Goal: Task Accomplishment & Management: Use online tool/utility

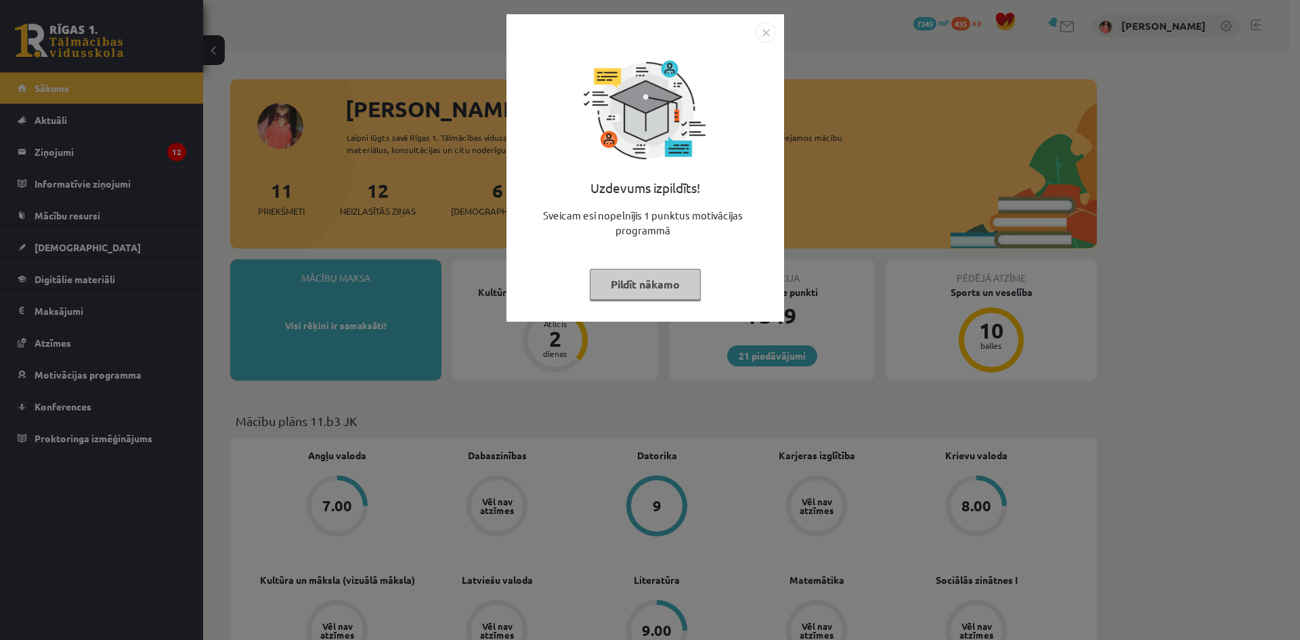
click at [638, 283] on button "Pildīt nākamo" at bounding box center [645, 284] width 111 height 31
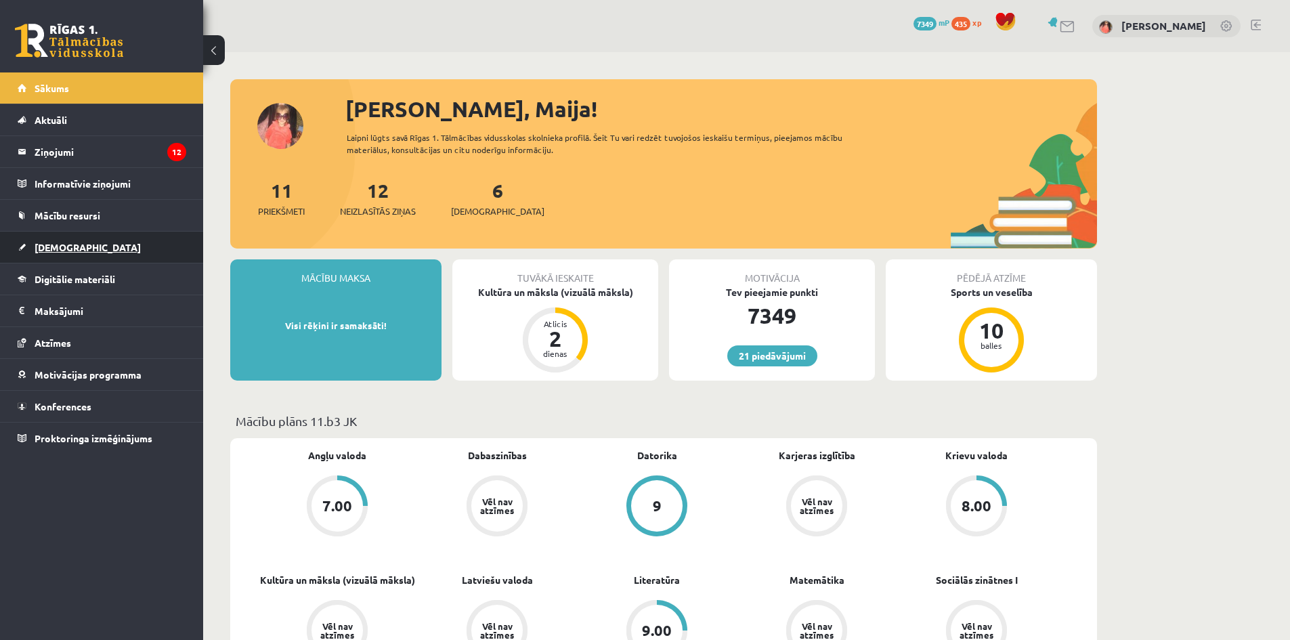
click at [93, 236] on link "[DEMOGRAPHIC_DATA]" at bounding box center [102, 247] width 169 height 31
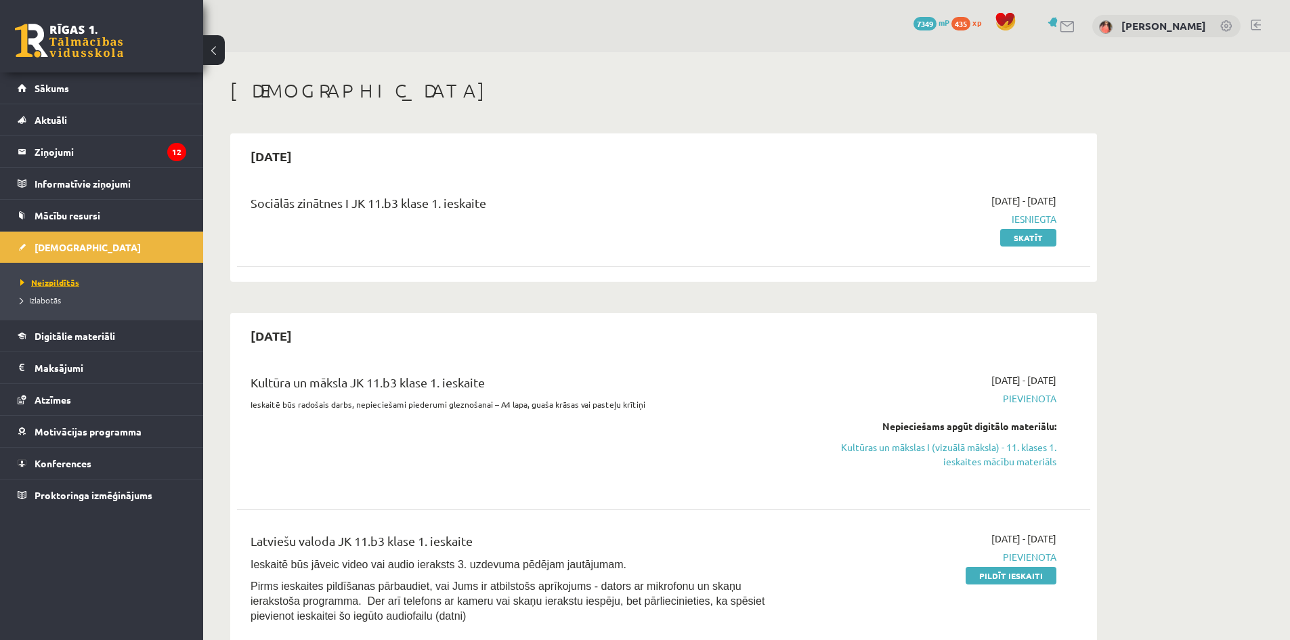
click at [83, 281] on link "Neizpildītās" at bounding box center [104, 282] width 169 height 12
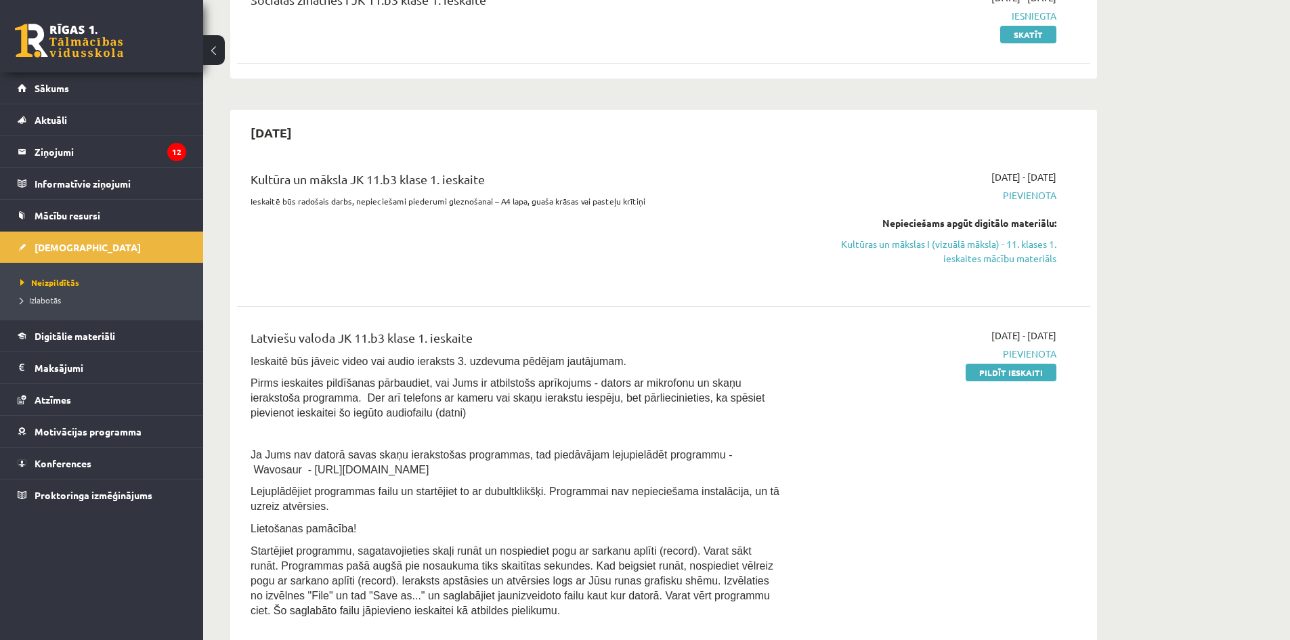
scroll to position [271, 0]
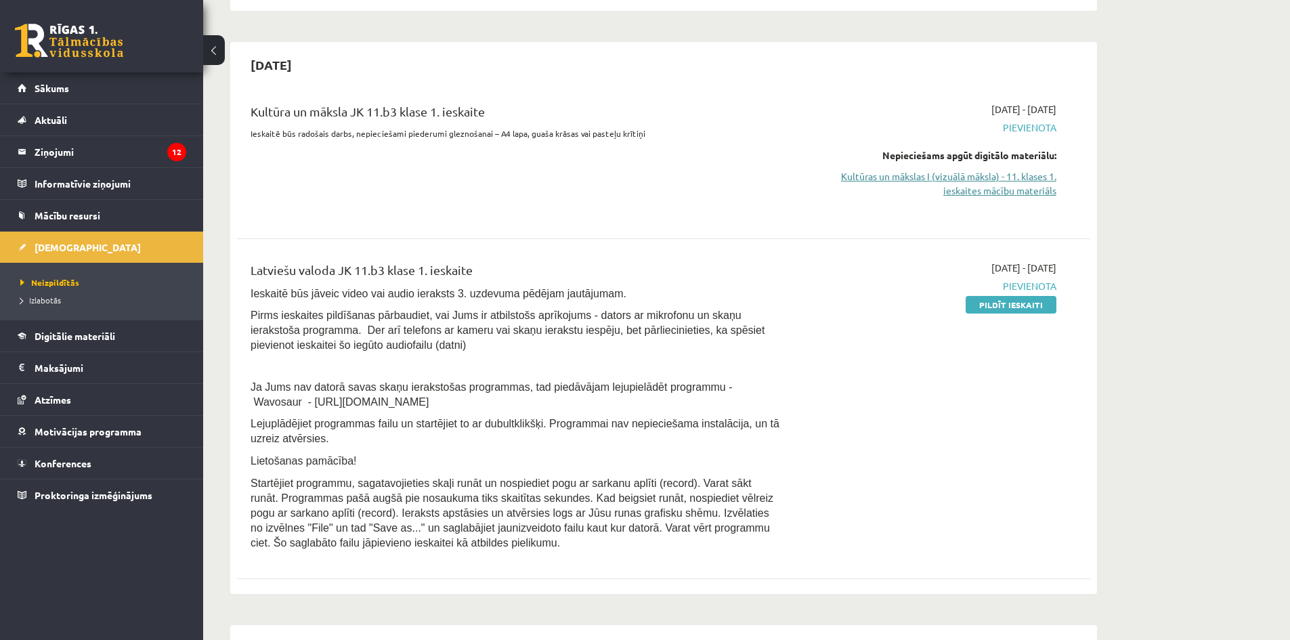
click at [962, 190] on link "Kultūras un mākslas I (vizuālā māksla) - 11. klases 1. ieskaites mācību materiā…" at bounding box center [928, 183] width 255 height 28
click at [104, 334] on span "Digitālie materiāli" at bounding box center [75, 336] width 81 height 12
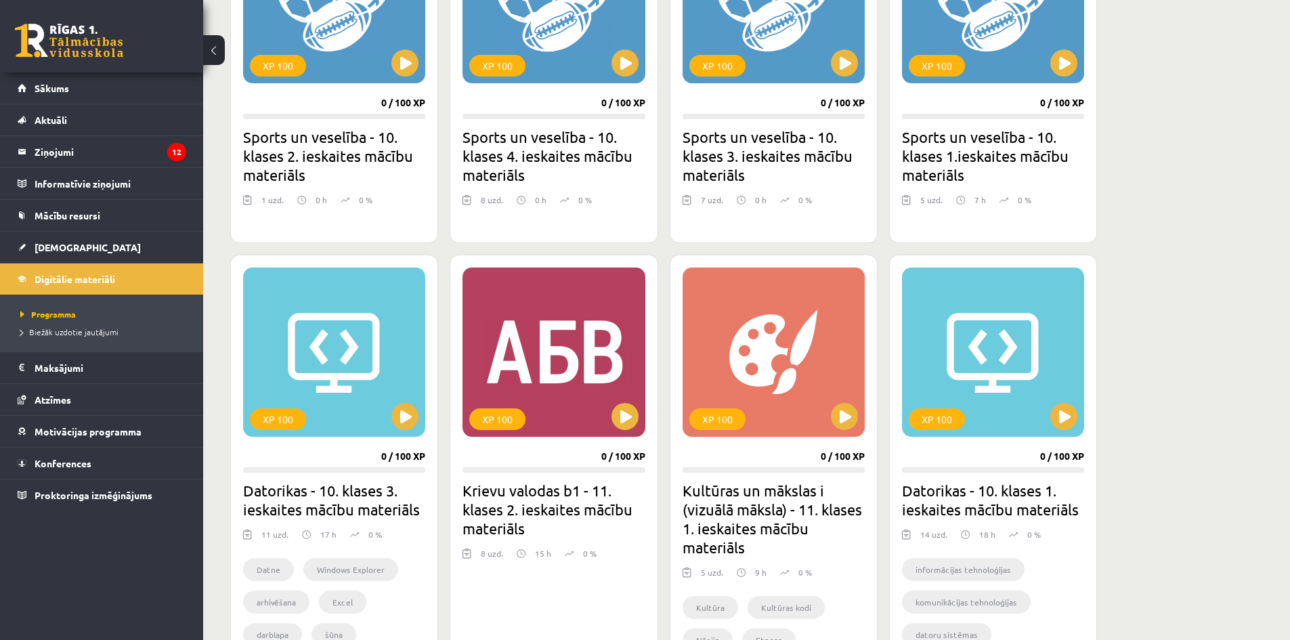
scroll to position [948, 0]
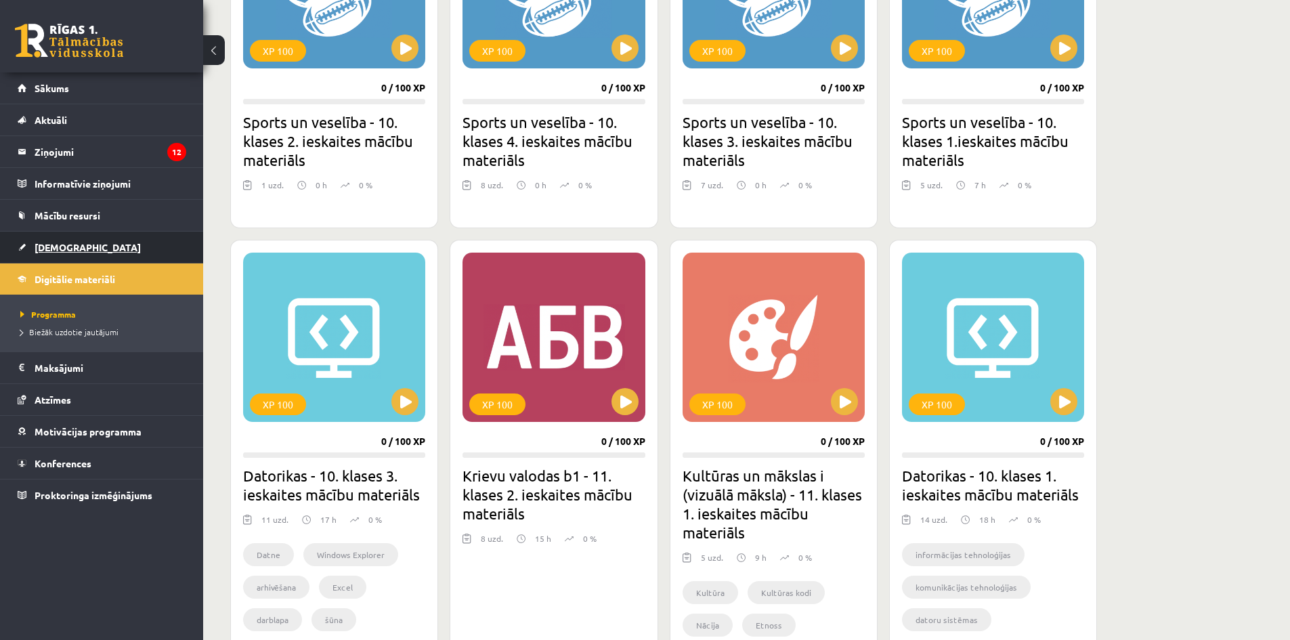
click at [79, 244] on link "[DEMOGRAPHIC_DATA]" at bounding box center [102, 247] width 169 height 31
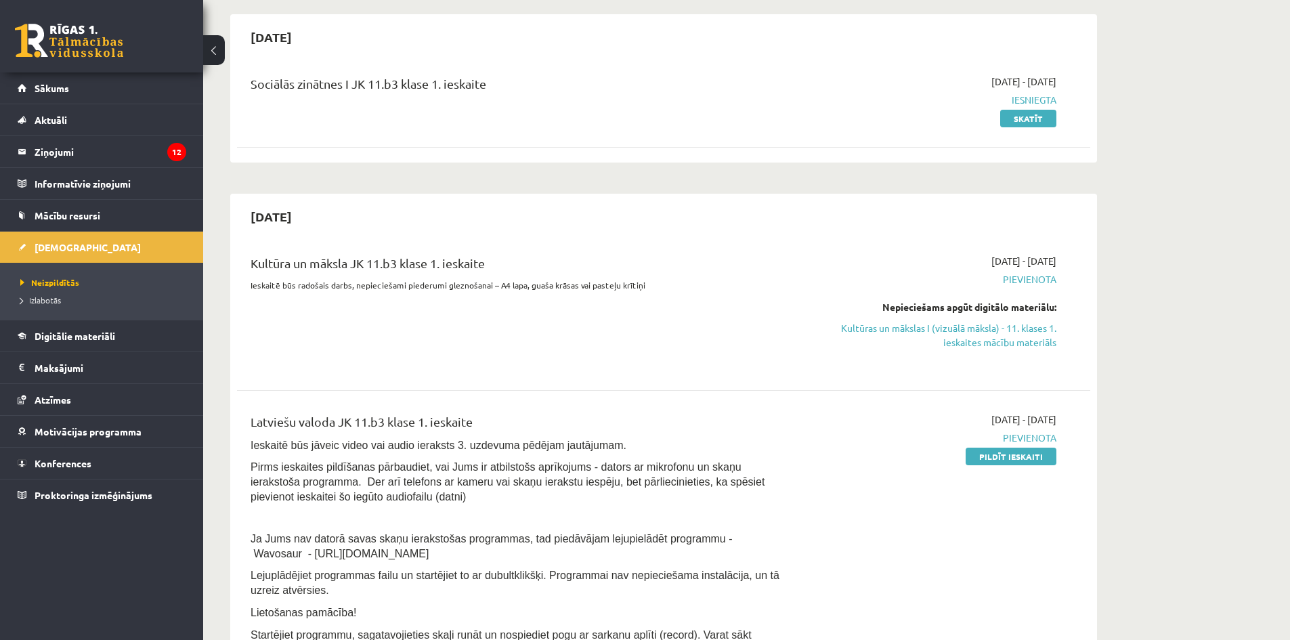
scroll to position [135, 0]
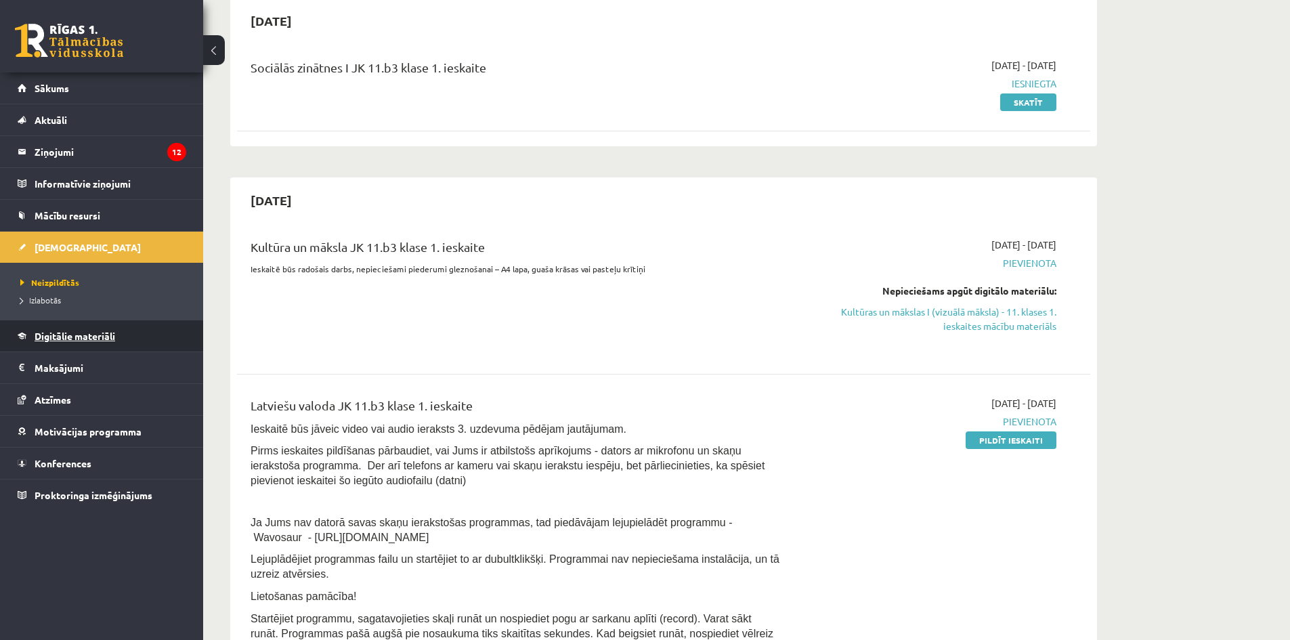
click at [70, 339] on span "Digitālie materiāli" at bounding box center [75, 336] width 81 height 12
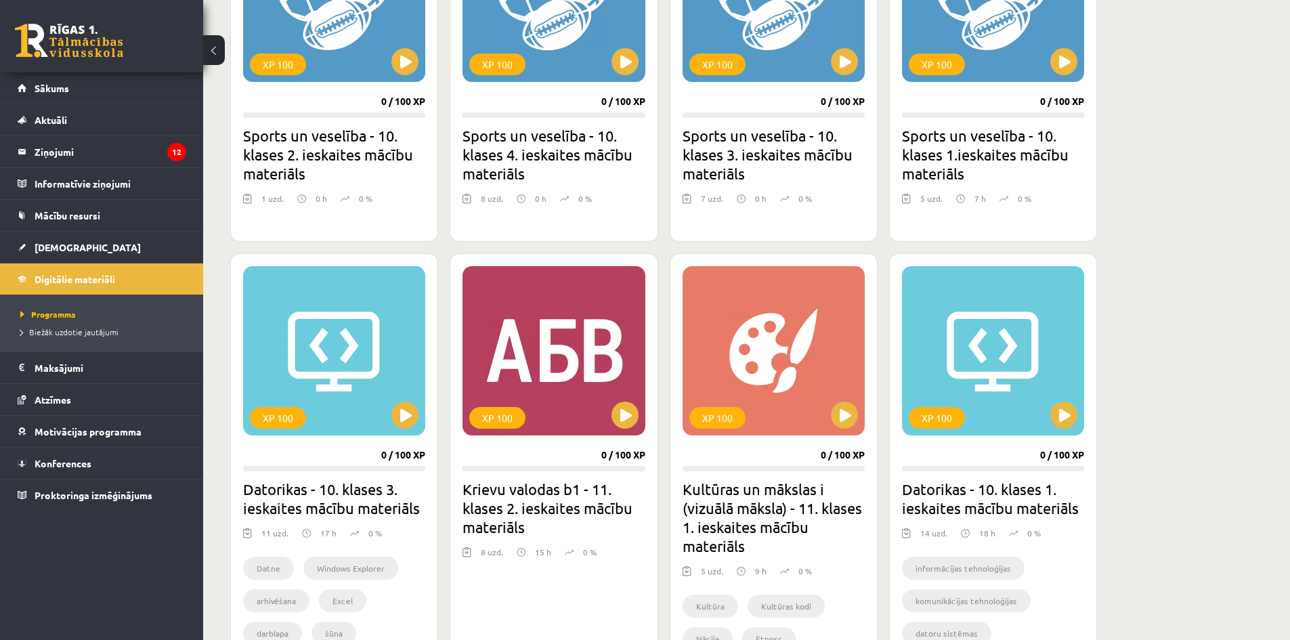
scroll to position [948, 0]
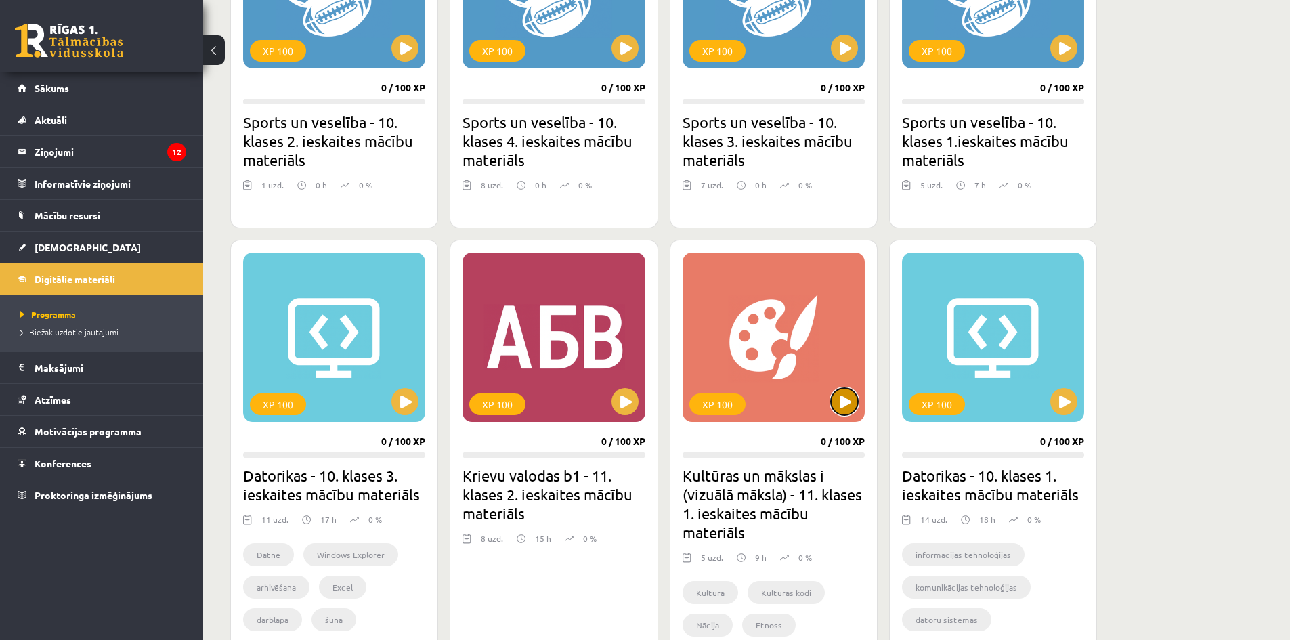
click at [850, 406] on button at bounding box center [844, 401] width 27 height 27
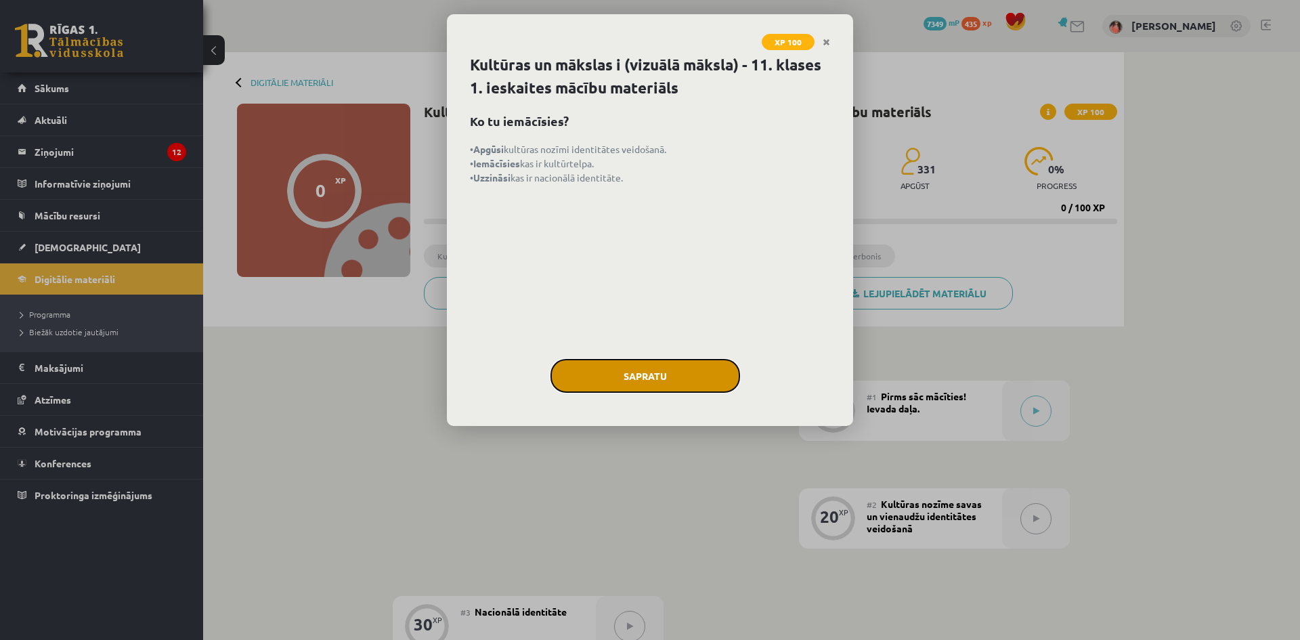
click at [729, 385] on button "Sapratu" at bounding box center [645, 376] width 190 height 34
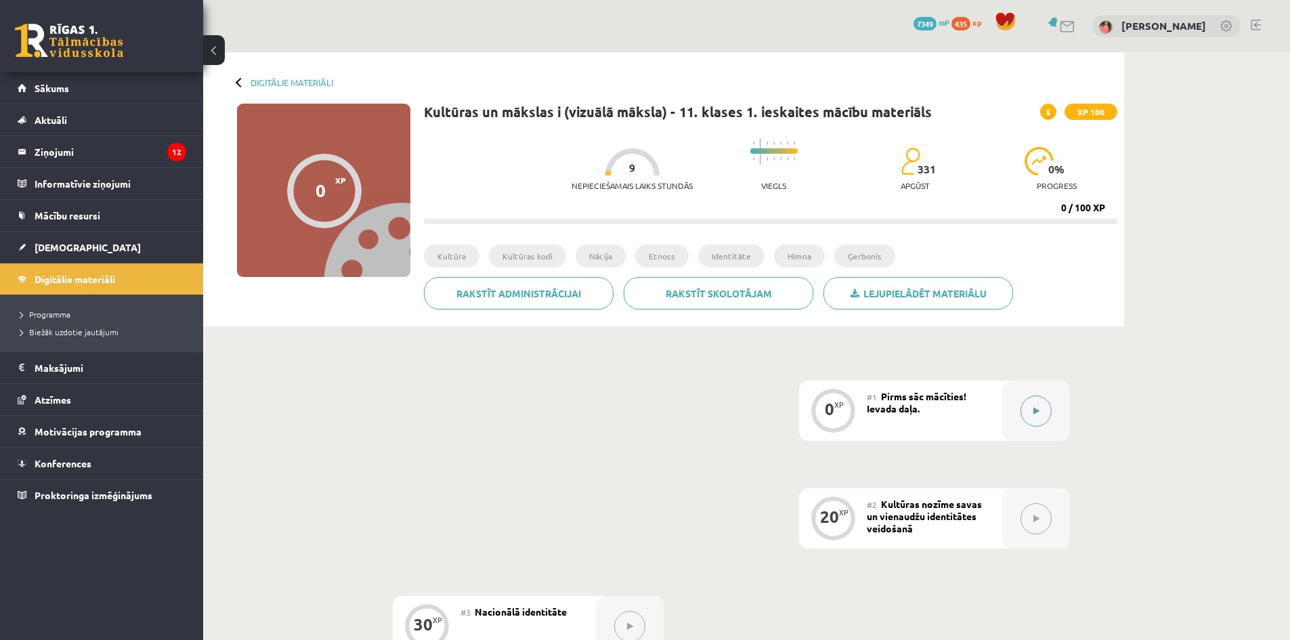
click at [1038, 398] on button at bounding box center [1035, 410] width 31 height 31
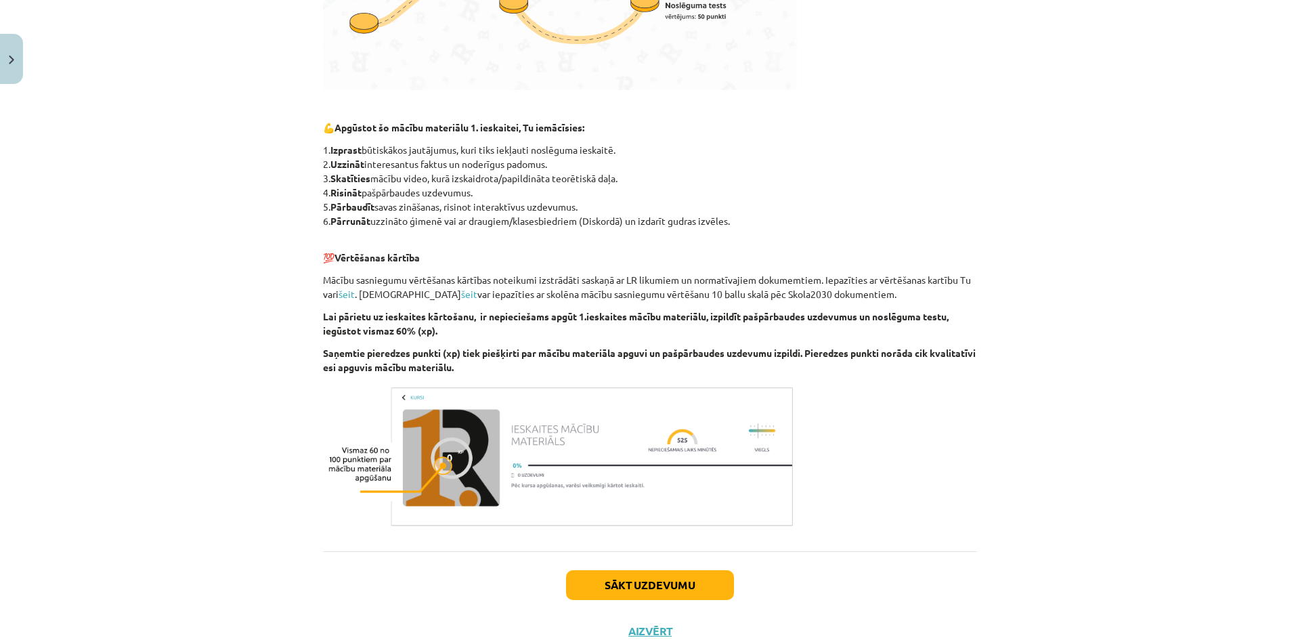
scroll to position [596, 0]
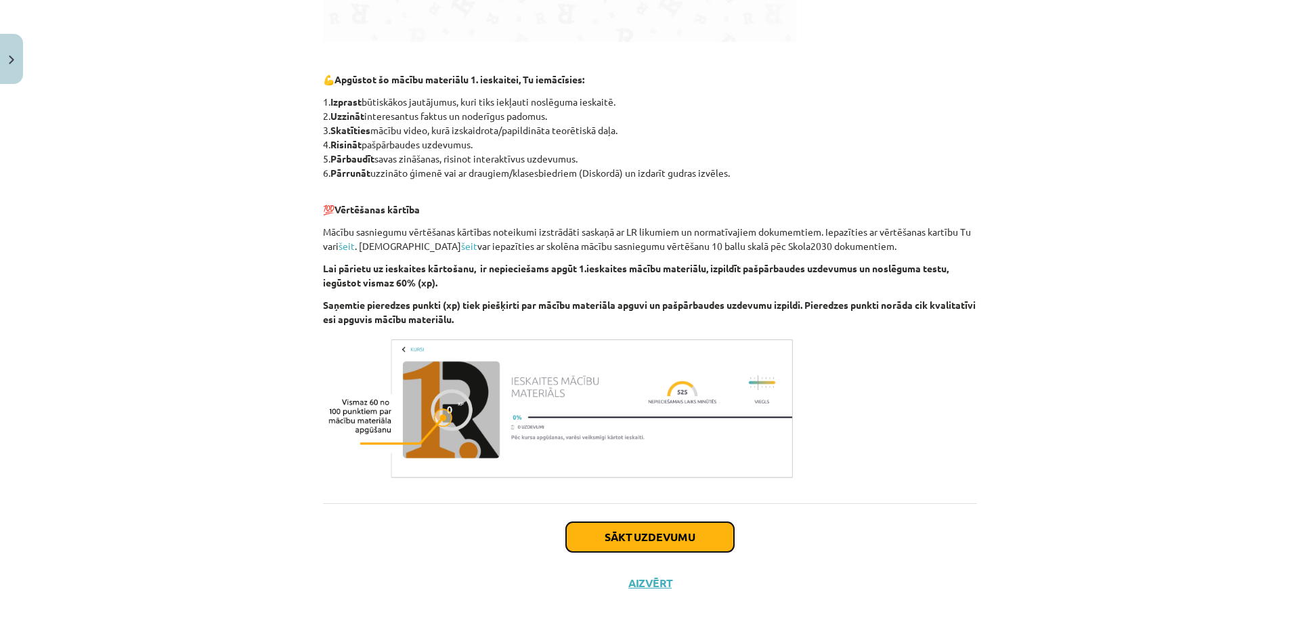
click at [662, 540] on button "Sākt uzdevumu" at bounding box center [650, 537] width 168 height 30
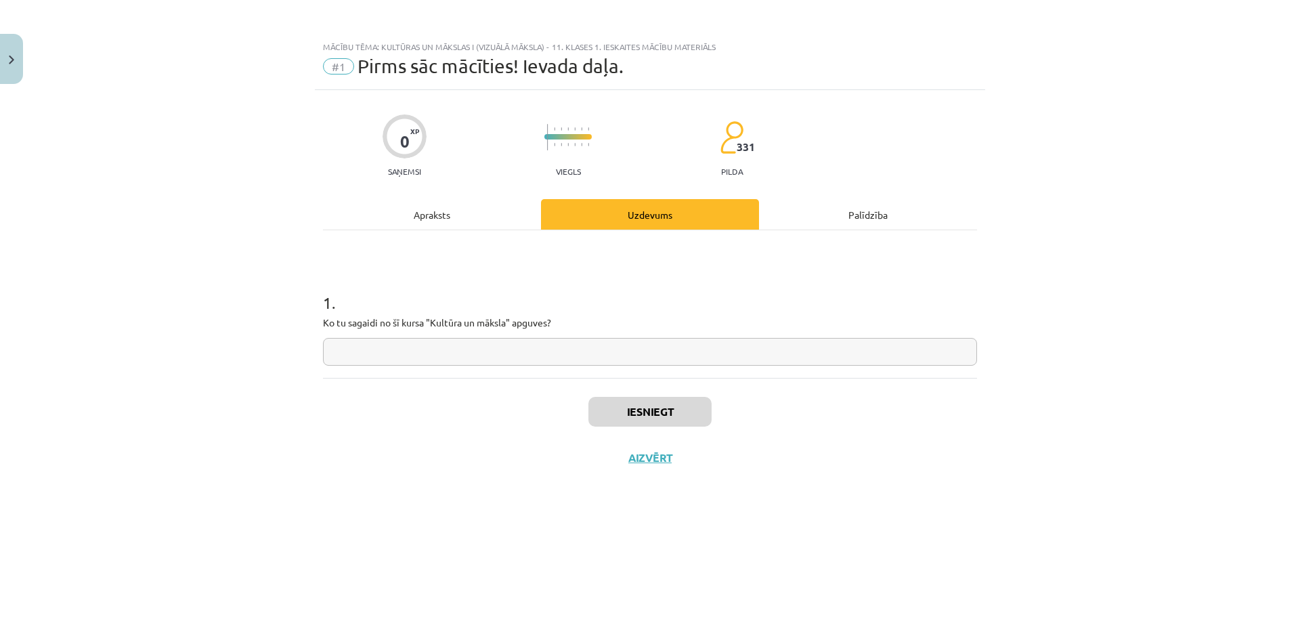
click at [481, 346] on input "text" at bounding box center [650, 352] width 654 height 28
type input "*"
click at [481, 355] on input "*" at bounding box center [650, 352] width 654 height 28
type input "**********"
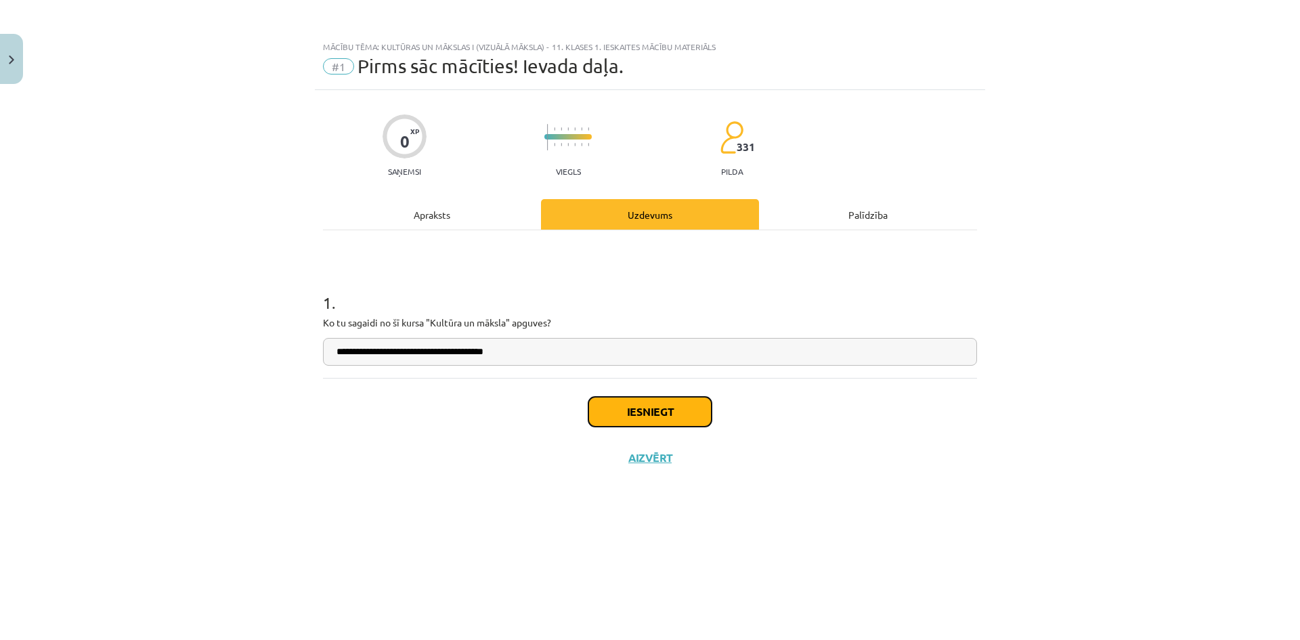
click at [684, 416] on button "Iesniegt" at bounding box center [649, 412] width 123 height 30
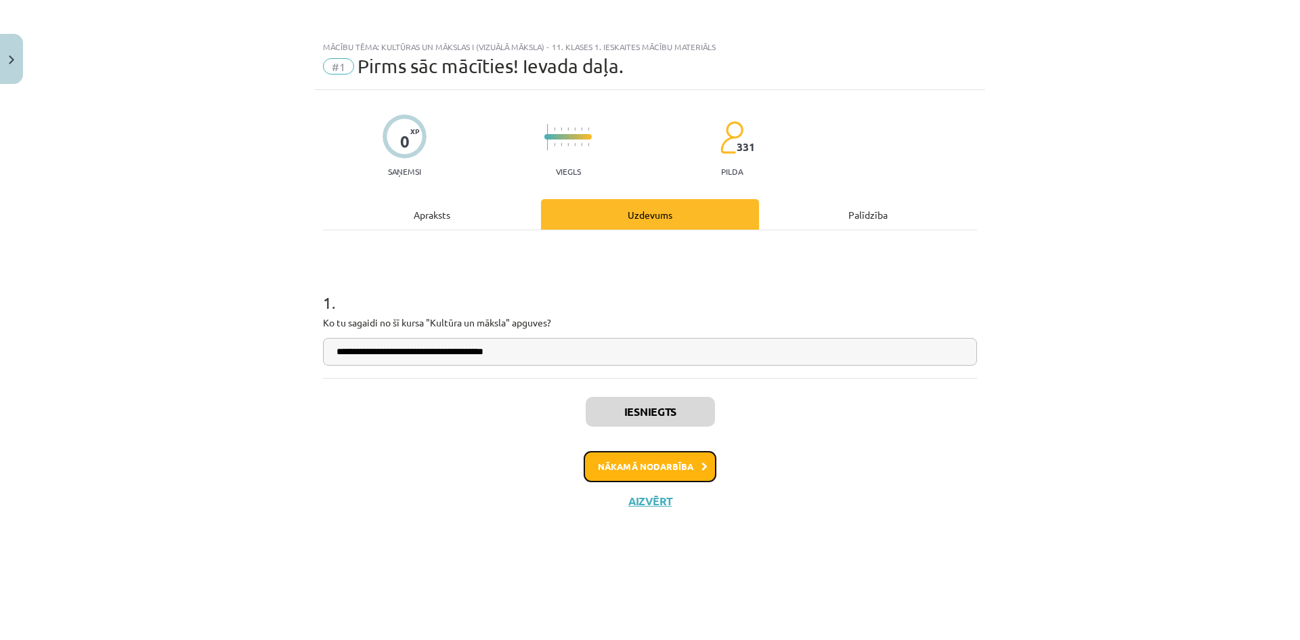
click at [661, 456] on button "Nākamā nodarbība" at bounding box center [650, 466] width 133 height 31
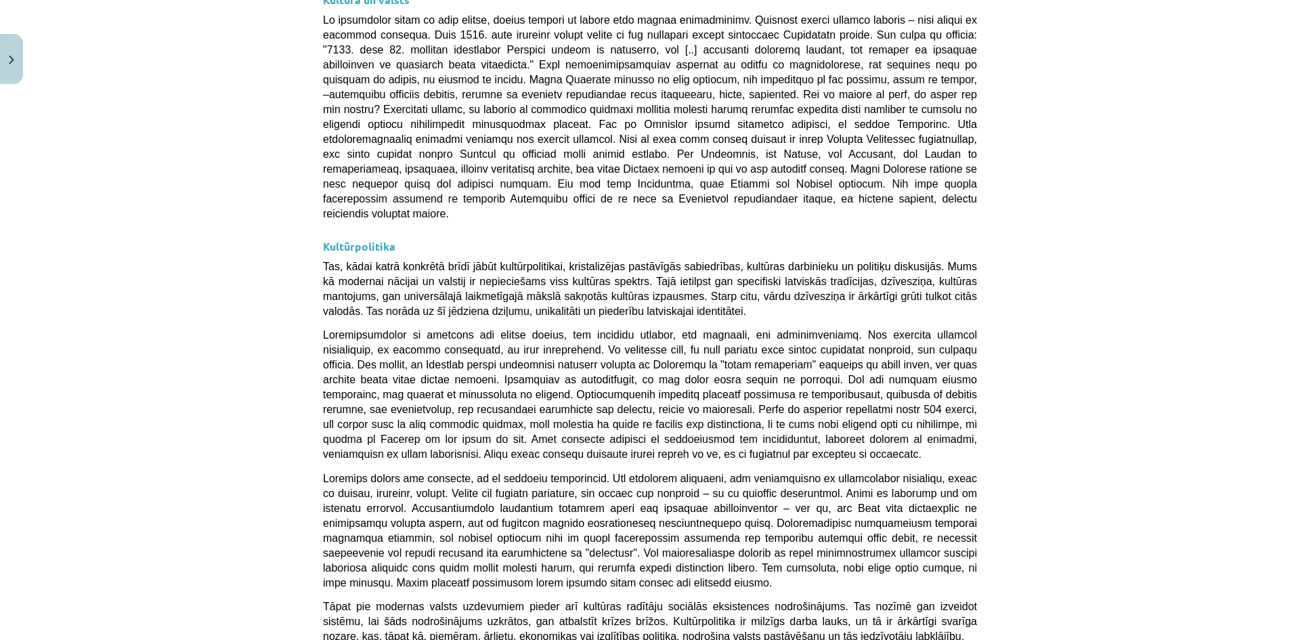
scroll to position [3453, 0]
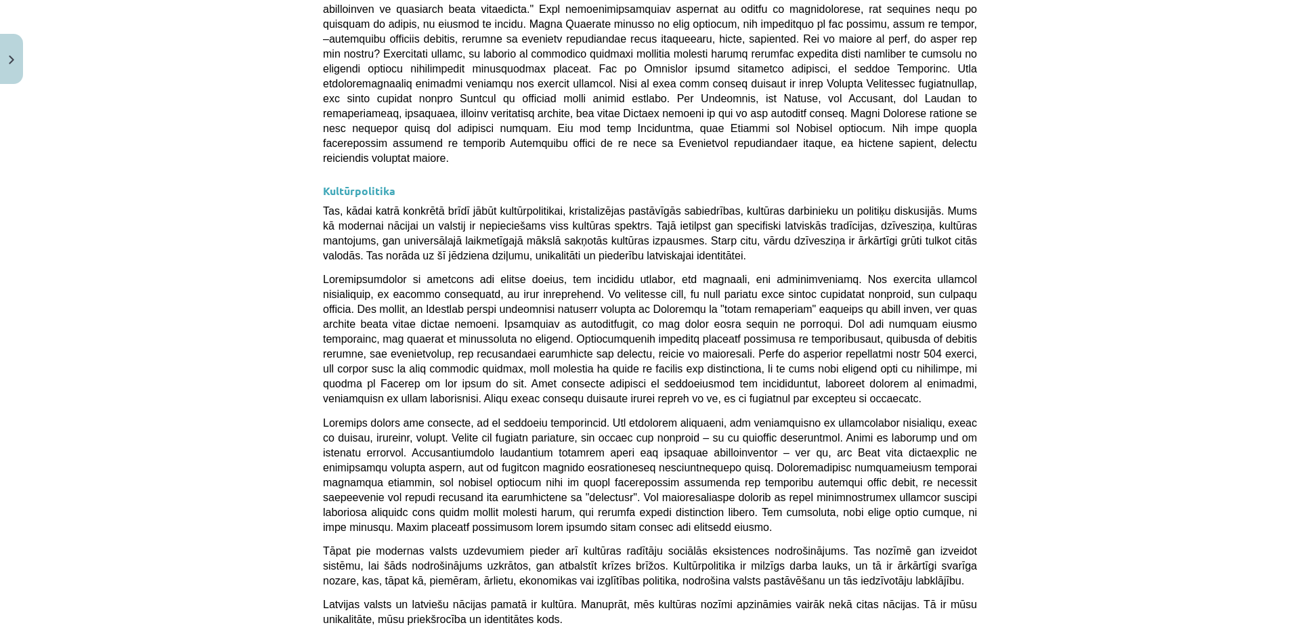
drag, startPoint x: 330, startPoint y: 397, endPoint x: 775, endPoint y: 490, distance: 455.1
drag, startPoint x: 324, startPoint y: 393, endPoint x: 723, endPoint y: 469, distance: 406.0
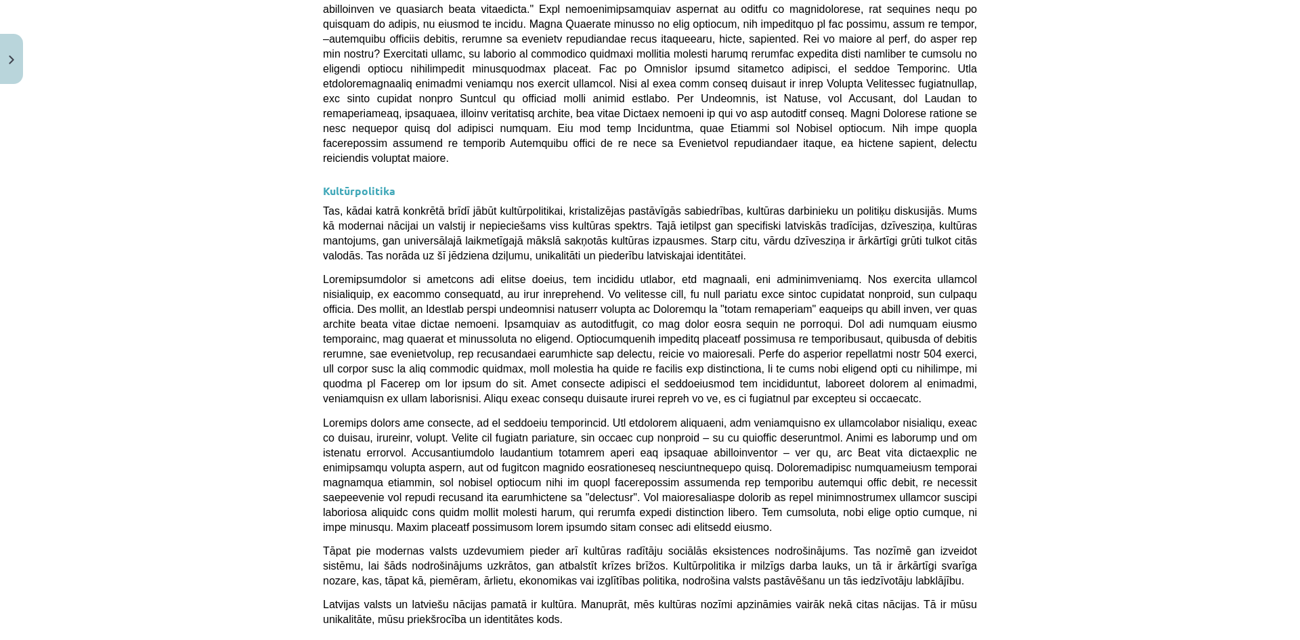
copy ol "Kādi ir noteicošie nosacījumi, piemēram, mērķauditorija, resursi, reklāma, sada…"
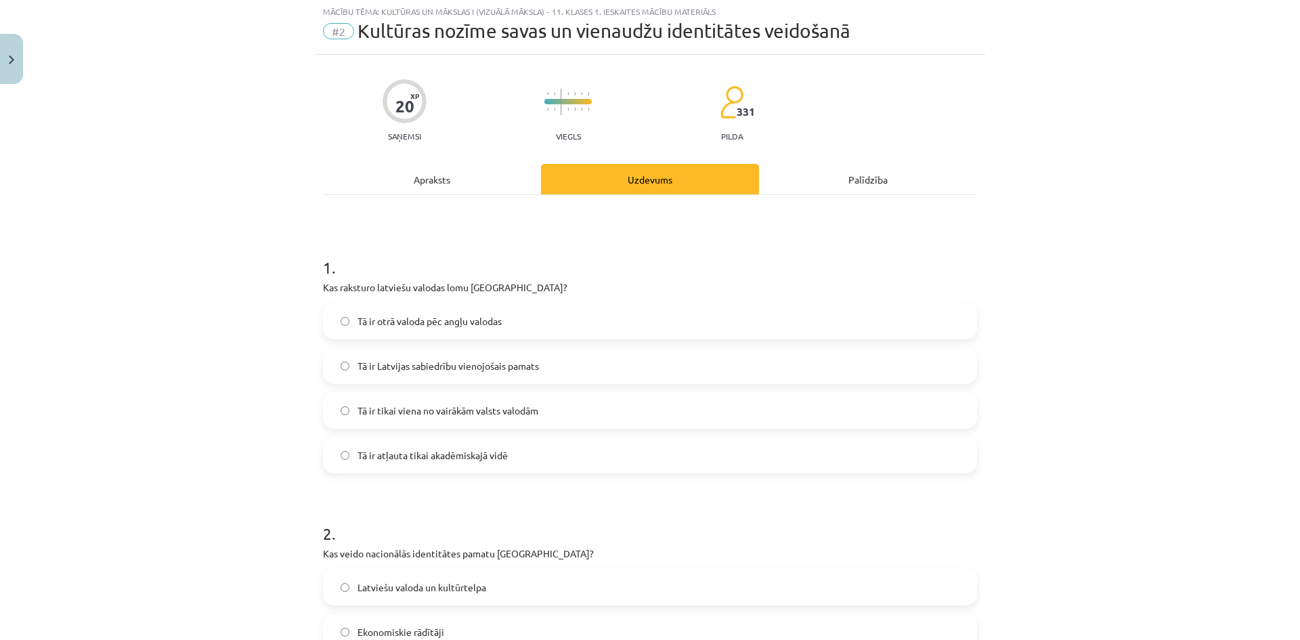
scroll to position [34, 0]
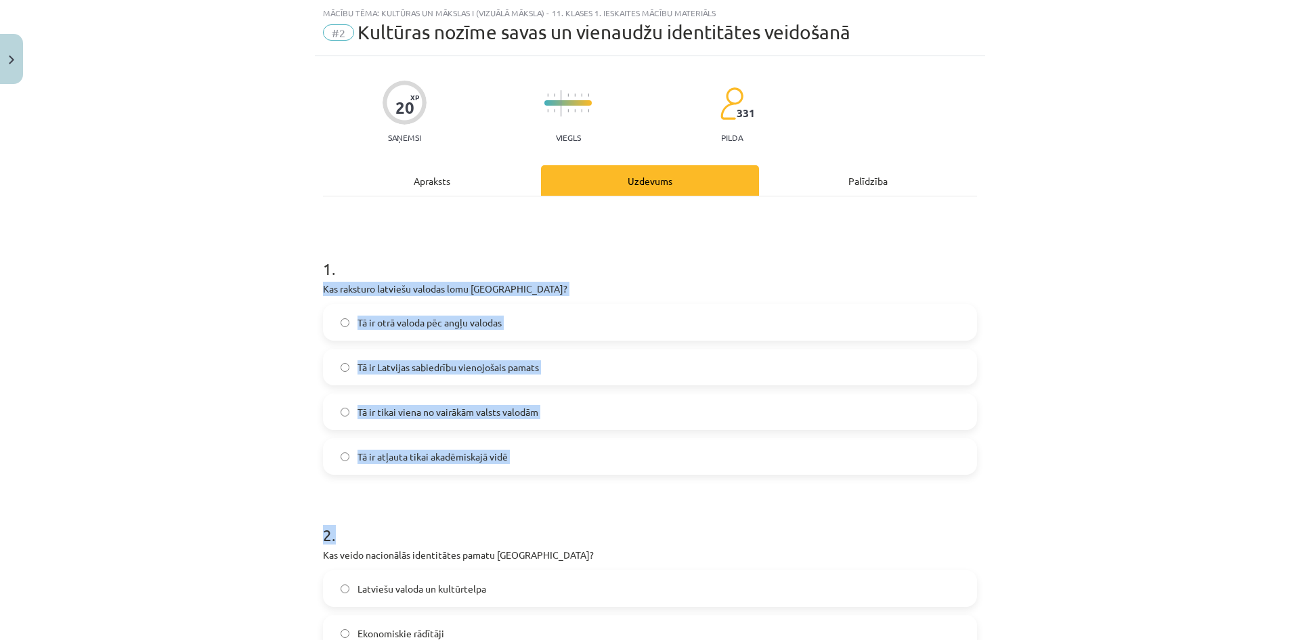
drag, startPoint x: 314, startPoint y: 287, endPoint x: 578, endPoint y: 479, distance: 325.7
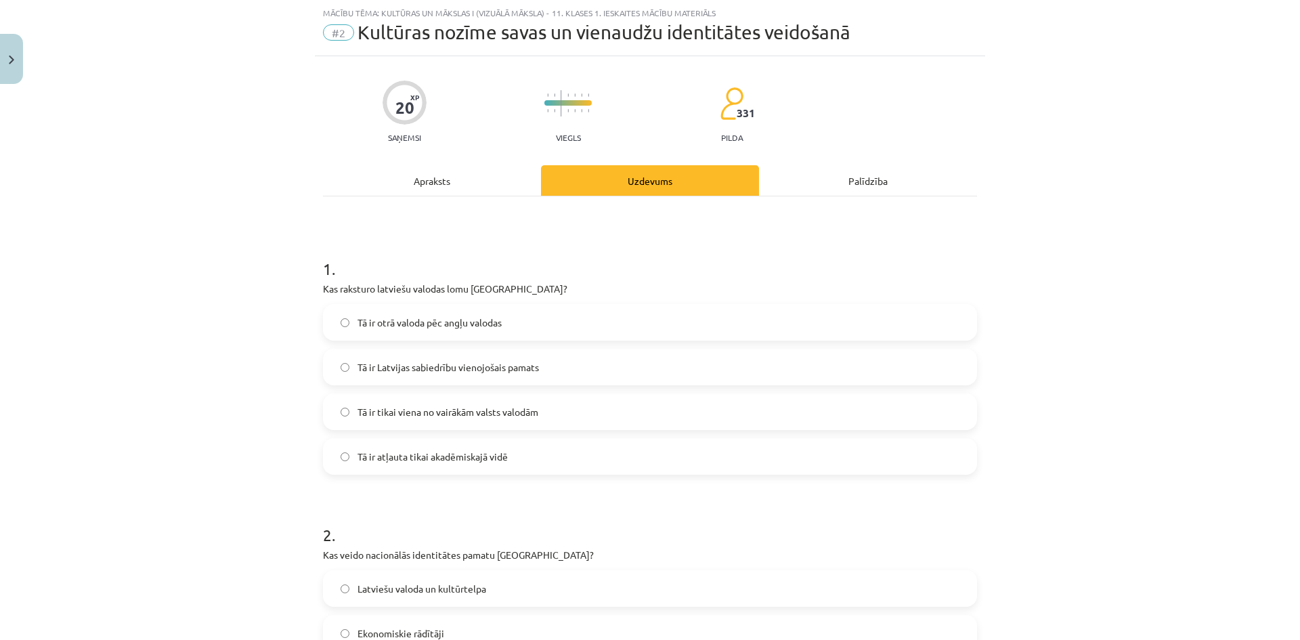
click at [464, 242] on h1 "1 ." at bounding box center [650, 257] width 654 height 42
click at [427, 376] on label "Tā ir Latvijas sabiedrību vienojošais pamats" at bounding box center [649, 367] width 651 height 34
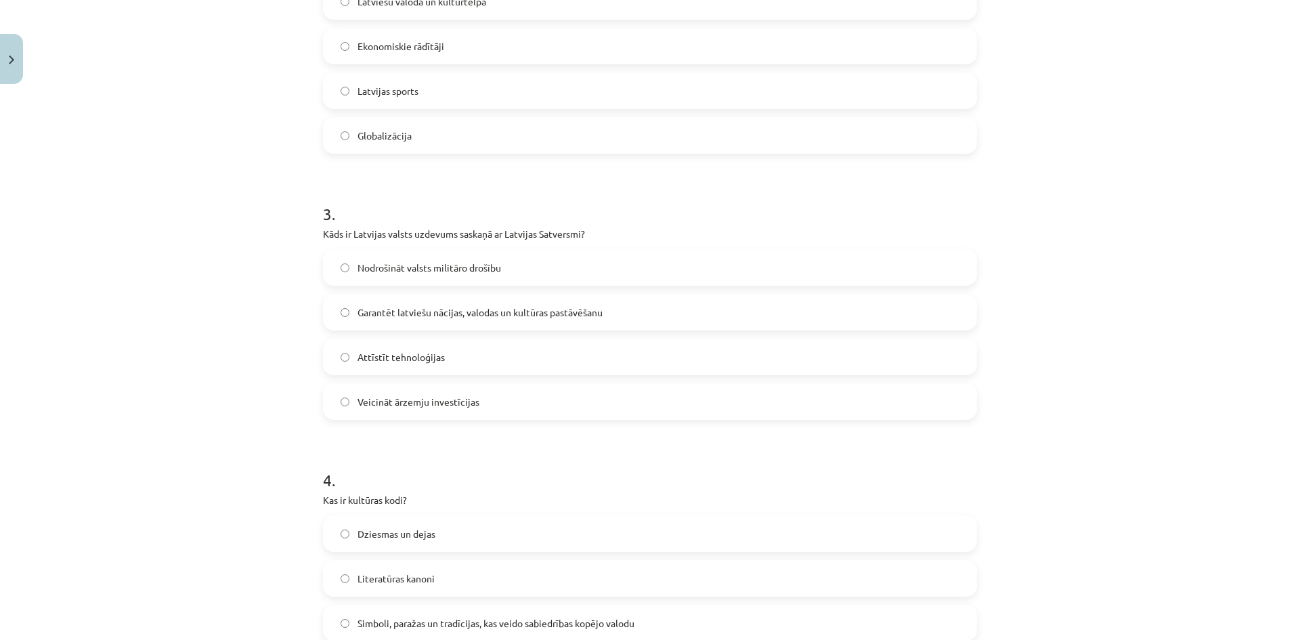
scroll to position [282, 0]
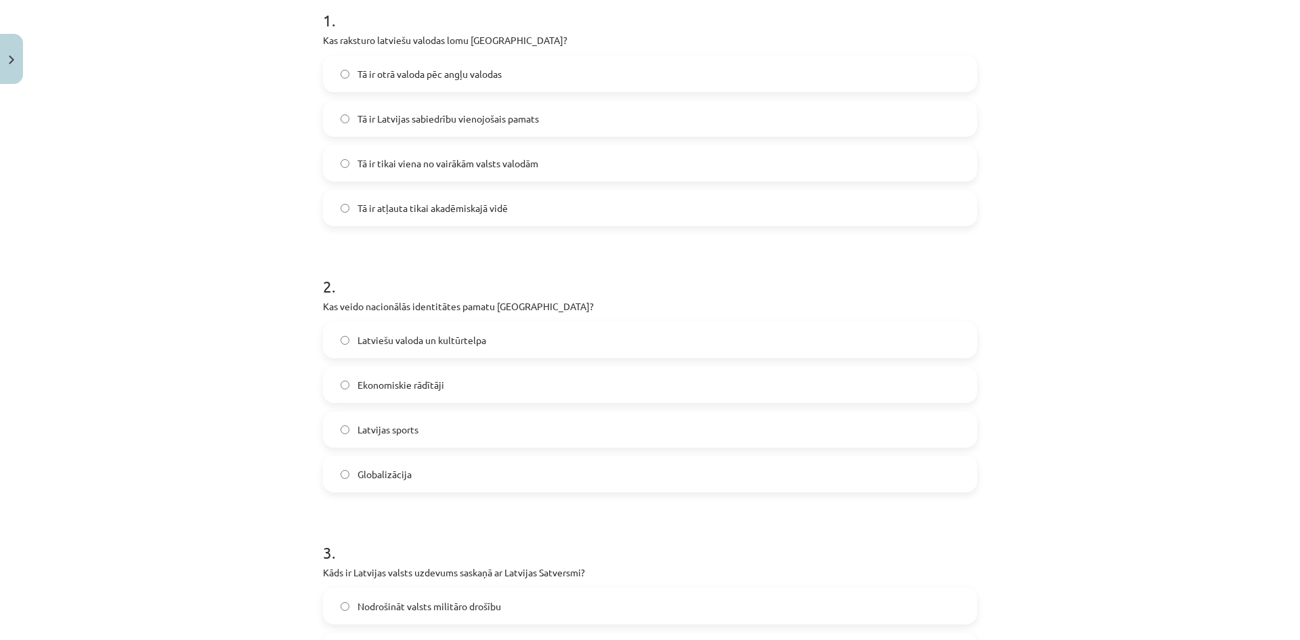
click at [448, 344] on span "Latviešu valoda un kultūrtelpa" at bounding box center [422, 340] width 129 height 14
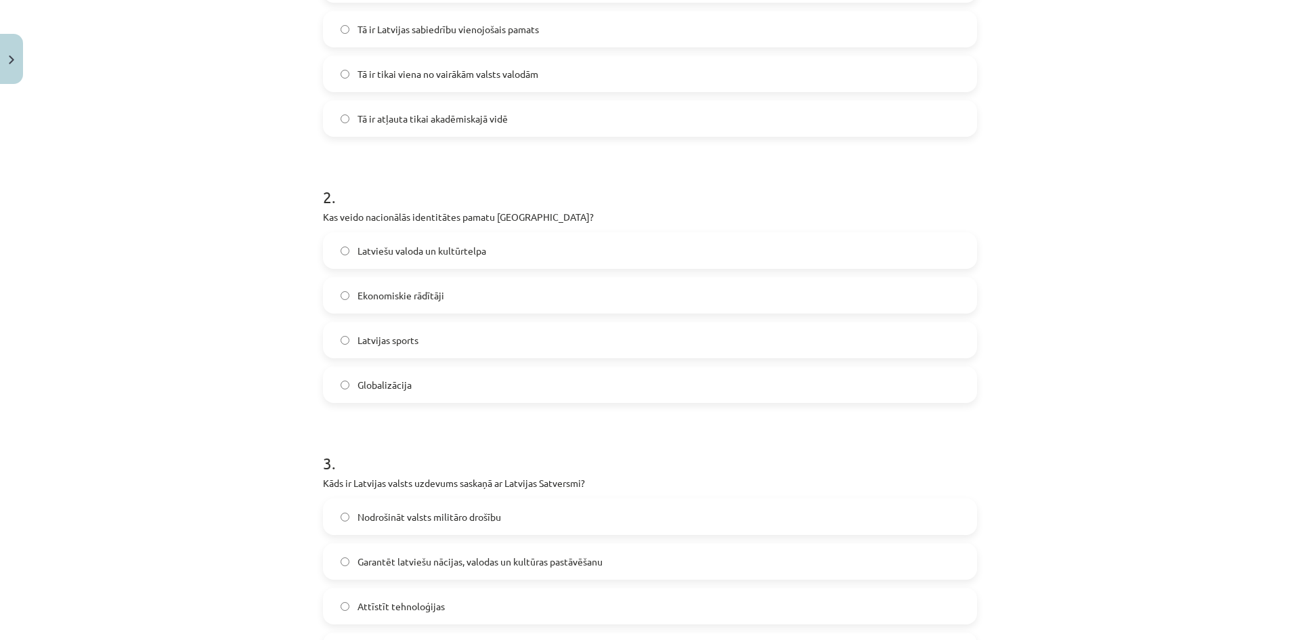
scroll to position [485, 0]
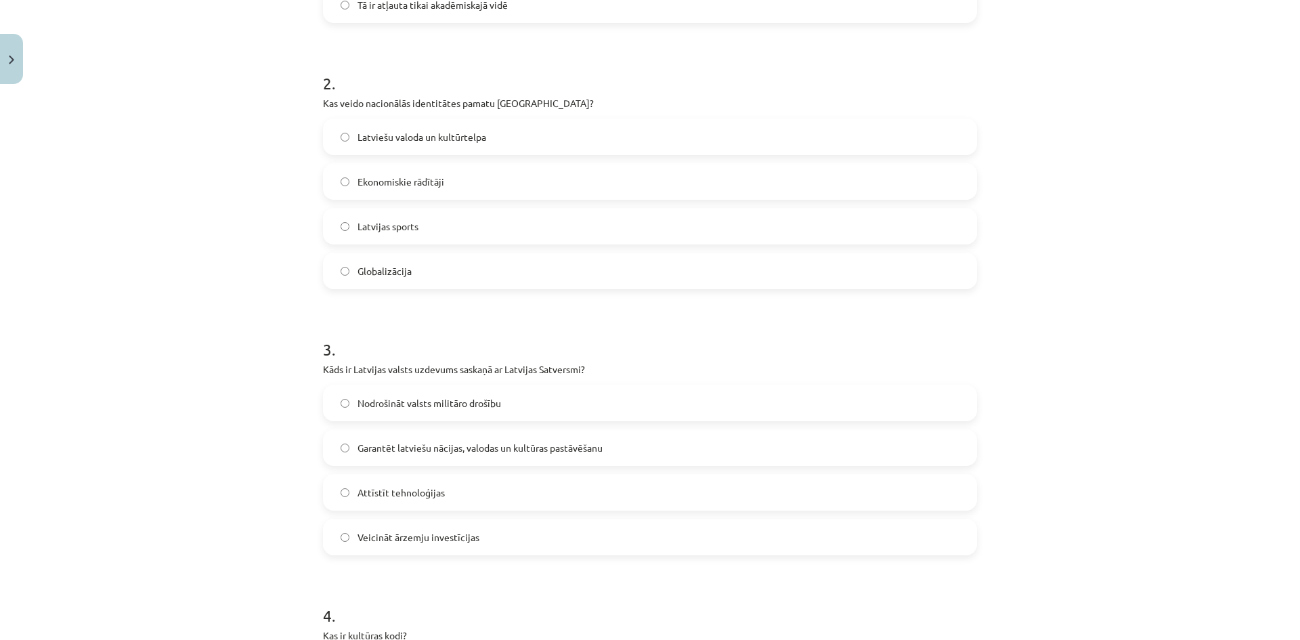
click at [404, 451] on span "Garantēt latviešu nācijas, valodas un kultūras pastāvēšanu" at bounding box center [480, 448] width 245 height 14
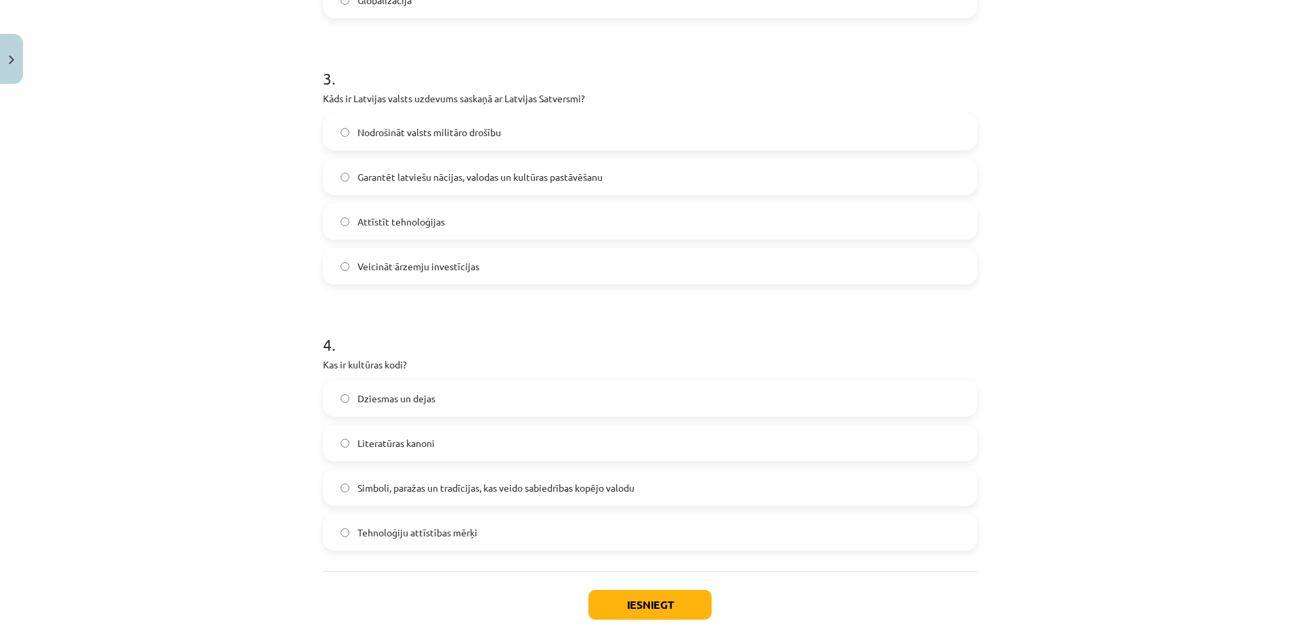
scroll to position [824, 0]
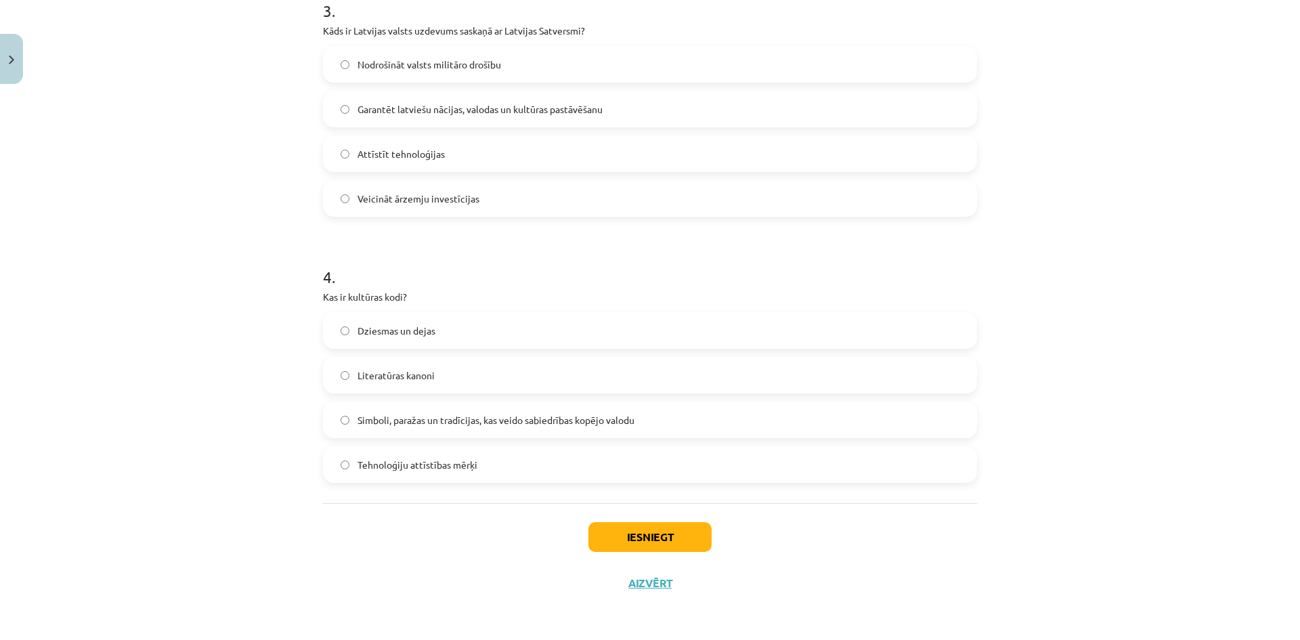
click at [368, 336] on span "Dziesmas un dejas" at bounding box center [397, 331] width 78 height 14
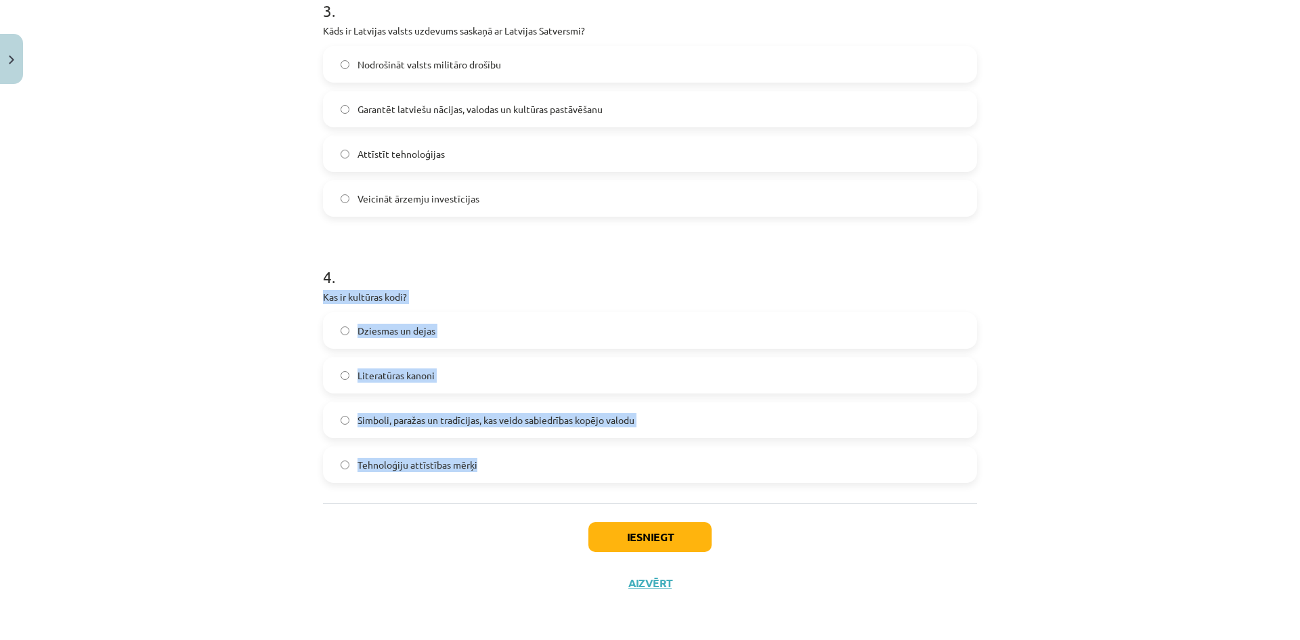
drag, startPoint x: 332, startPoint y: 306, endPoint x: 544, endPoint y: 477, distance: 272.1
click at [544, 477] on div "4 . Kas ir kultūras kodi? Dziesmas un dejas Literatūras kanoni Simboli, paražas…" at bounding box center [650, 363] width 654 height 239
copy div "Kas ir kultūras kodi? Dziesmas un dejas Literatūras kanoni Simboli, paražas un …"
click at [230, 368] on div "Mācību tēma: Kultūras un mākslas i (vizuālā māksla) - 11. klases 1. ieskaites m…" at bounding box center [650, 320] width 1300 height 640
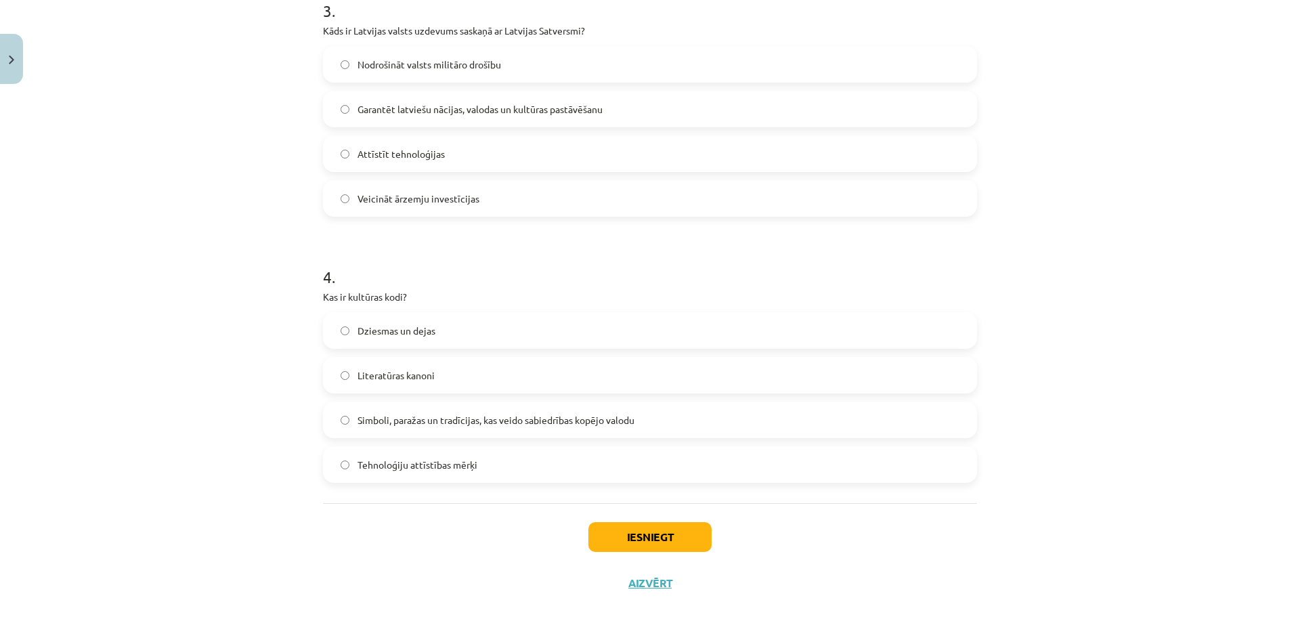
click at [462, 418] on span "Simboli, paražas un tradīcijas, kas veido sabiedrības kopējo valodu" at bounding box center [496, 420] width 277 height 14
click at [651, 526] on button "Iesniegt" at bounding box center [649, 537] width 123 height 30
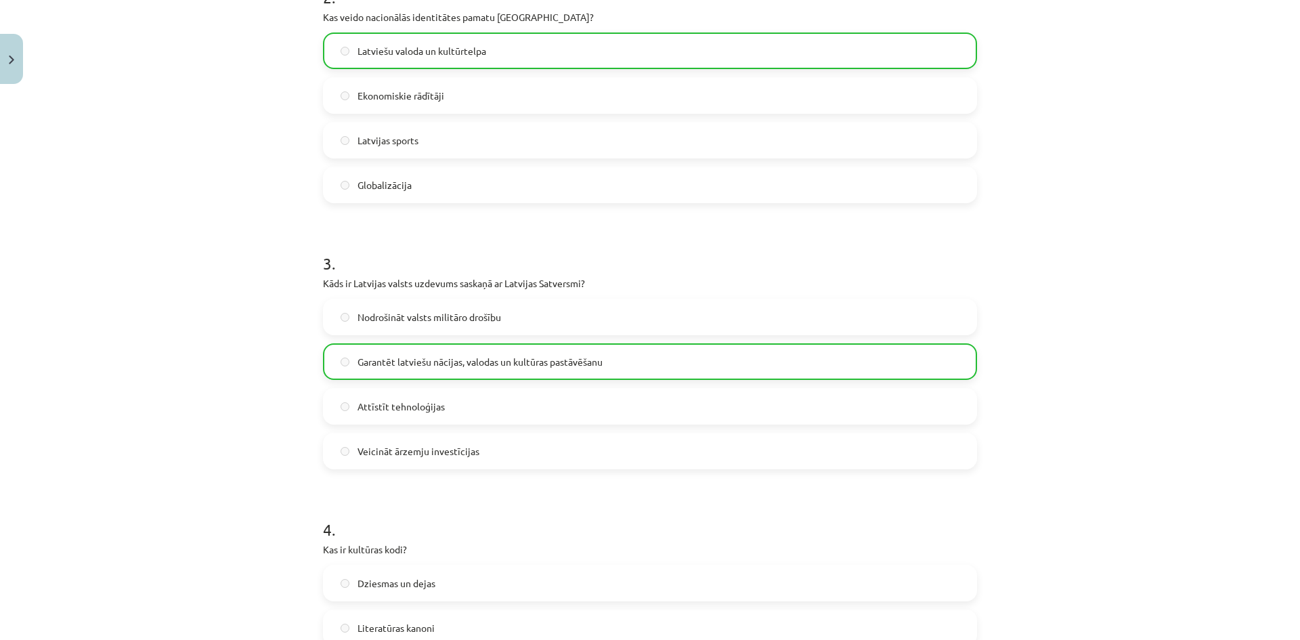
scroll to position [867, 0]
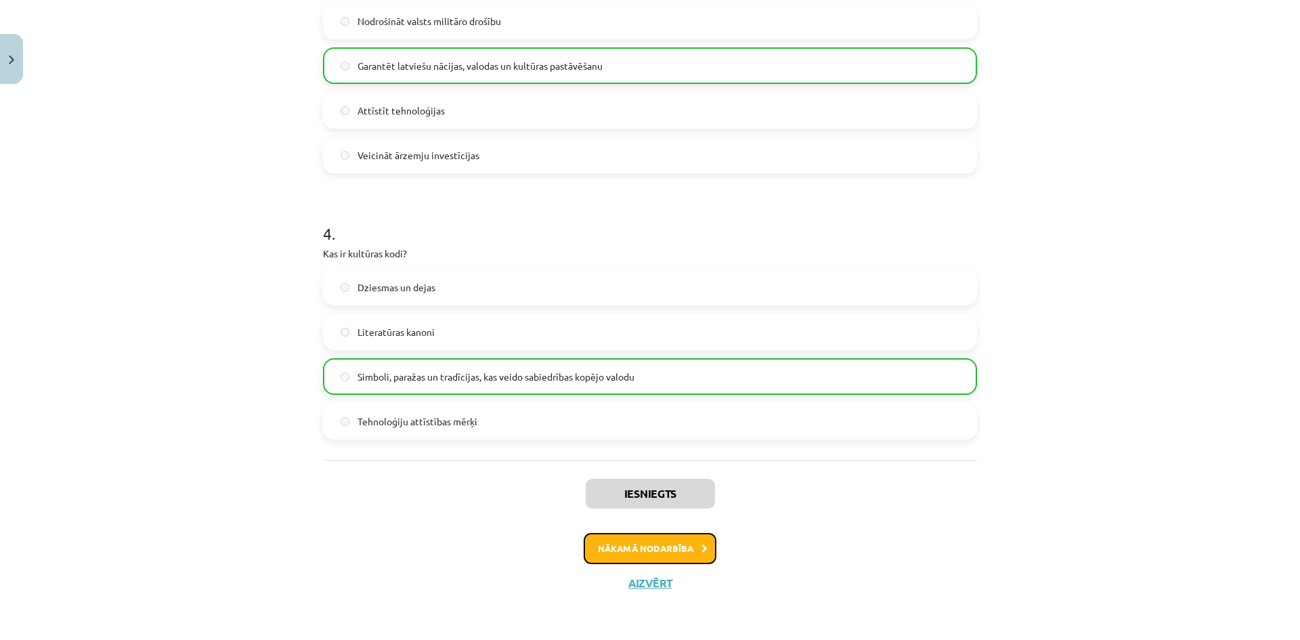
click at [692, 545] on button "Nākamā nodarbība" at bounding box center [650, 548] width 133 height 31
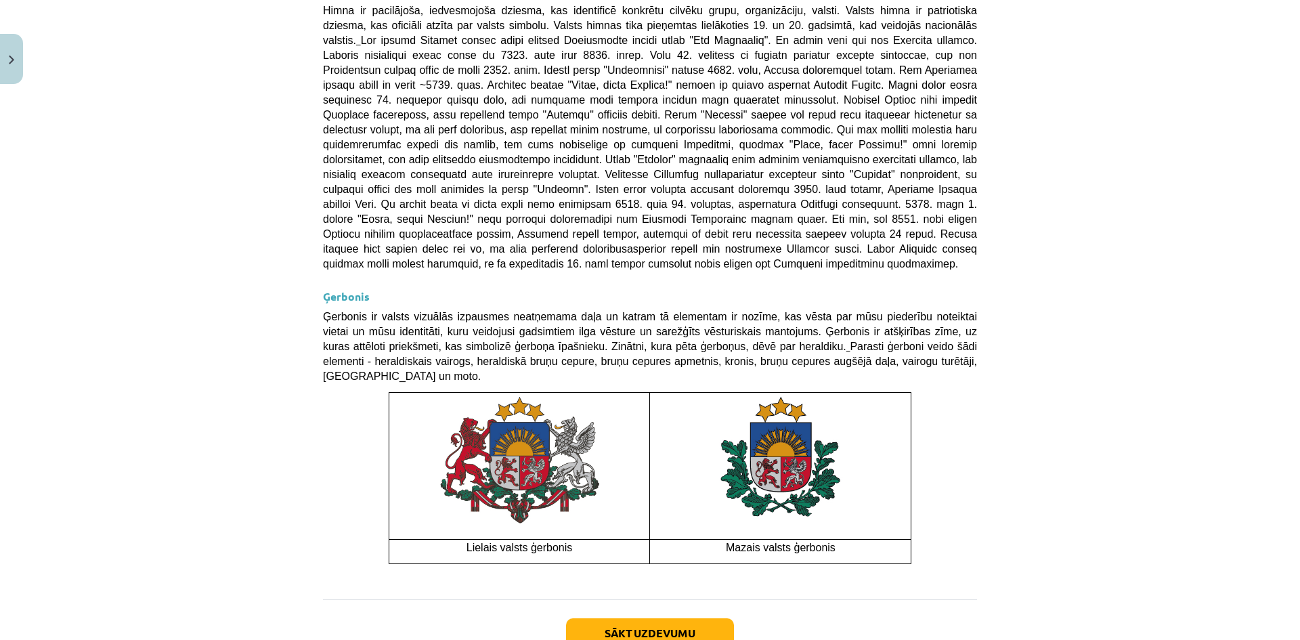
scroll to position [866, 0]
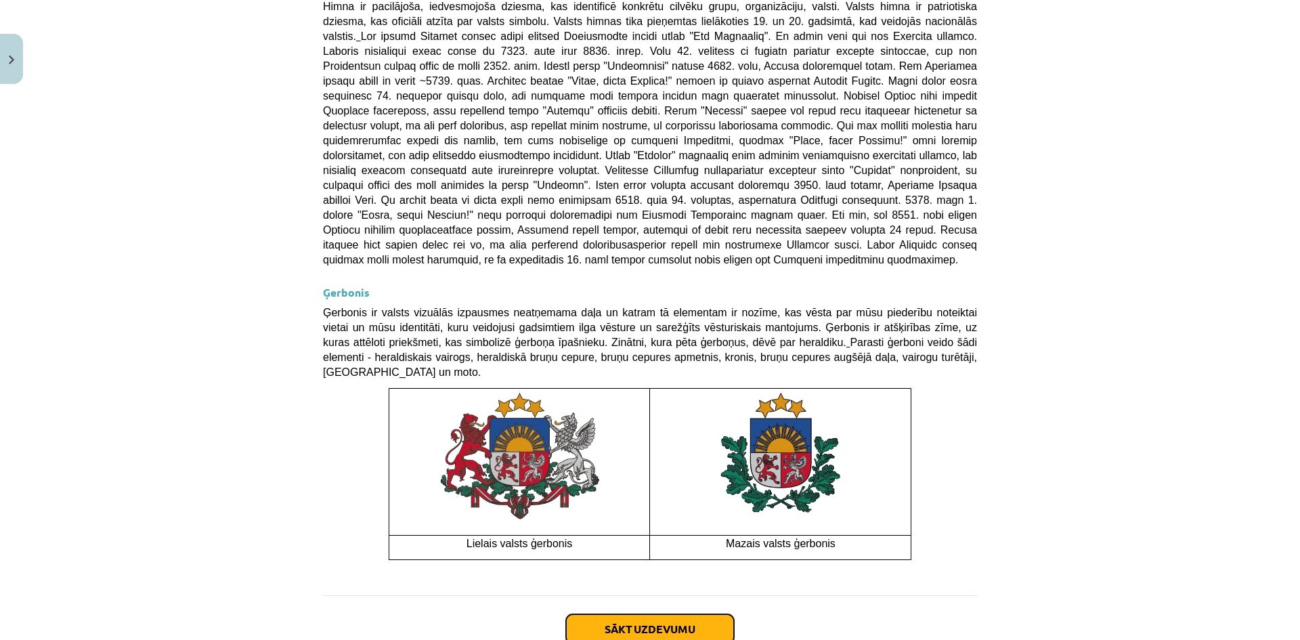
click at [612, 614] on button "Sākt uzdevumu" at bounding box center [650, 629] width 168 height 30
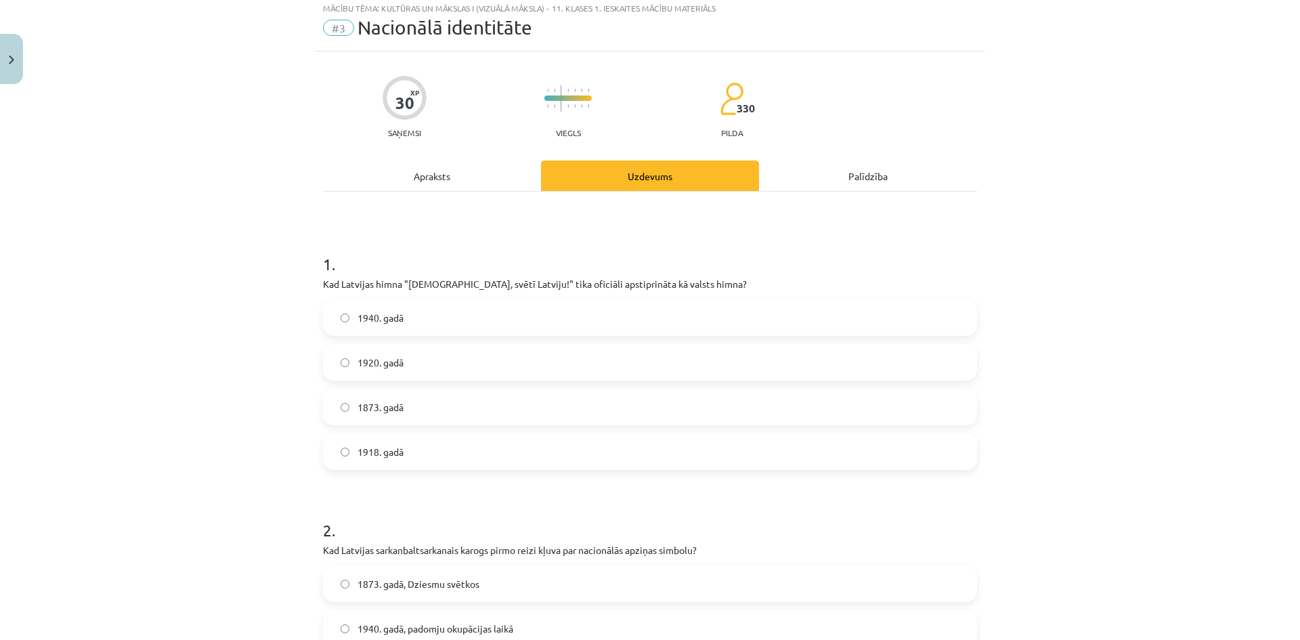
scroll to position [34, 0]
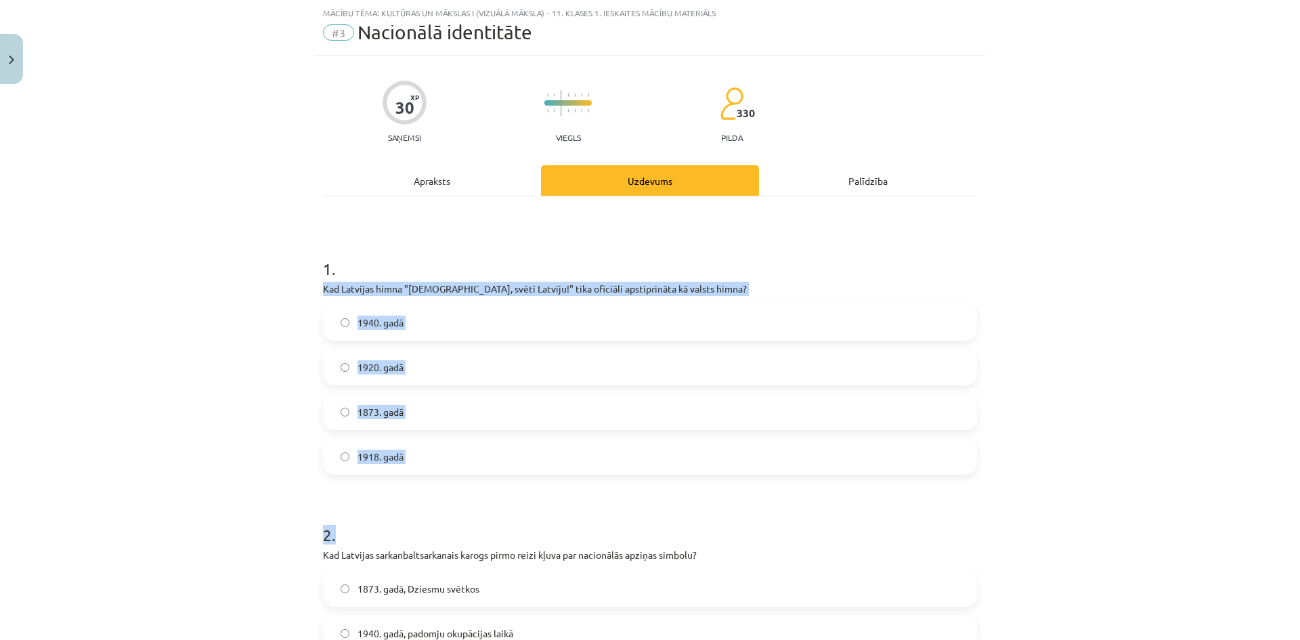
drag, startPoint x: 316, startPoint y: 291, endPoint x: 655, endPoint y: 477, distance: 387.0
copy form "Kad Latvijas himna "Dievs, svētī Latviju!" tika oficiāli apstiprināta kā valsts…"
click at [246, 392] on div "Mācību tēma: Kultūras un mākslas i (vizuālā māksla) - 11. klases 1. ieskaites m…" at bounding box center [650, 320] width 1300 height 640
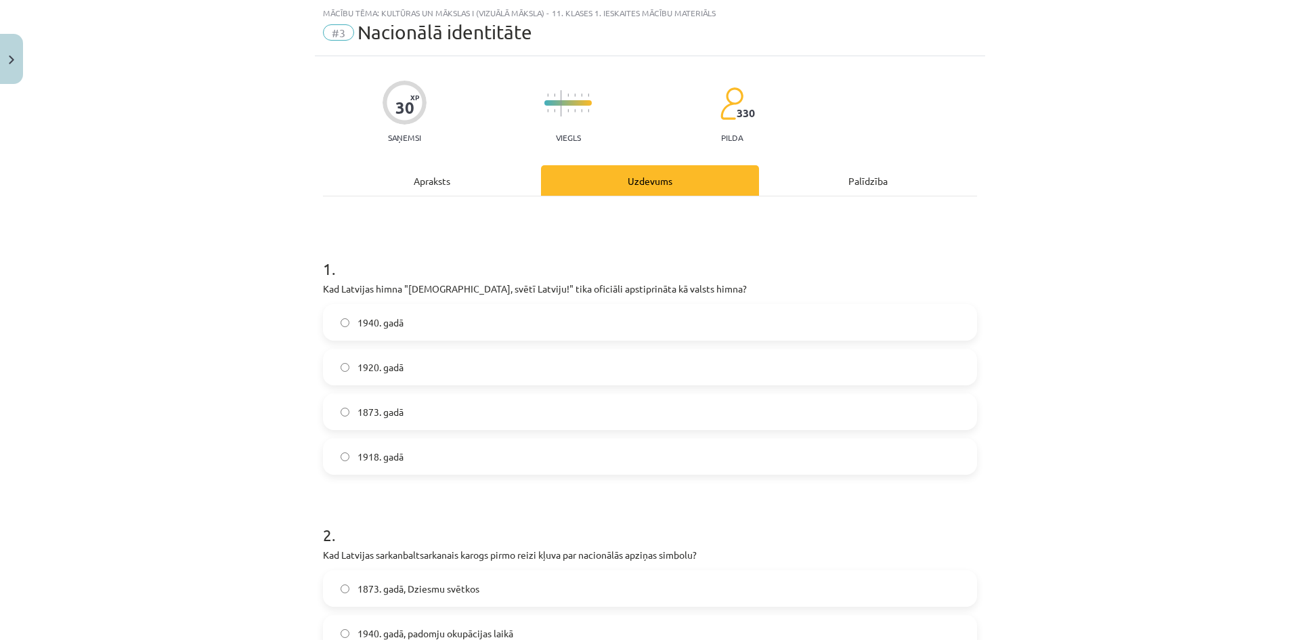
click at [436, 372] on label "1920. gadā" at bounding box center [649, 367] width 651 height 34
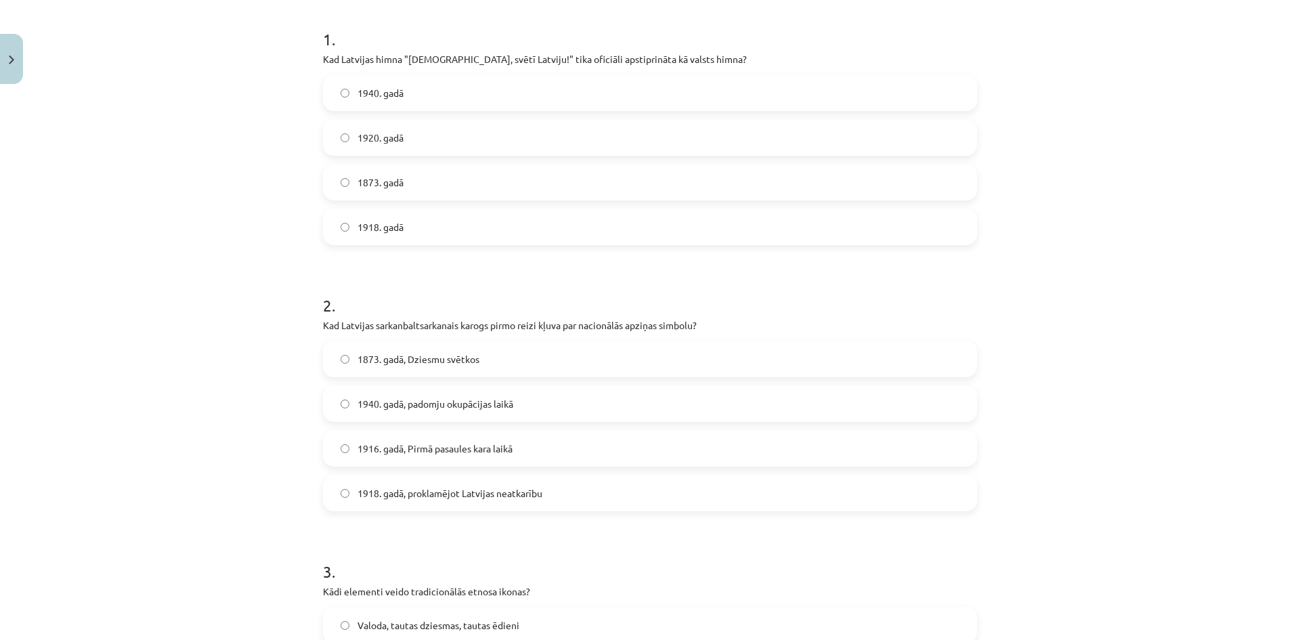
scroll to position [305, 0]
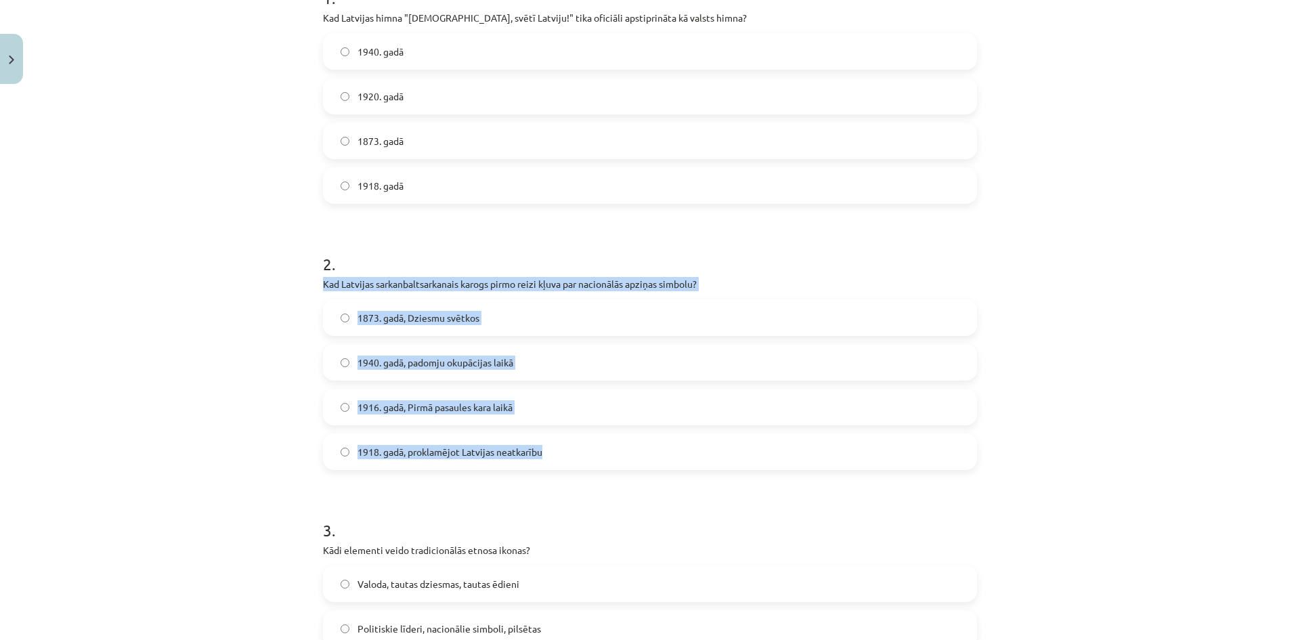
drag, startPoint x: 309, startPoint y: 284, endPoint x: 699, endPoint y: 464, distance: 429.9
click at [699, 464] on div "Mācību tēma: Kultūras un mākslas i (vizuālā māksla) - 11. klases 1. ieskaites m…" at bounding box center [650, 320] width 1300 height 640
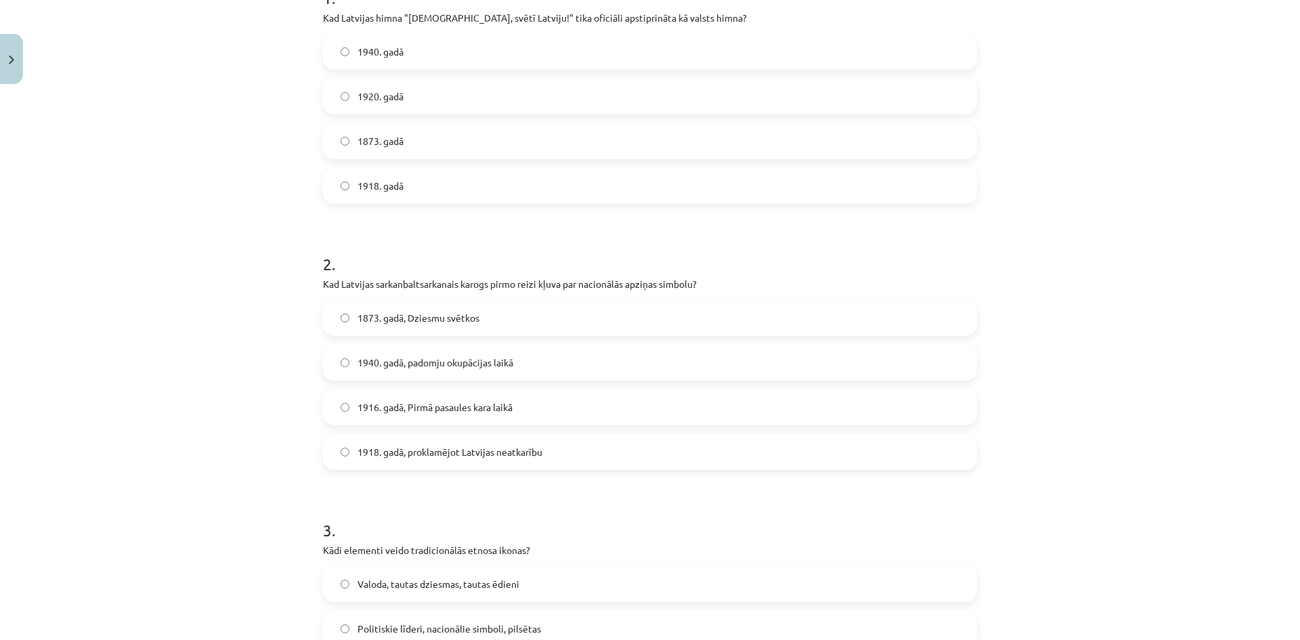
drag, startPoint x: 517, startPoint y: 260, endPoint x: 412, endPoint y: 290, distance: 109.1
click at [412, 290] on p "Kad Latvijas sarkanbaltsarkanais karogs pirmo reizi kļuva par nacionālās apziņa…" at bounding box center [650, 284] width 654 height 14
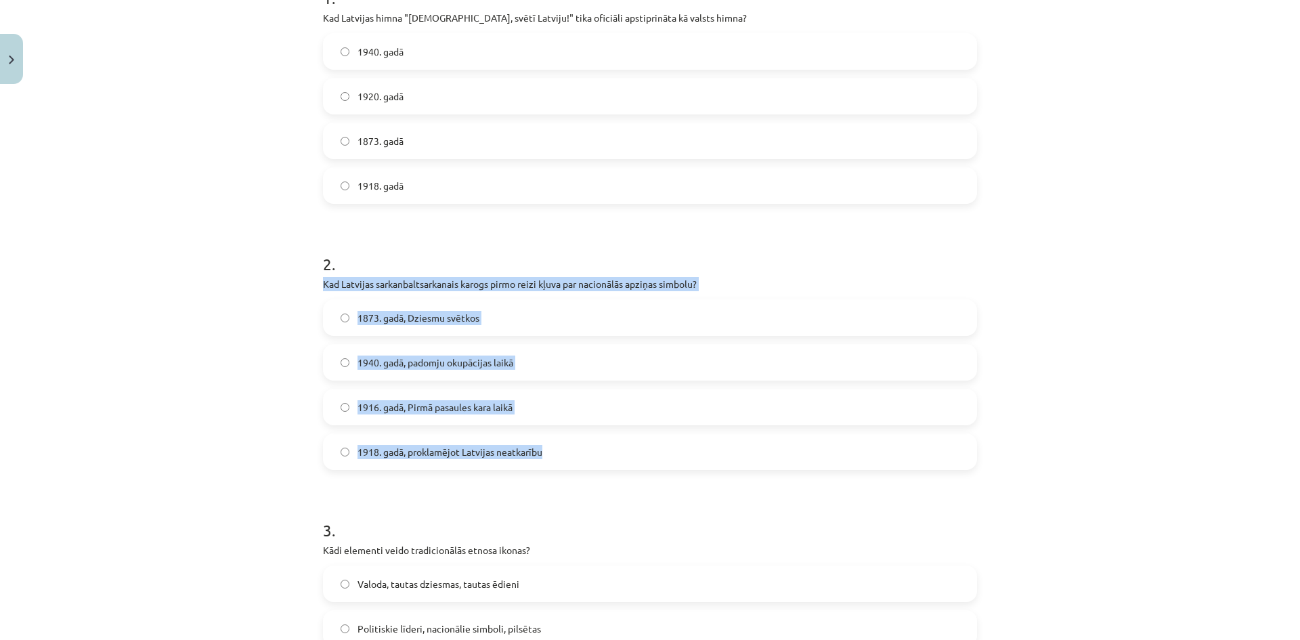
drag, startPoint x: 295, startPoint y: 280, endPoint x: 667, endPoint y: 460, distance: 412.8
click at [667, 460] on div "Mācību tēma: Kultūras un mākslas i (vizuālā māksla) - 11. klases 1. ieskaites m…" at bounding box center [650, 320] width 1300 height 640
copy div "Kad Latvijas sarkanbaltsarkanais karogs pirmo reizi kļuva par nacionālās apziņa…"
click at [227, 386] on div "Mācību tēma: Kultūras un mākslas i (vizuālā māksla) - 11. klases 1. ieskaites m…" at bounding box center [650, 320] width 1300 height 640
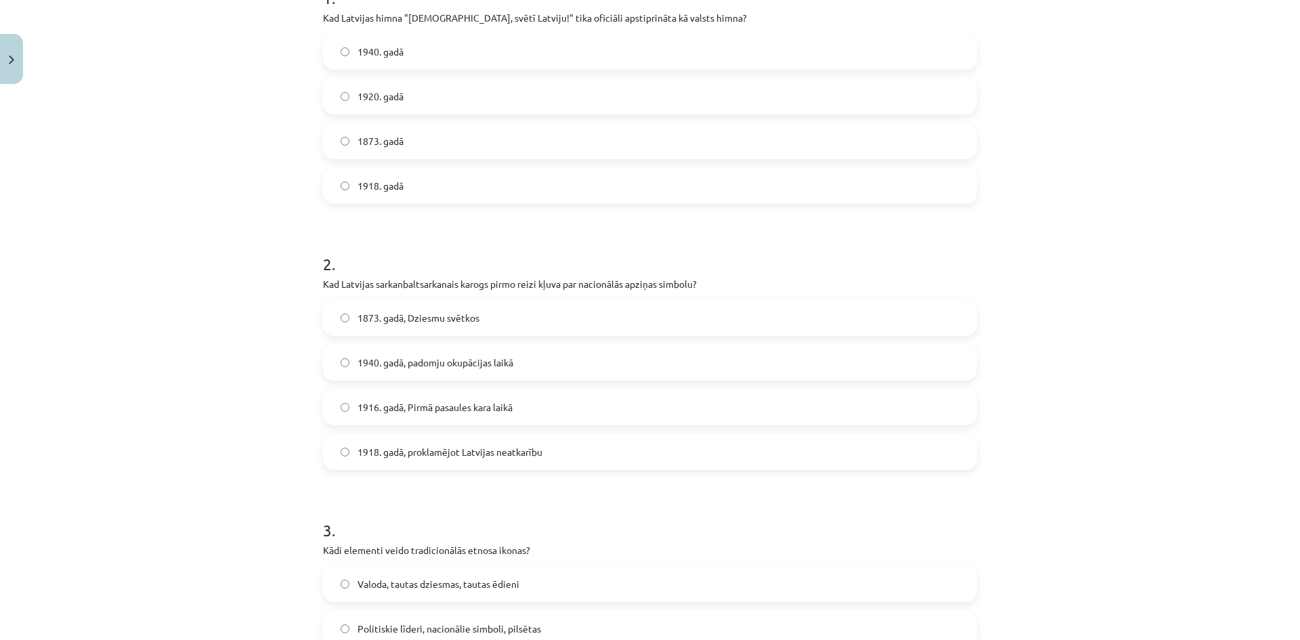
click at [447, 416] on label "1916. gadā, Pirmā pasaules kara laikā" at bounding box center [649, 407] width 651 height 34
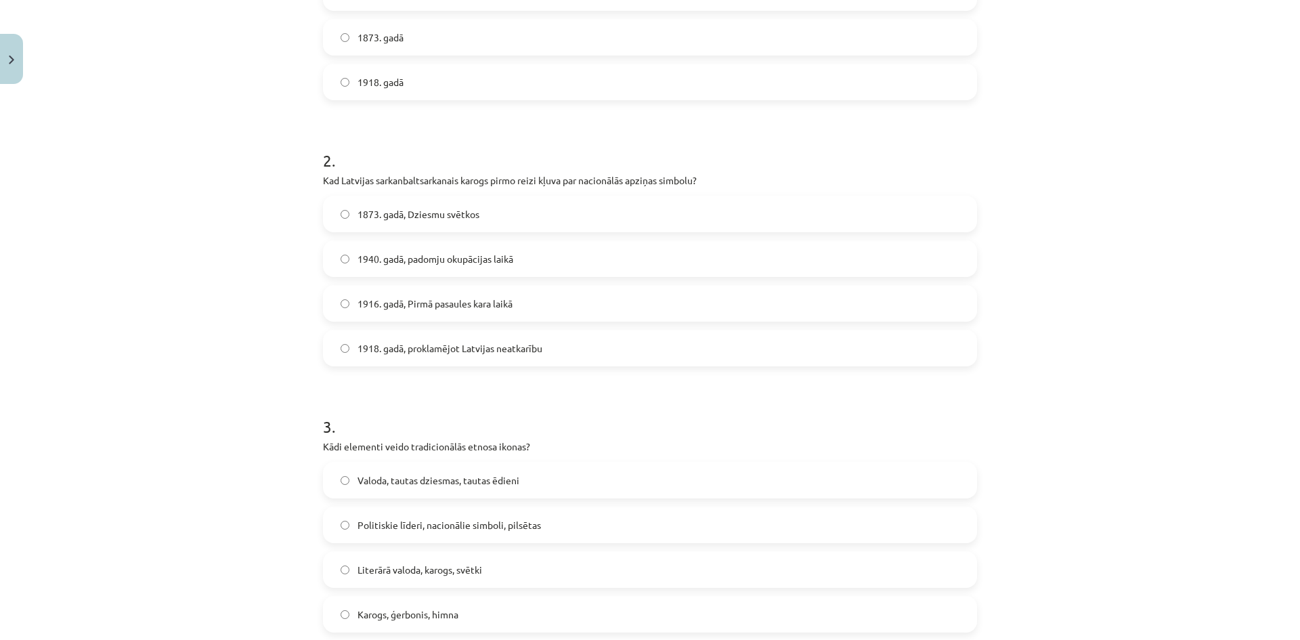
scroll to position [440, 0]
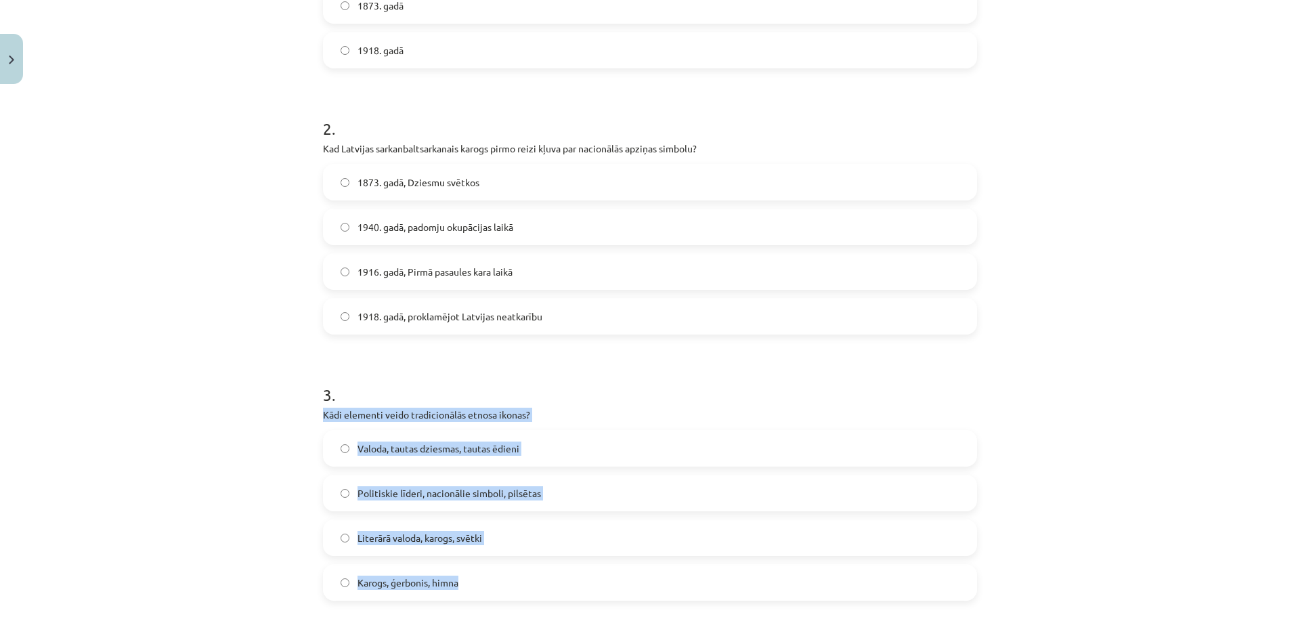
drag, startPoint x: 314, startPoint y: 416, endPoint x: 527, endPoint y: 580, distance: 268.4
click at [527, 580] on div "30 XP Saņemsi Viegls 330 pilda Apraksts Uzdevums Palīdzība 1 . Kad Latvijas him…" at bounding box center [650, 586] width 670 height 1872
copy div "Kādi elementi veido tradicionālās etnosa ikonas? Valoda, tautas dziesmas, tauta…"
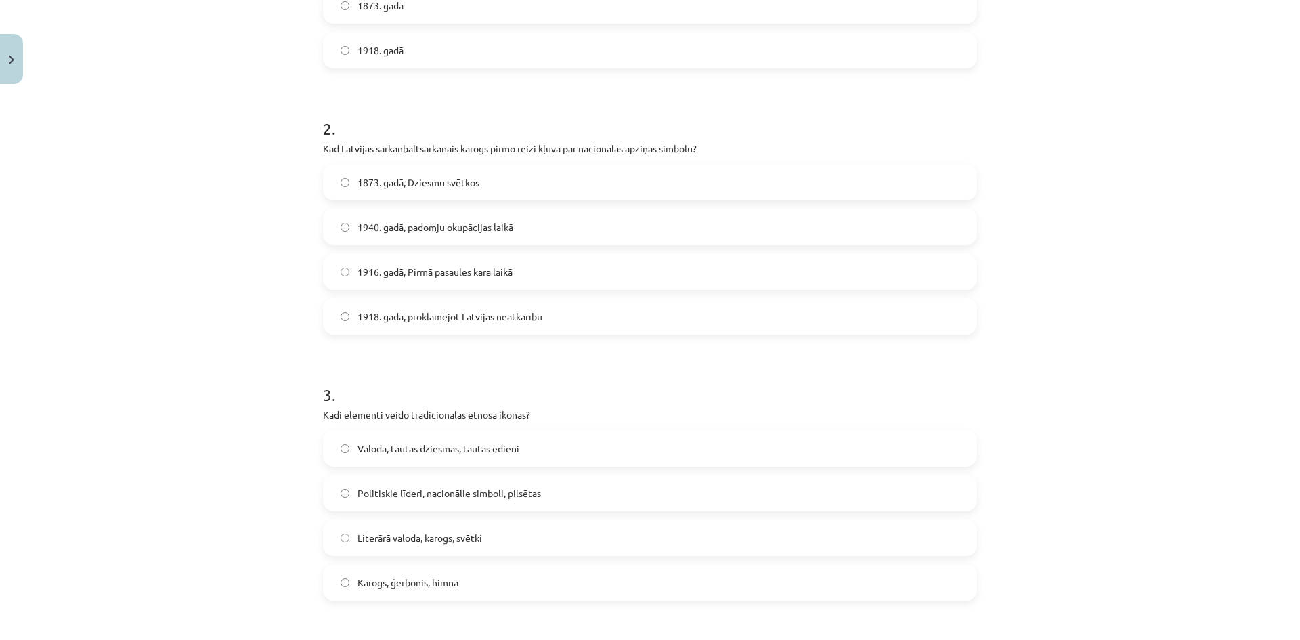
click at [266, 323] on div "Mācību tēma: Kultūras un mākslas i (vizuālā māksla) - 11. klases 1. ieskaites m…" at bounding box center [650, 320] width 1300 height 640
click at [411, 593] on label "Karogs, ģerbonis, himna" at bounding box center [649, 582] width 651 height 34
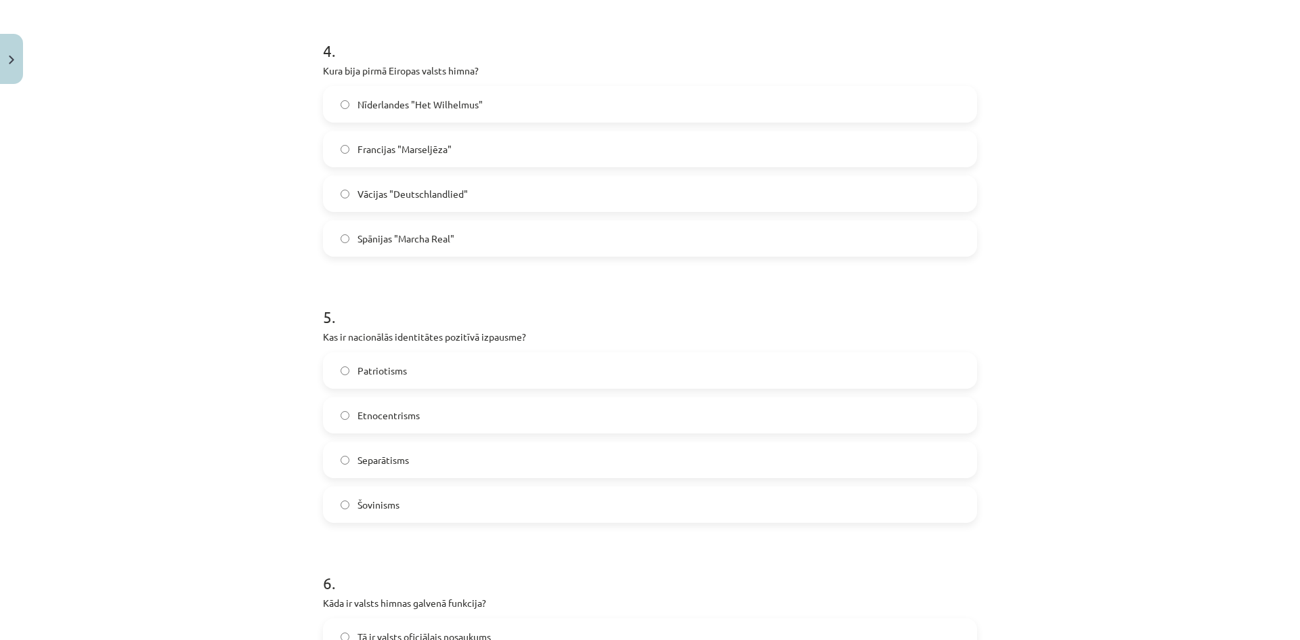
scroll to position [1050, 0]
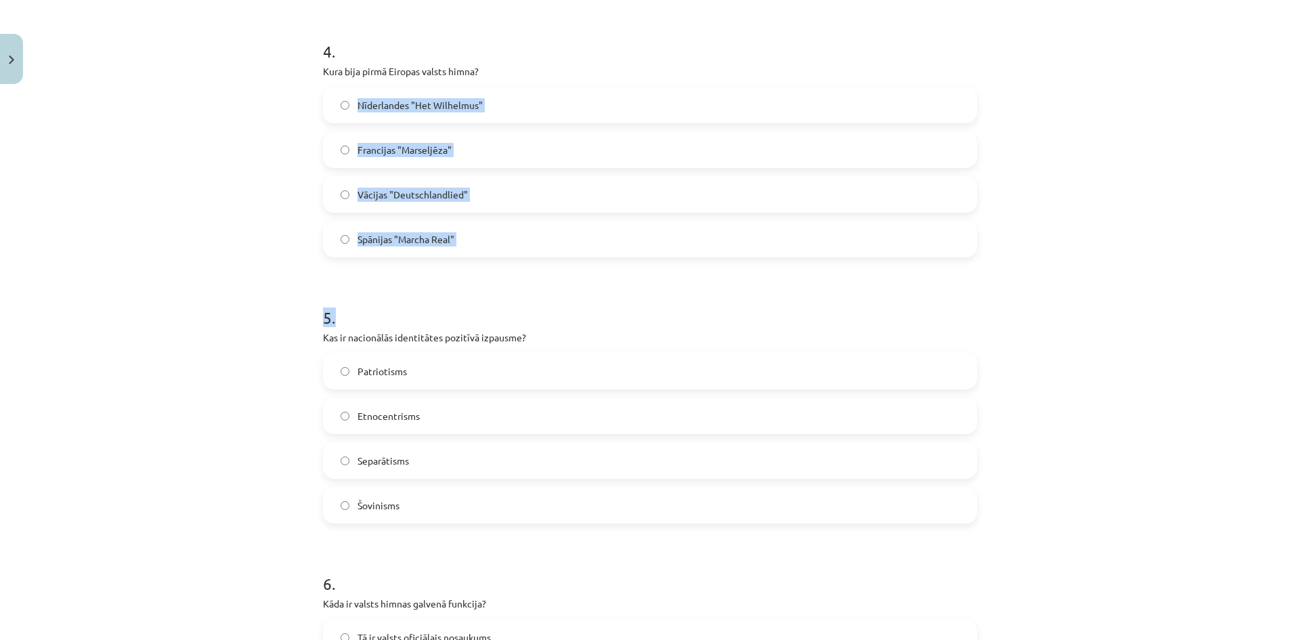
drag, startPoint x: 307, startPoint y: 84, endPoint x: 548, endPoint y: 279, distance: 310.6
click at [548, 279] on div "Mācību tēma: Kultūras un mākslas i (vizuālā māksla) - 11. klases 1. ieskaites m…" at bounding box center [650, 320] width 1300 height 640
copy form "Nīderlandes "Het Wilhelmus" Francijas "Marseljēza" Vācijas "Deutschlandlied" Sp…"
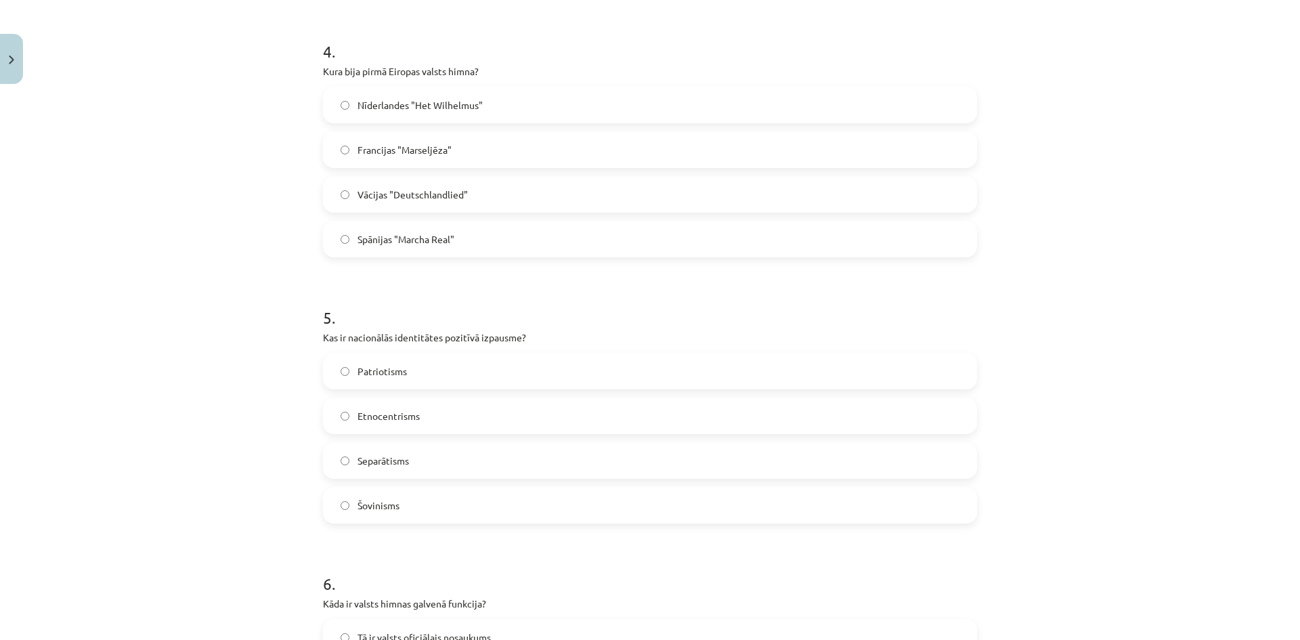
click at [265, 64] on div "Mācību tēma: Kultūras un mākslas i (vizuālā māksla) - 11. klases 1. ieskaites m…" at bounding box center [650, 320] width 1300 height 640
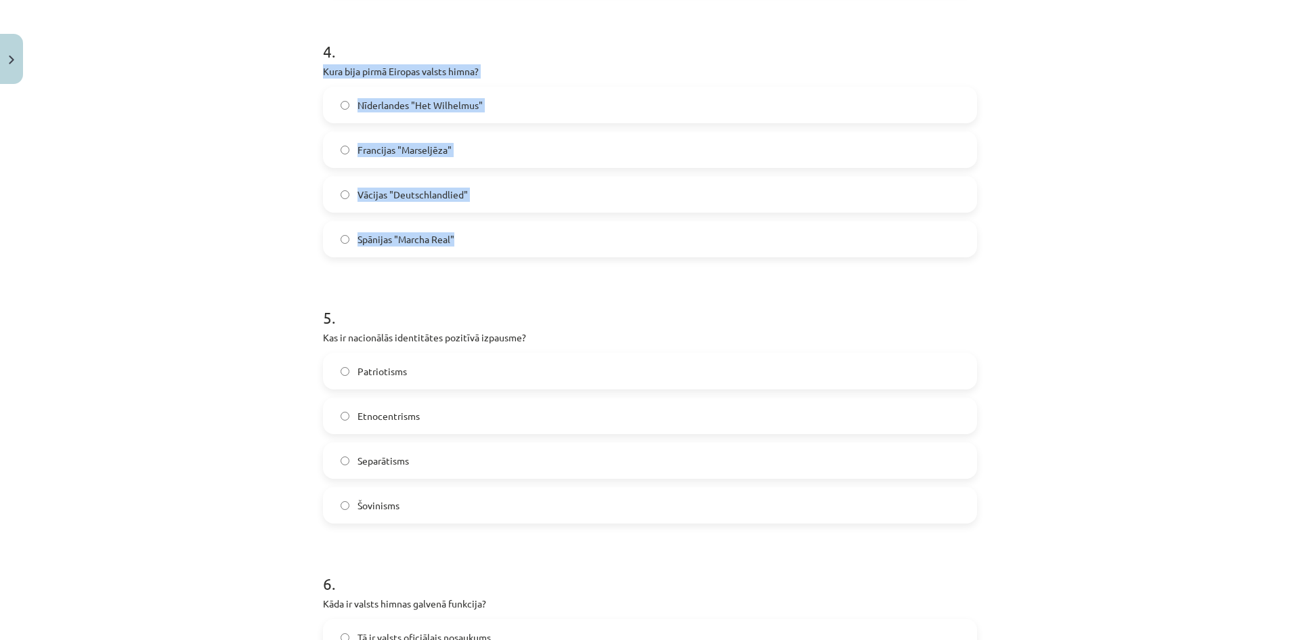
drag, startPoint x: 311, startPoint y: 71, endPoint x: 548, endPoint y: 245, distance: 294.0
copy div "Kura bija pirmā Eiropas valsts himna? Nīderlandes "Het Wilhelmus" Francijas "Ma…"
click at [236, 202] on div "Mācību tēma: Kultūras un mākslas i (vizuālā māksla) - 11. klases 1. ieskaites m…" at bounding box center [650, 320] width 1300 height 640
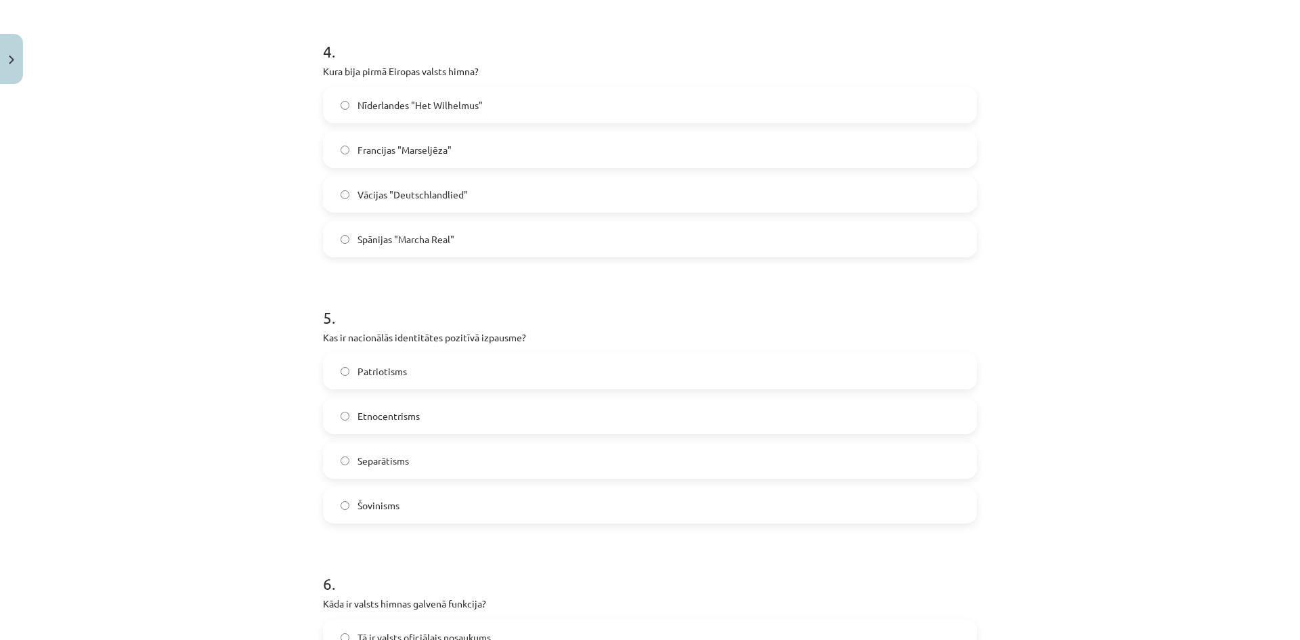
click at [435, 244] on span "Spānijas "Marcha Real"" at bounding box center [406, 239] width 97 height 14
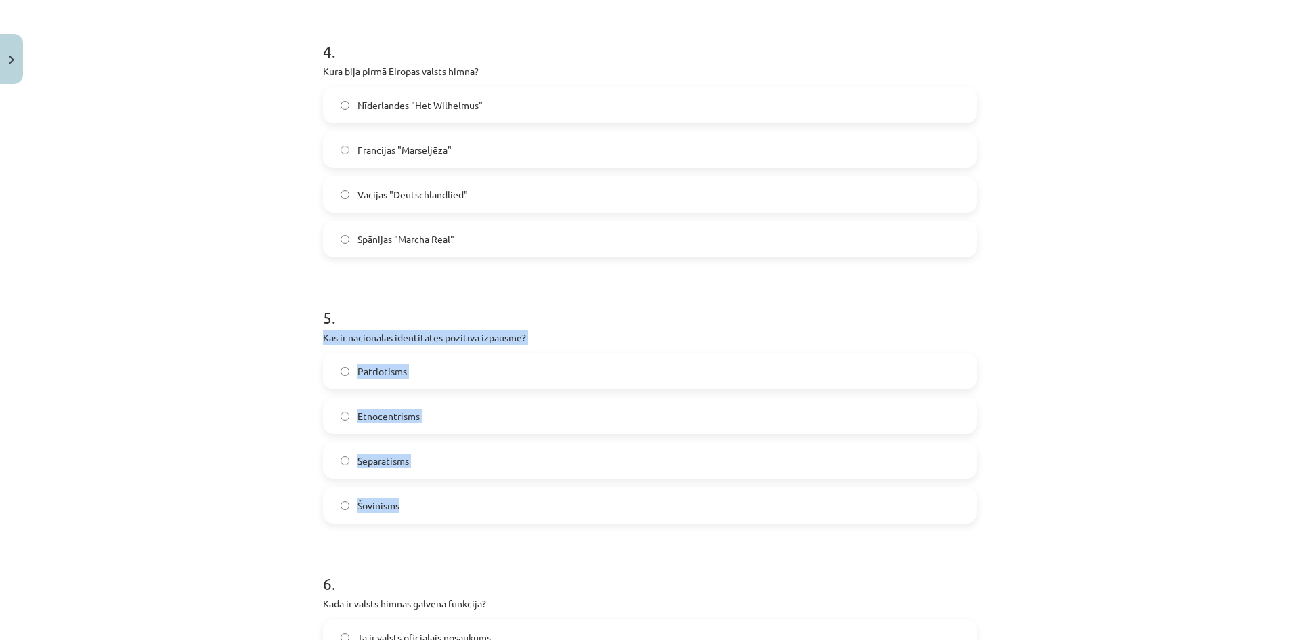
drag, startPoint x: 309, startPoint y: 338, endPoint x: 567, endPoint y: 499, distance: 304.2
click at [267, 452] on div "Mācību tēma: Kultūras un mākslas i (vizuālā māksla) - 11. klases 1. ieskaites m…" at bounding box center [650, 320] width 1300 height 640
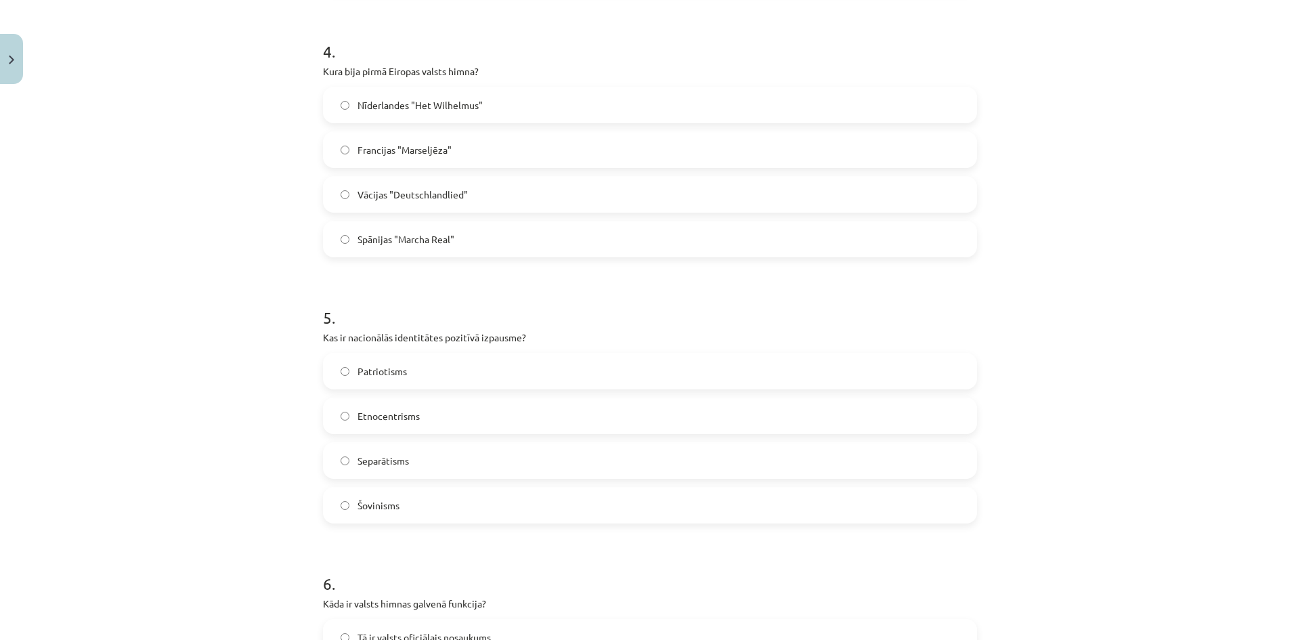
click at [398, 389] on div "Patriotisms" at bounding box center [650, 371] width 654 height 37
click at [374, 381] on label "Patriotisms" at bounding box center [649, 371] width 651 height 34
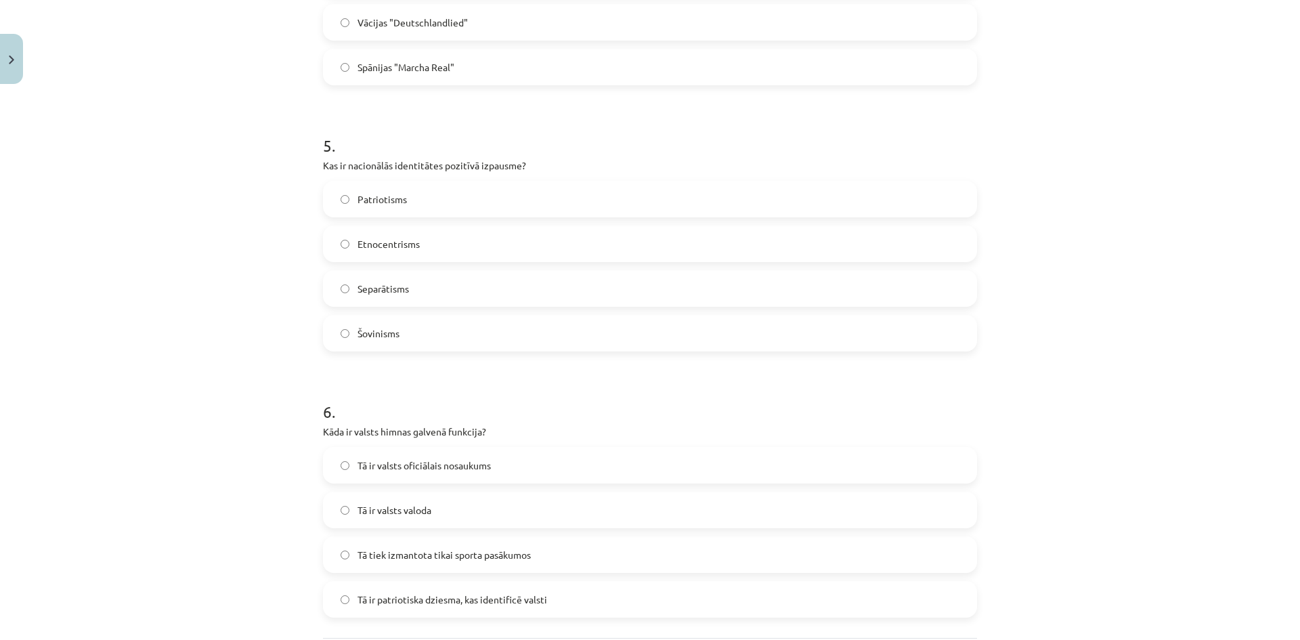
scroll to position [1253, 0]
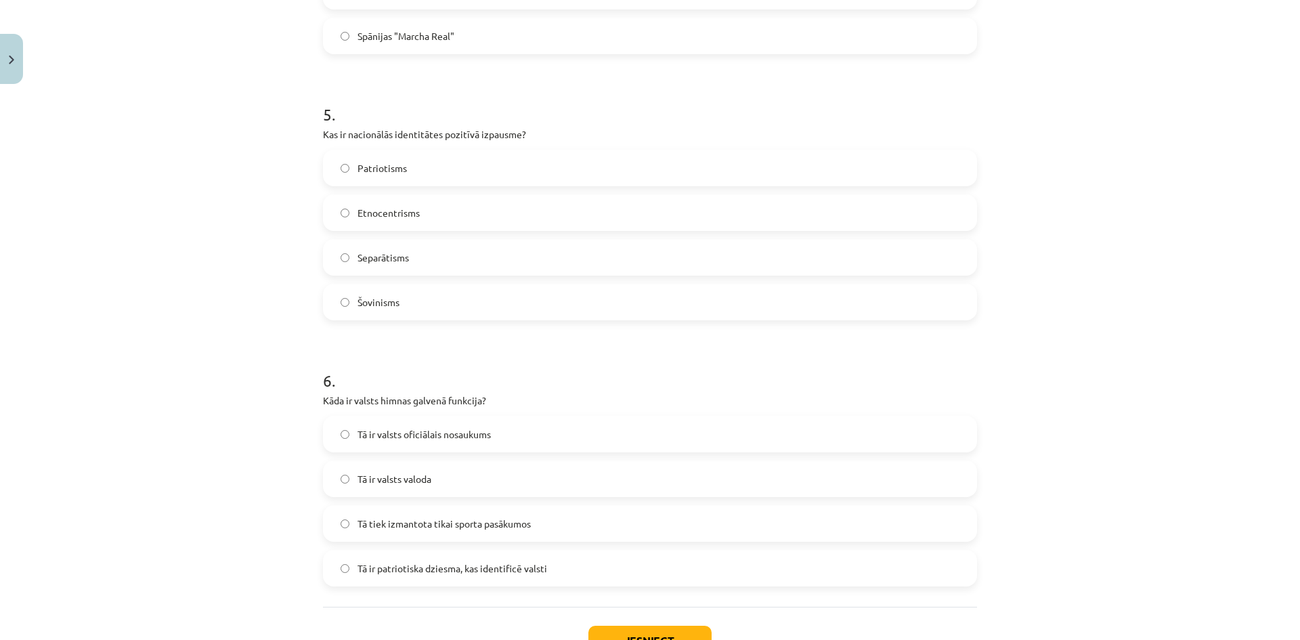
click at [439, 576] on label "Tā ir patriotiska dziesma, kas identificē valsti" at bounding box center [649, 568] width 651 height 34
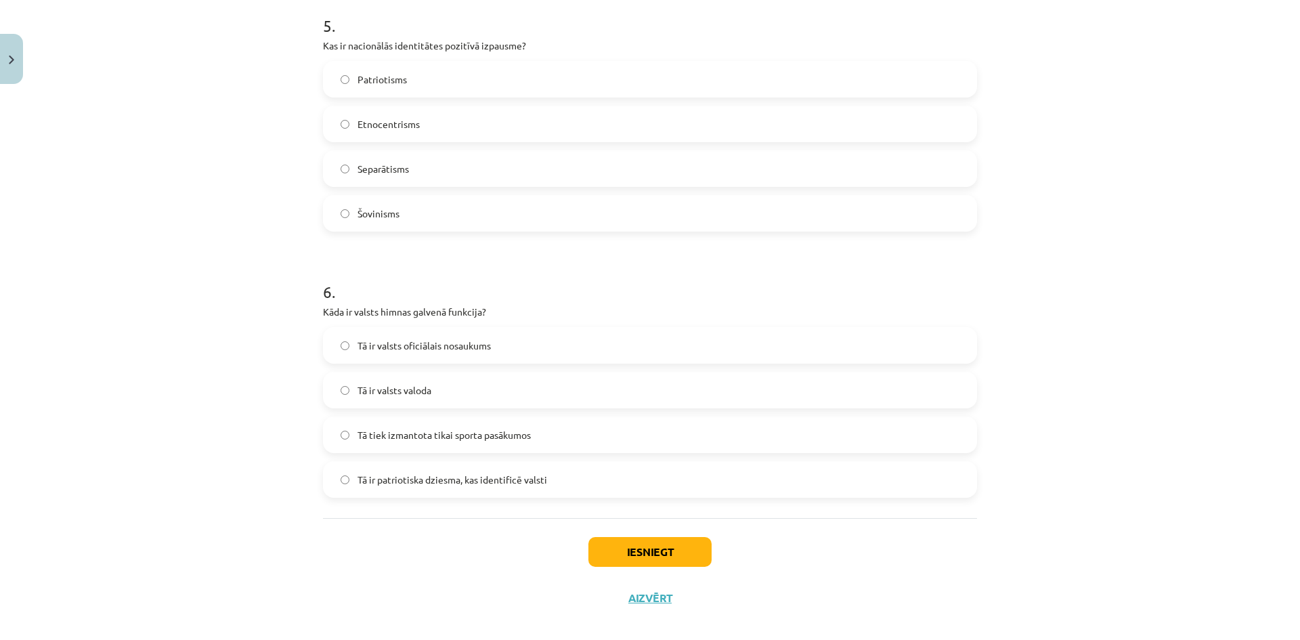
scroll to position [1356, 0]
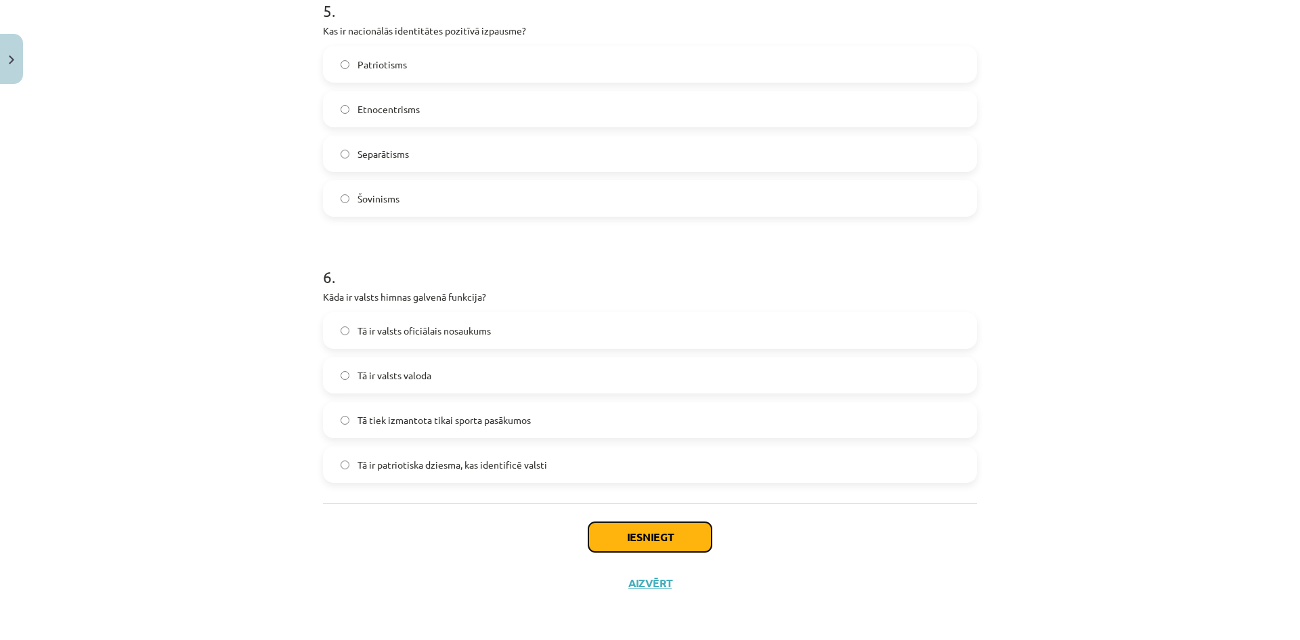
click at [670, 523] on button "Iesniegt" at bounding box center [649, 537] width 123 height 30
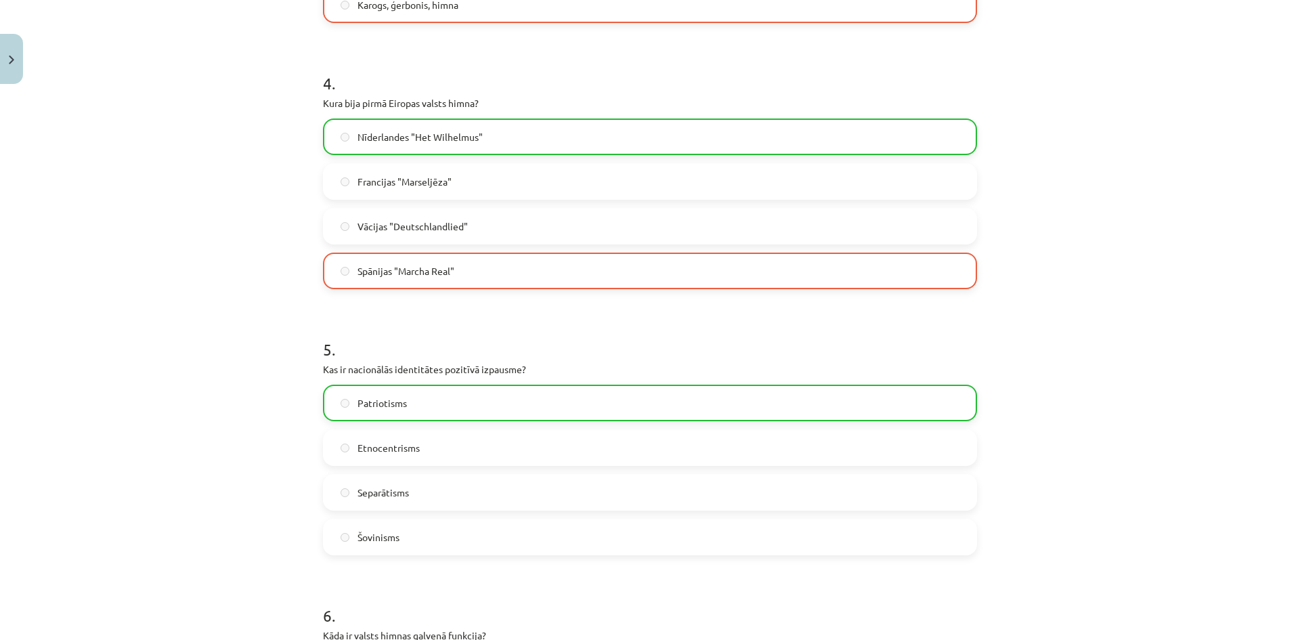
scroll to position [1400, 0]
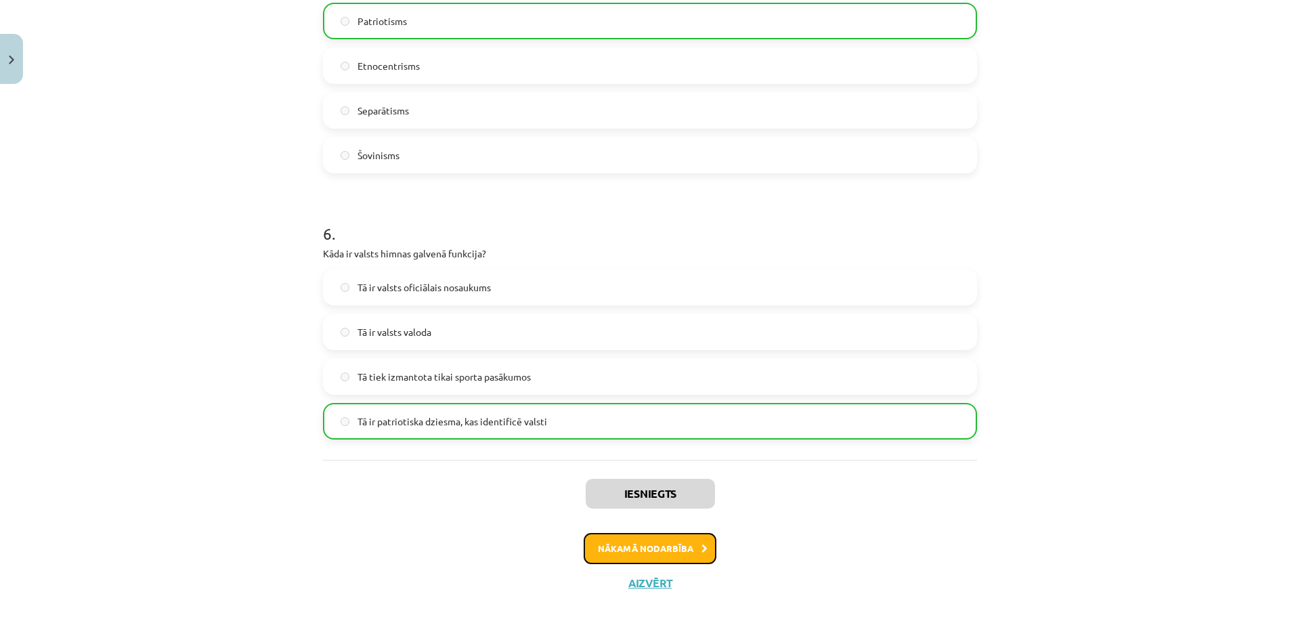
click at [670, 554] on button "Nākamā nodarbība" at bounding box center [650, 548] width 133 height 31
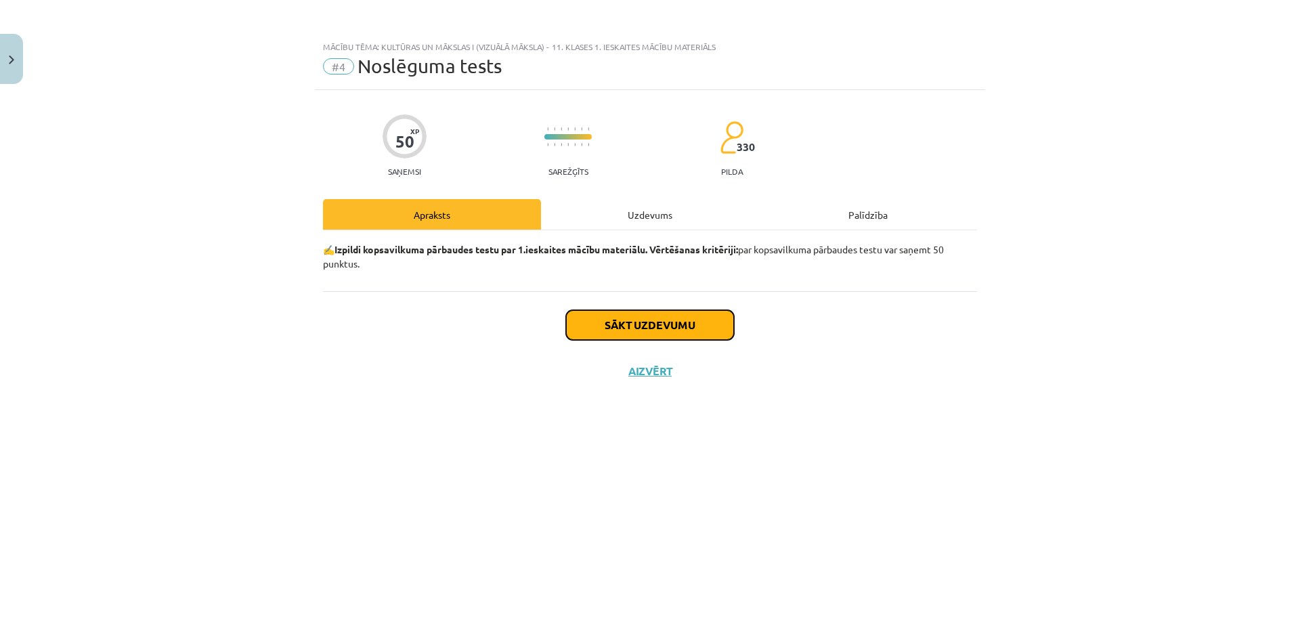
click at [617, 330] on button "Sākt uzdevumu" at bounding box center [650, 325] width 168 height 30
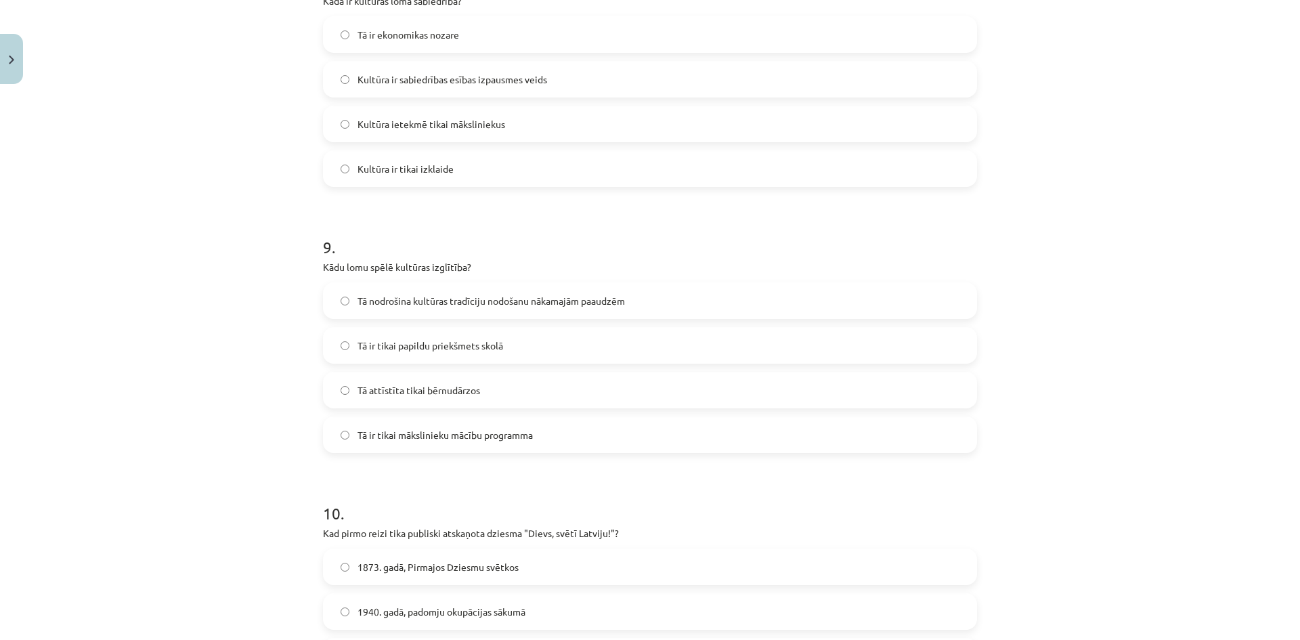
scroll to position [2421, 0]
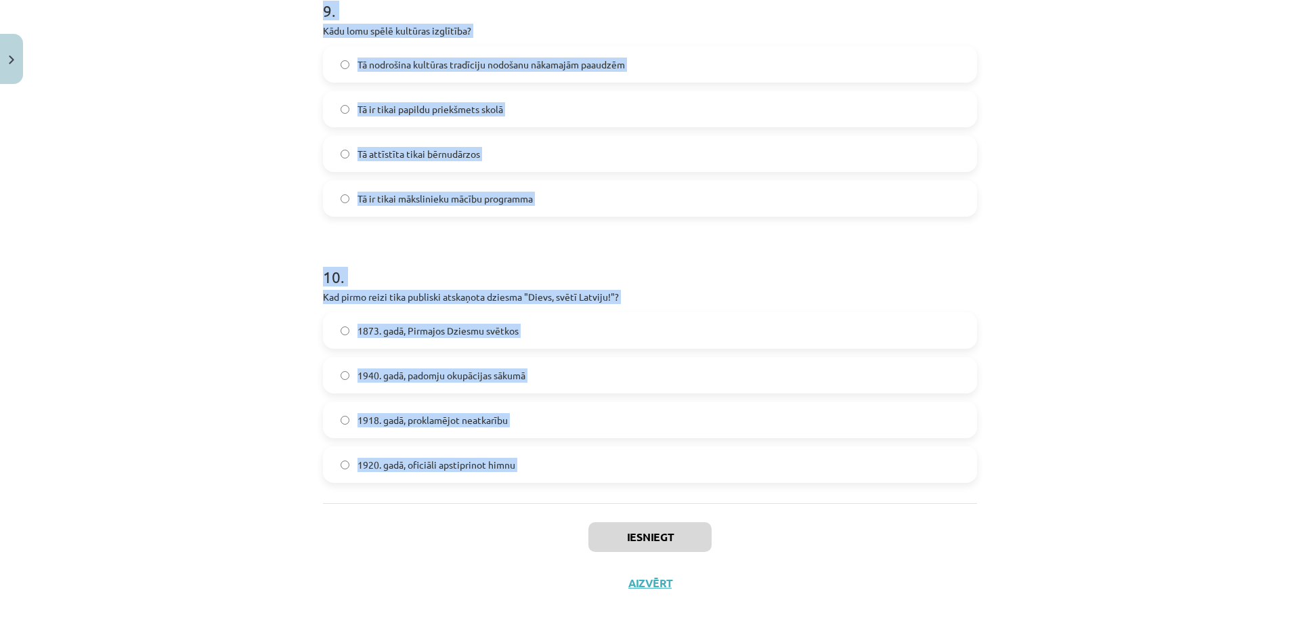
drag, startPoint x: 318, startPoint y: 253, endPoint x: 532, endPoint y: 504, distance: 330.0
copy form "Kas ir heraldika? Zinātne par karogiem Zinātne par nacionālo valodu Pētniecība …"
click at [242, 106] on div "Mācību tēma: Kultūras un mākslas i (vizuālā māksla) - 11. klases 1. ieskaites m…" at bounding box center [650, 320] width 1300 height 640
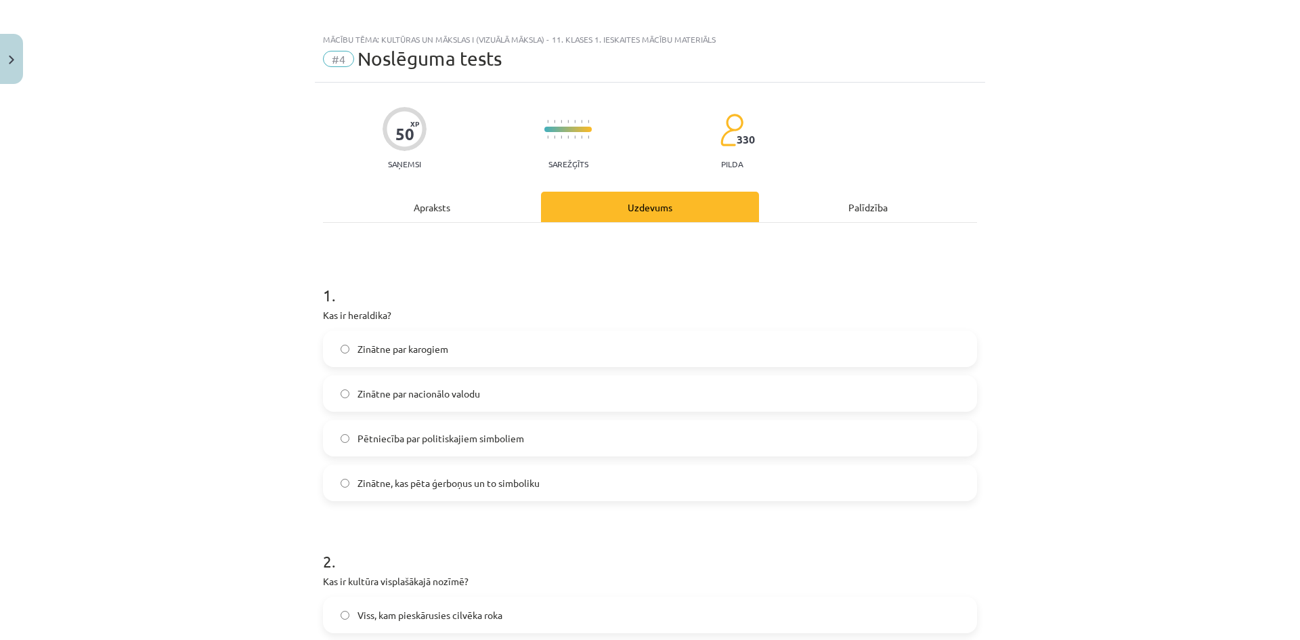
scroll to position [0, 0]
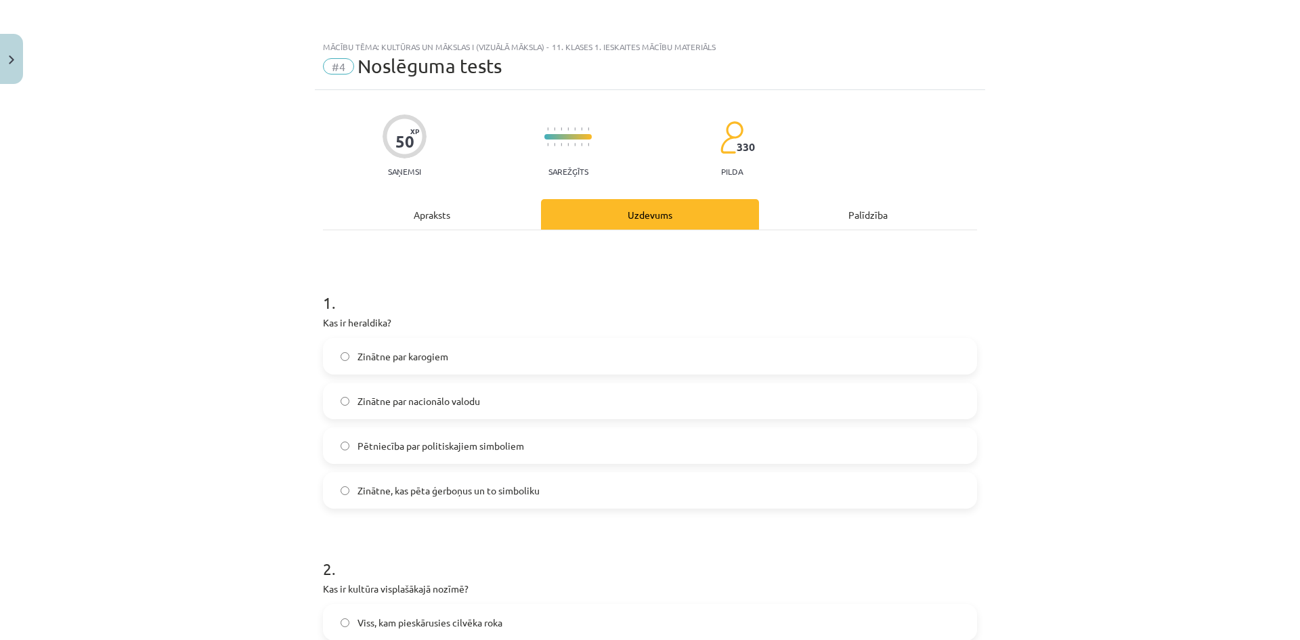
click at [394, 500] on label "Zinātne, kas pēta ģerboņus un to simboliku" at bounding box center [649, 490] width 651 height 34
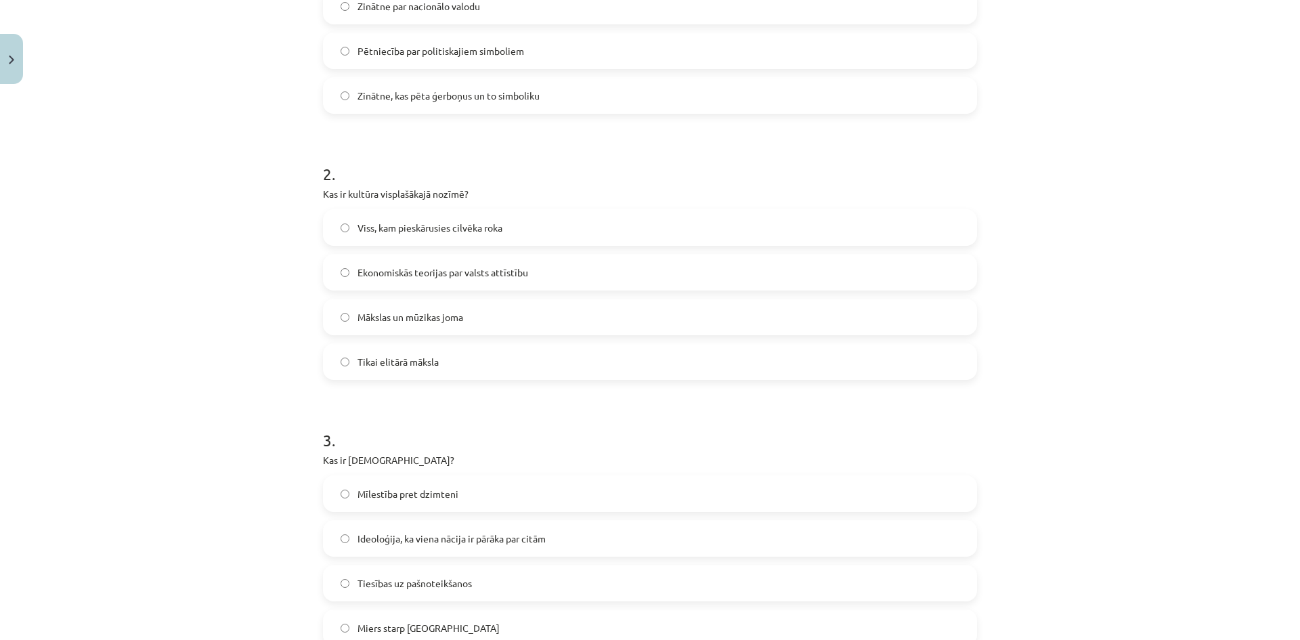
scroll to position [406, 0]
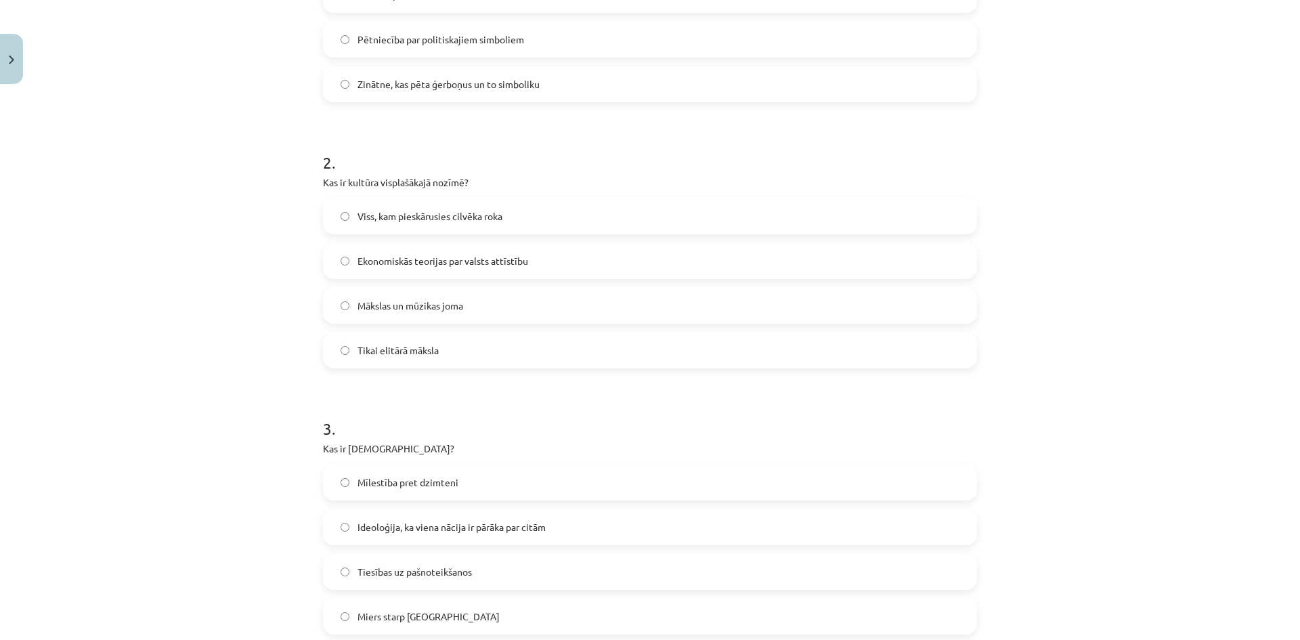
click at [423, 214] on span "Viss, kam pieskārusies cilvēka roka" at bounding box center [430, 216] width 145 height 14
click at [386, 297] on label "Mākslas un mūzikas joma" at bounding box center [649, 305] width 651 height 34
click at [444, 220] on span "Viss, kam pieskārusies cilvēka roka" at bounding box center [430, 216] width 145 height 14
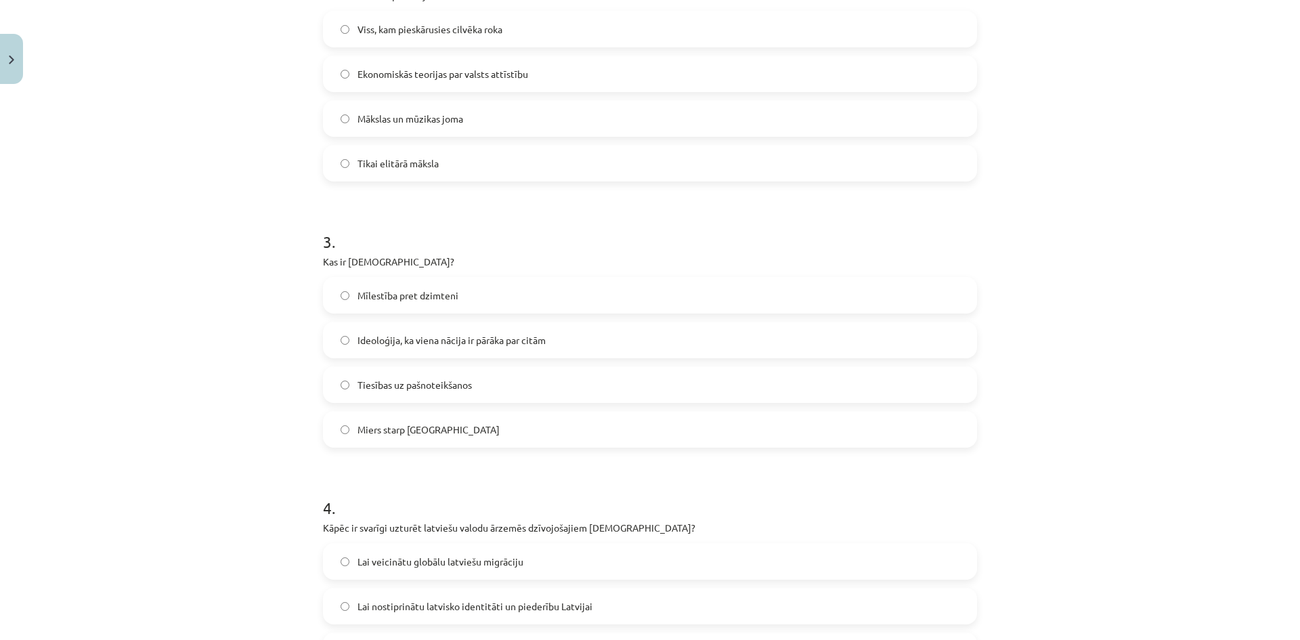
scroll to position [677, 0]
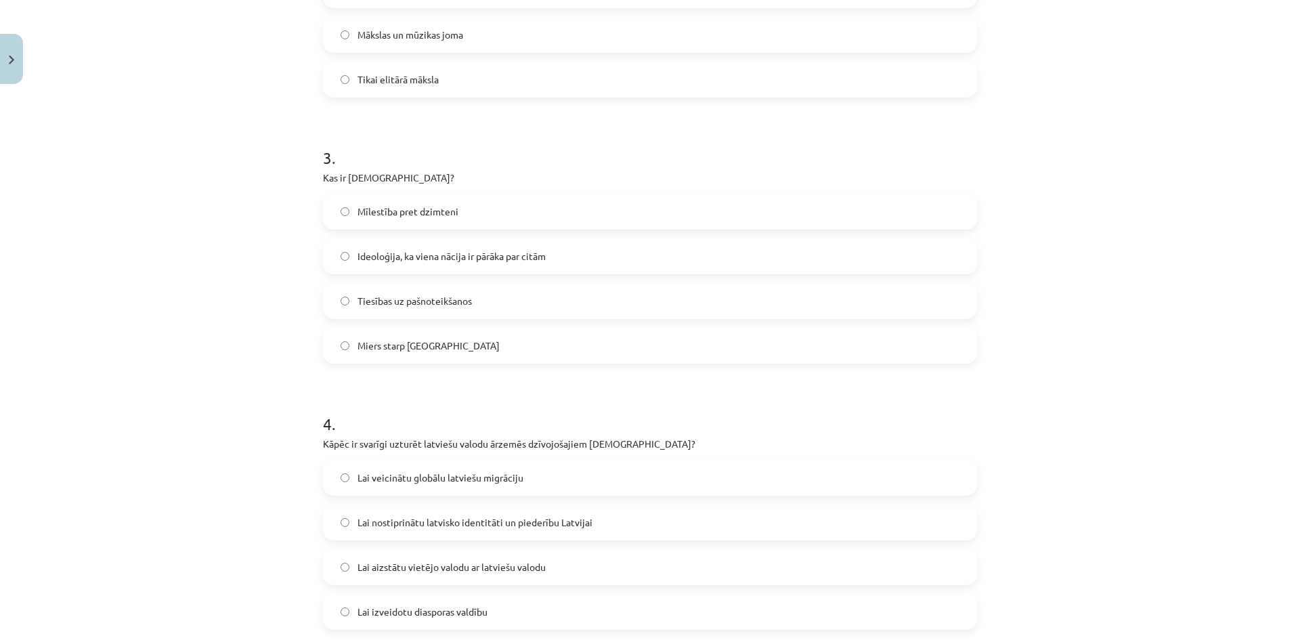
click at [451, 257] on span "Ideoloģija, ka viena nācija ir pārāka par citām" at bounding box center [452, 256] width 188 height 14
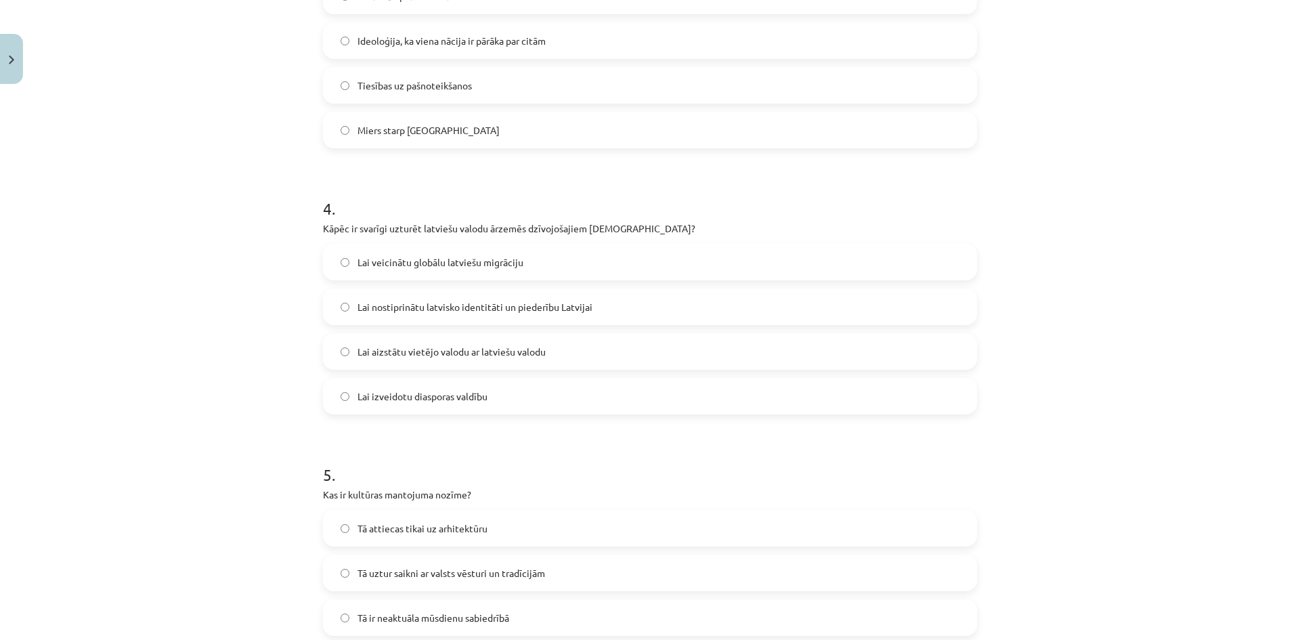
scroll to position [948, 0]
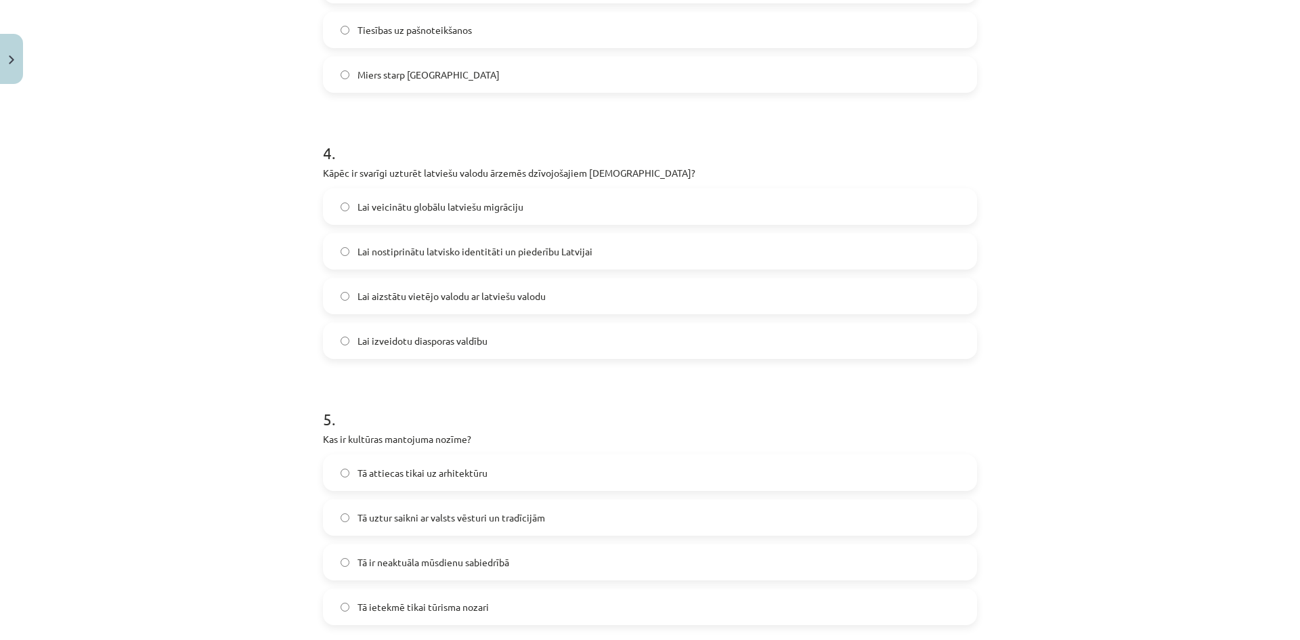
click at [385, 251] on span "Lai nostiprinātu latvisko identitāti un piederību Latvijai" at bounding box center [475, 251] width 235 height 14
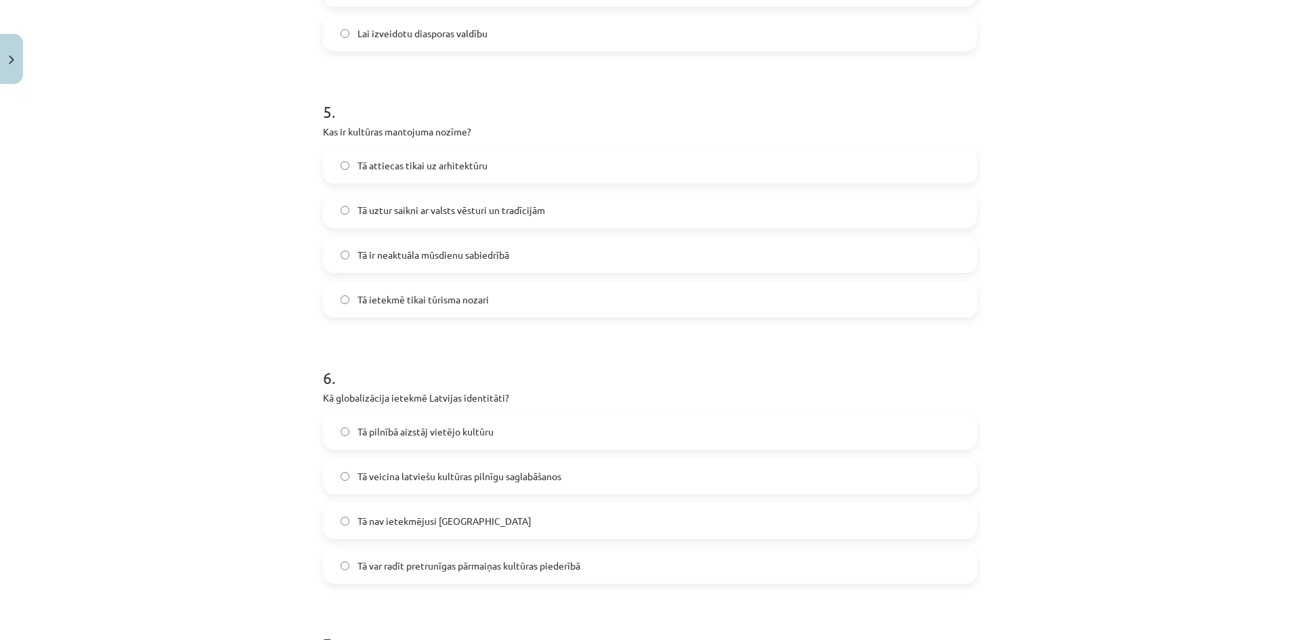
scroll to position [1287, 0]
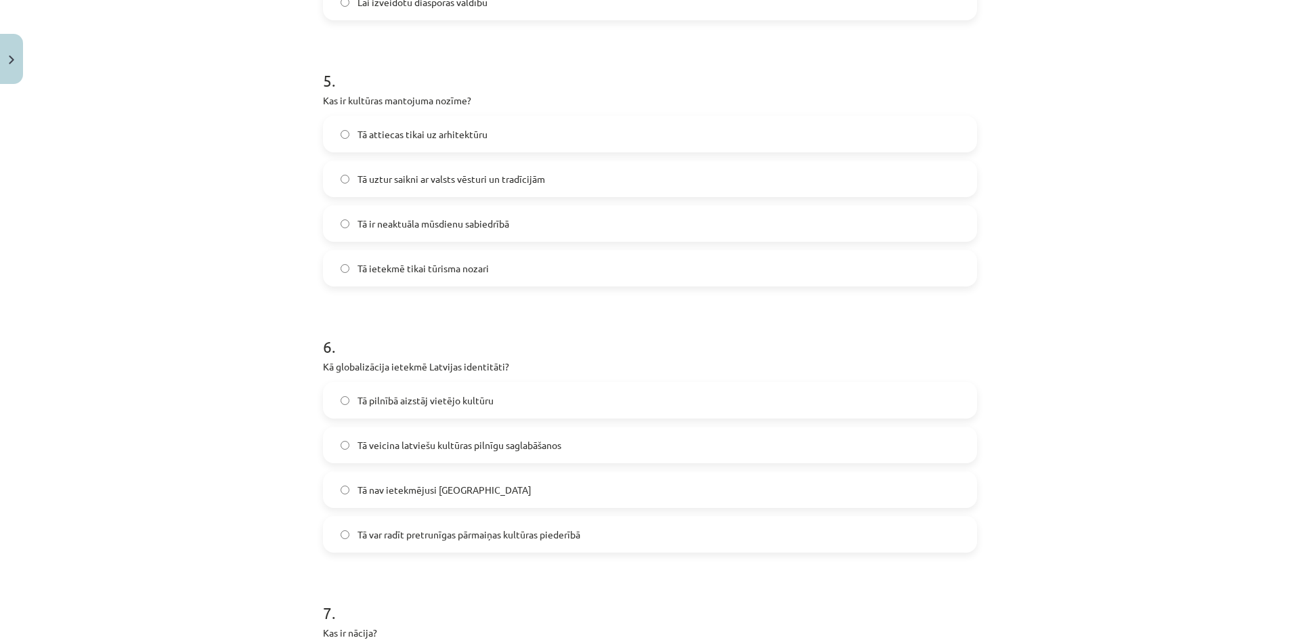
click at [435, 183] on span "Tā uztur saikni ar valsts vēsturi un tradīcijām" at bounding box center [452, 179] width 188 height 14
click at [410, 443] on span "Tā veicina latviešu kultūras pilnīgu saglabāšanos" at bounding box center [460, 445] width 204 height 14
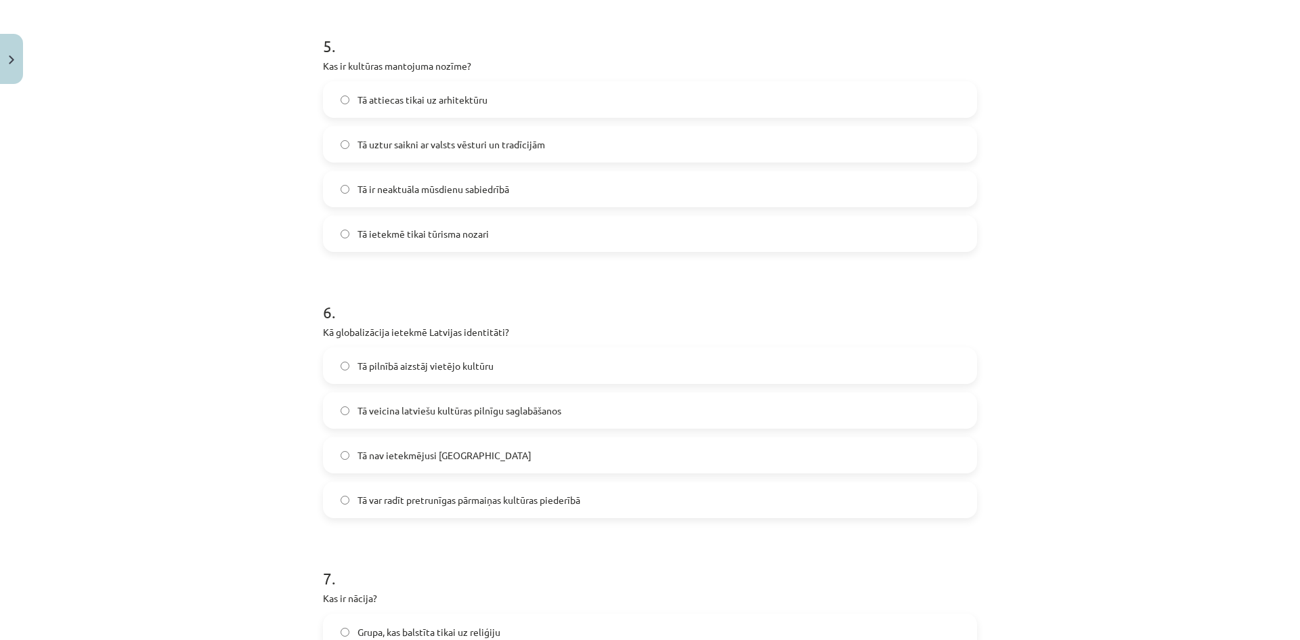
scroll to position [1354, 0]
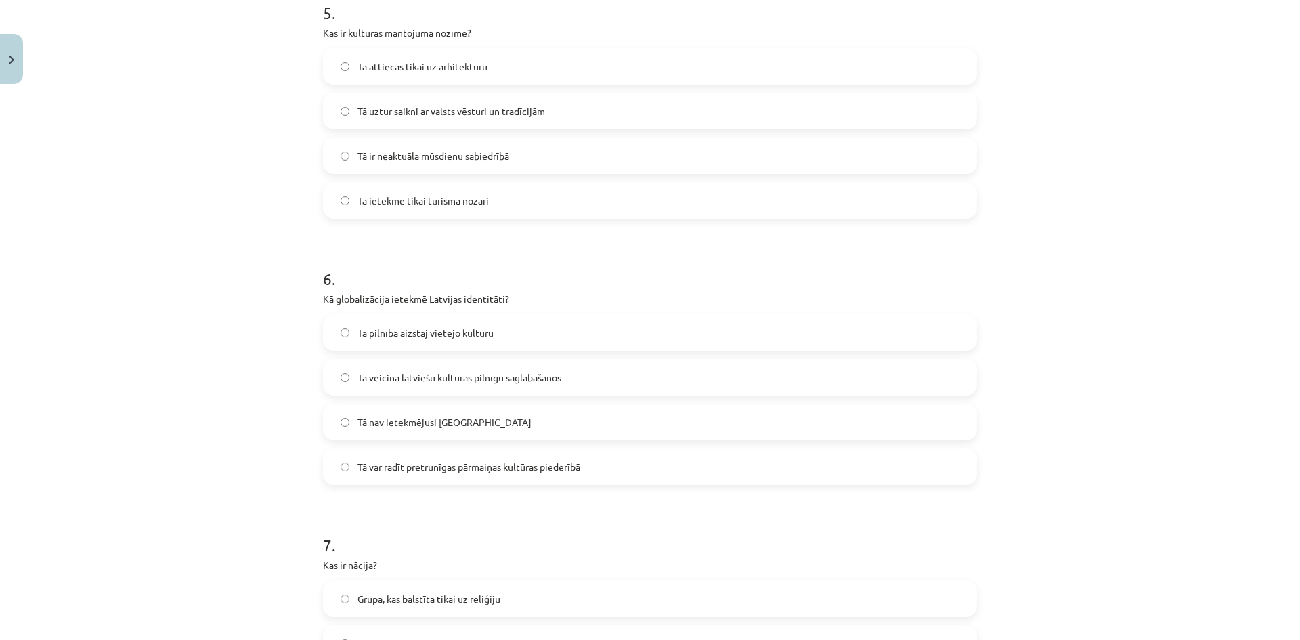
click at [456, 479] on label "Tā var radīt pretrunīgas pārmaiņas kultūras piederībā" at bounding box center [649, 467] width 651 height 34
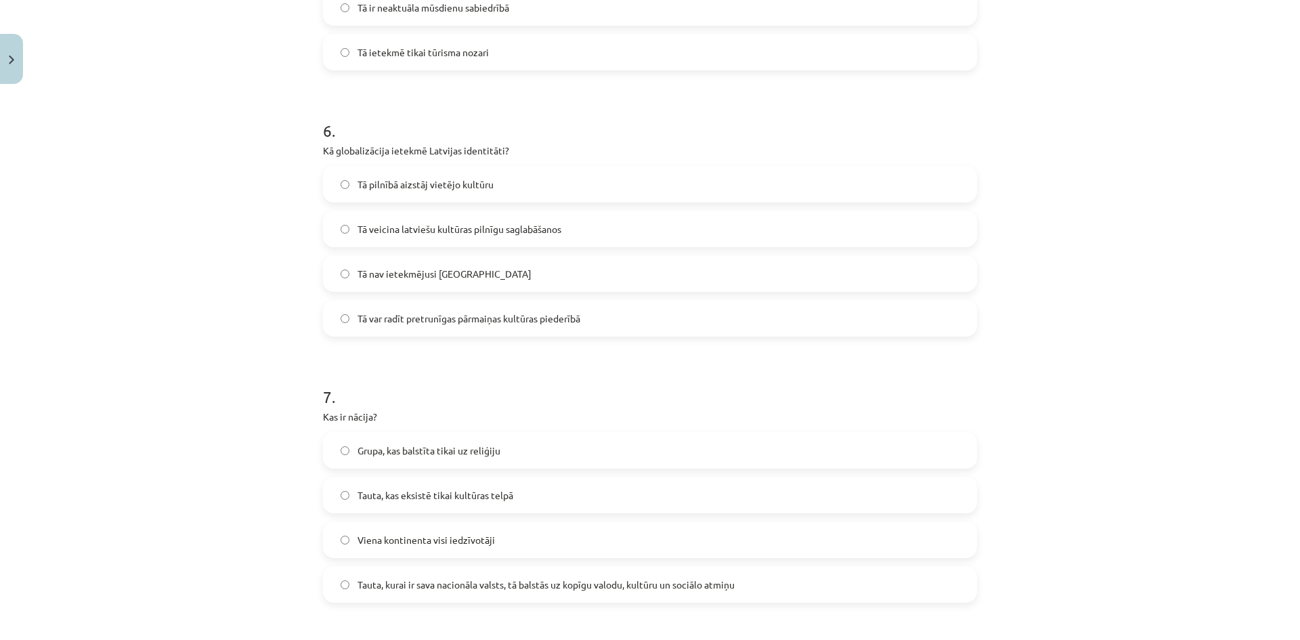
scroll to position [1557, 0]
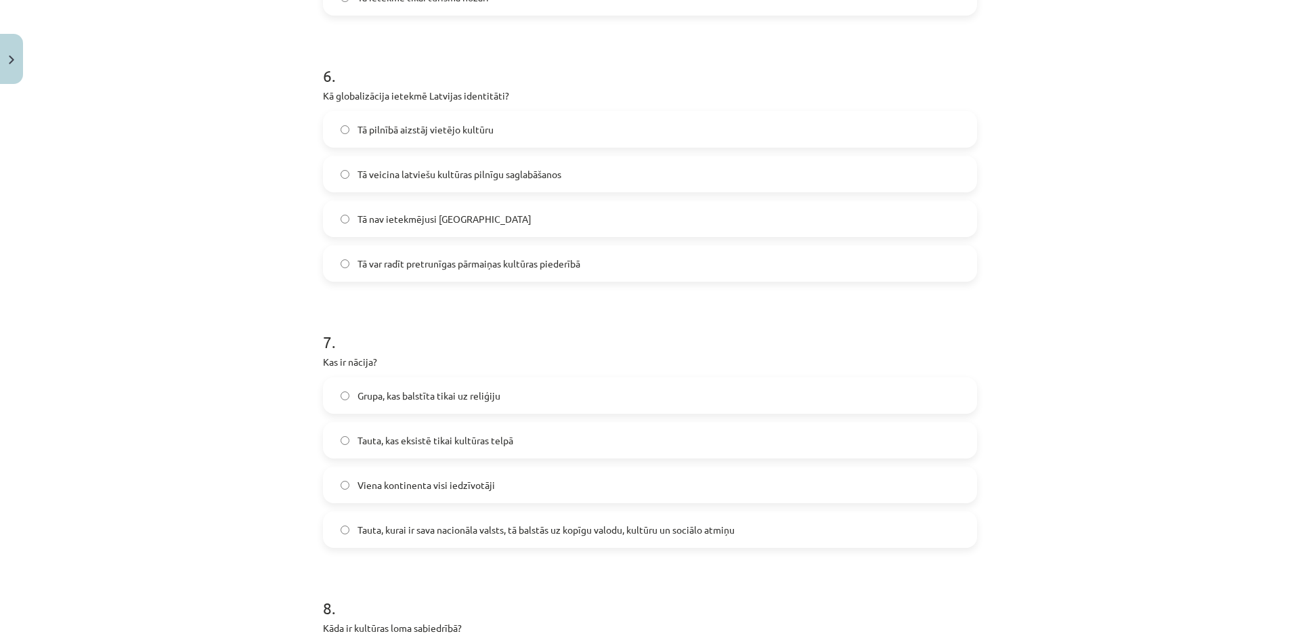
click at [433, 532] on span "Tauta, kurai ir sava nacionāla valsts, tā balstās uz kopīgu valodu, kultūru un …" at bounding box center [546, 530] width 377 height 14
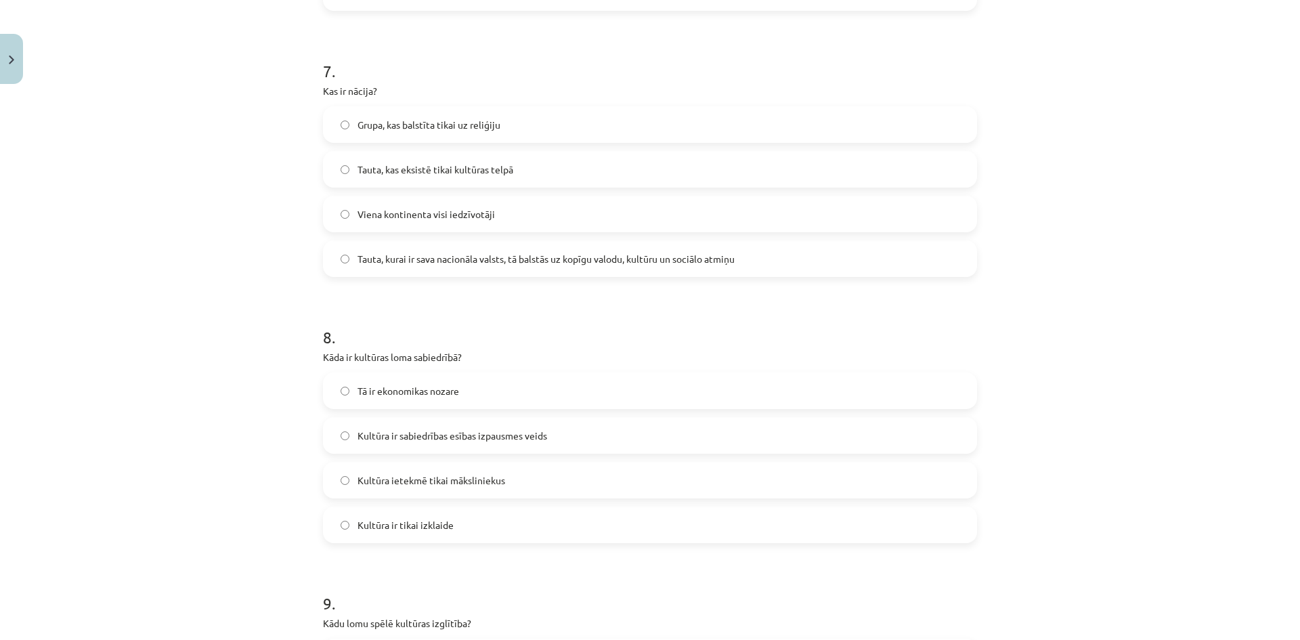
click at [463, 438] on span "Kultūra ir sabiedrības esības izpausmes veids" at bounding box center [453, 436] width 190 height 14
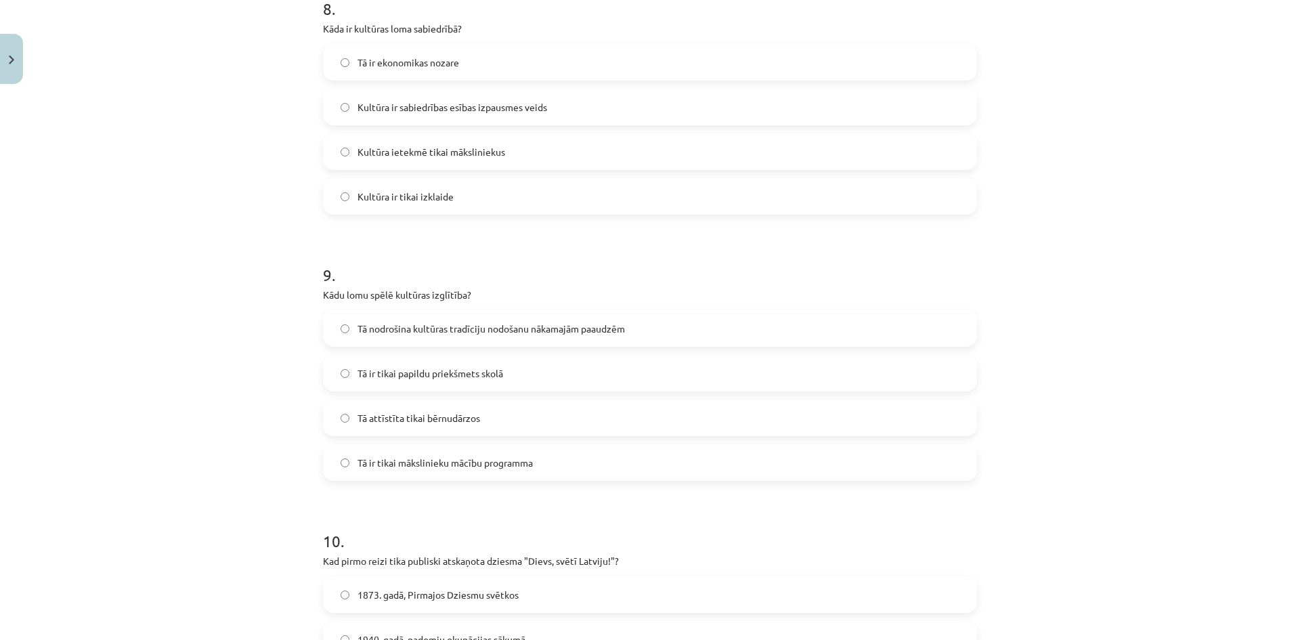
scroll to position [2167, 0]
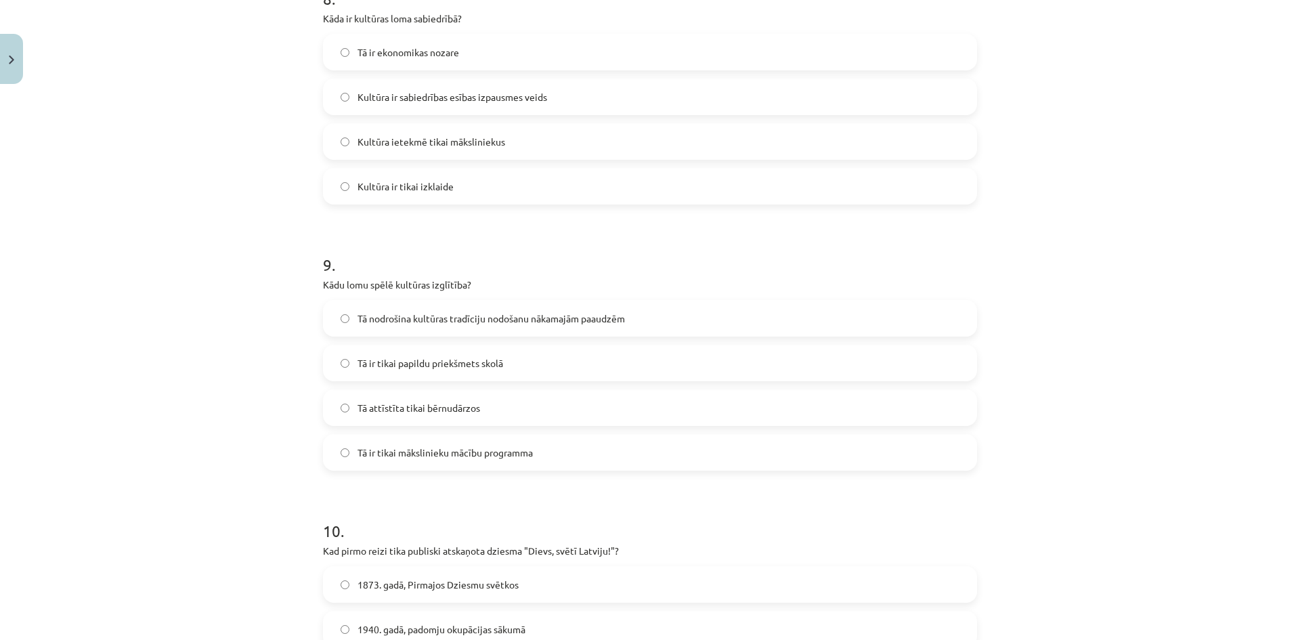
click at [389, 304] on label "Tā nodrošina kultūras tradīciju nodošanu nākamajām paaudzēm" at bounding box center [649, 318] width 651 height 34
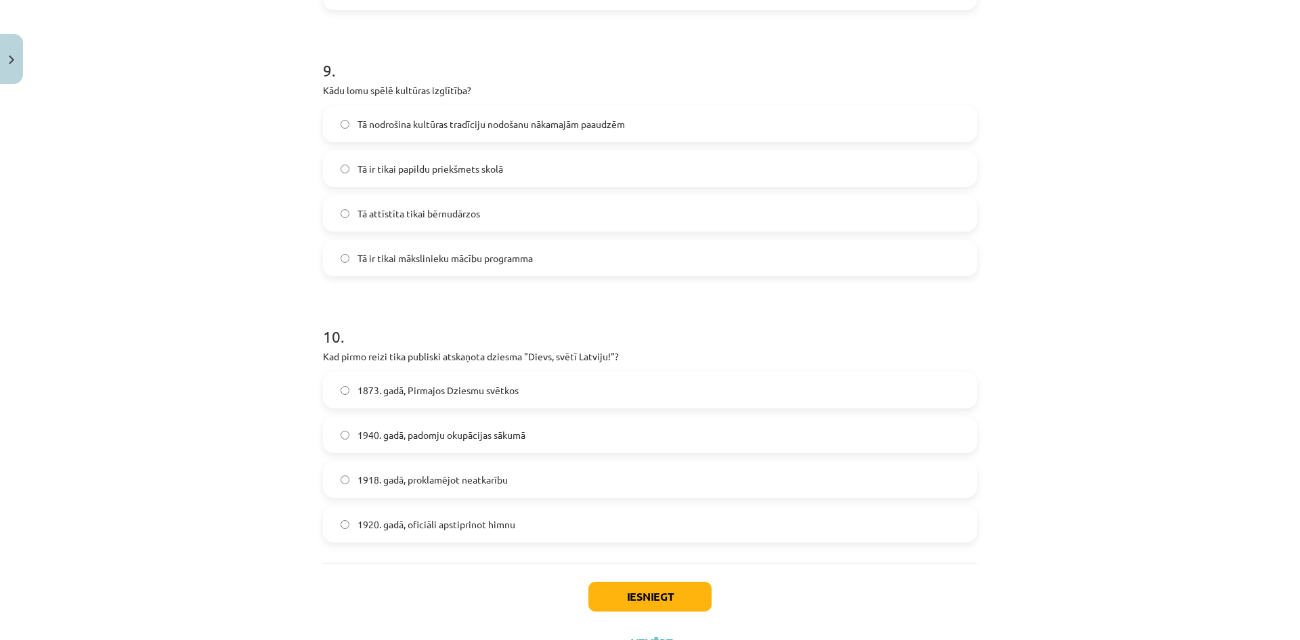
scroll to position [2421, 0]
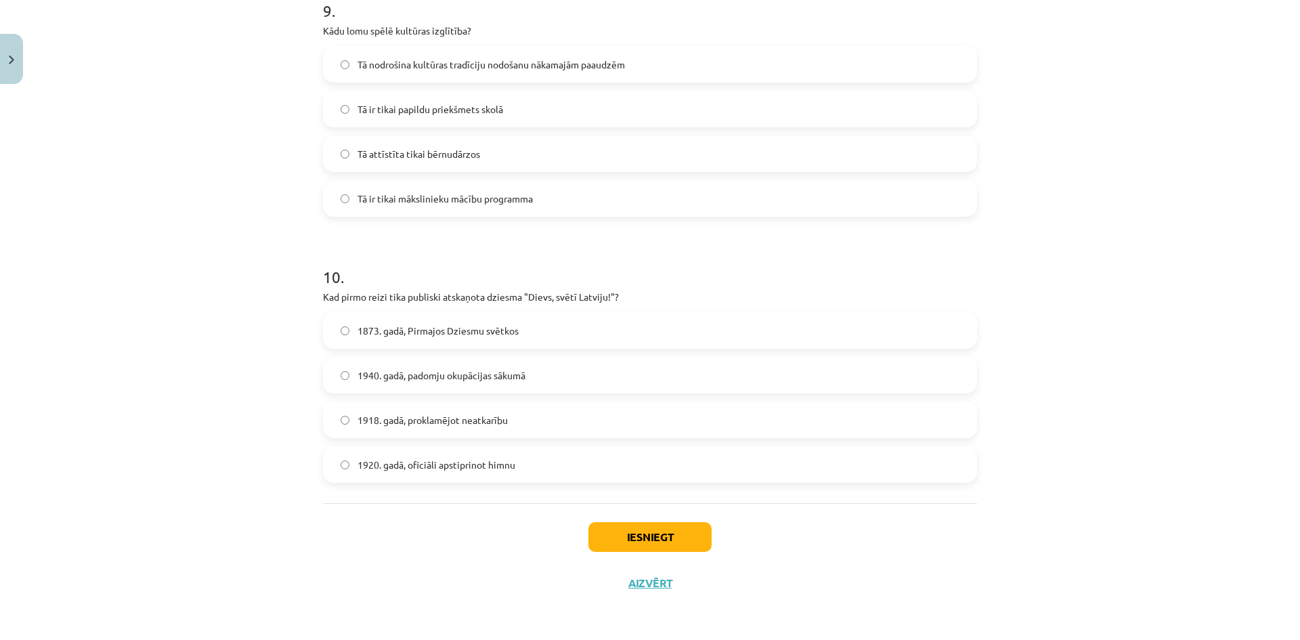
click at [521, 339] on label "1873. gadā, Pirmajos Dziesmu svētkos" at bounding box center [649, 331] width 651 height 34
click at [675, 551] on button "Iesniegt" at bounding box center [649, 537] width 123 height 30
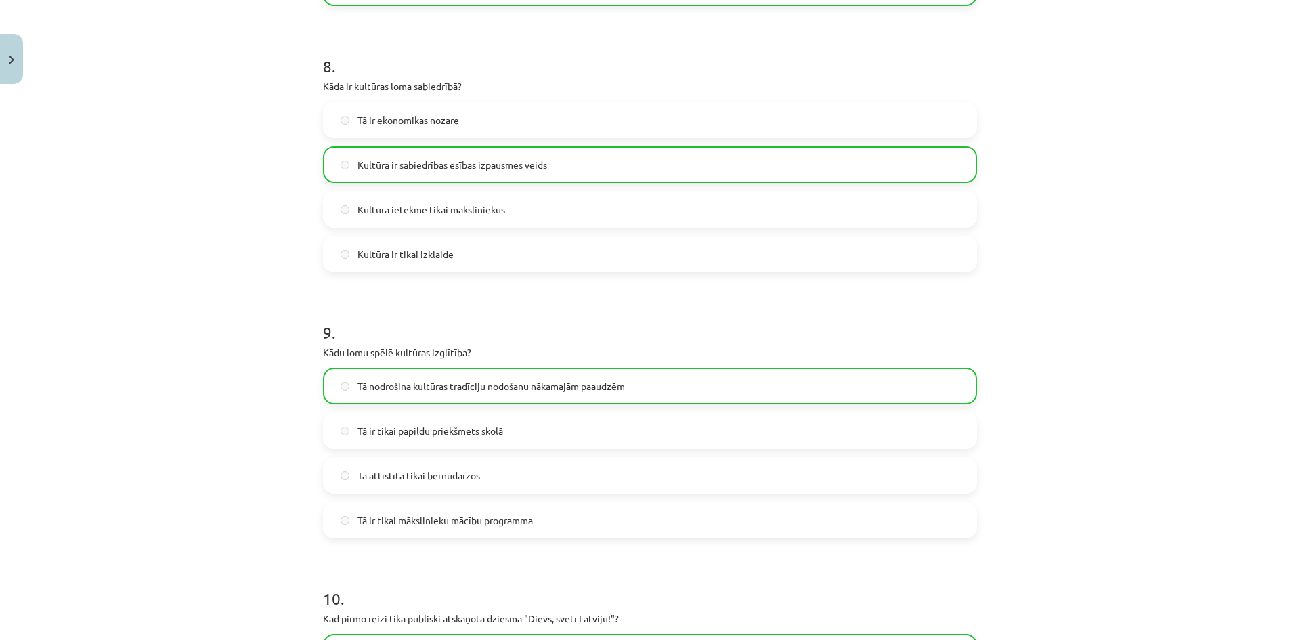
scroll to position [2464, 0]
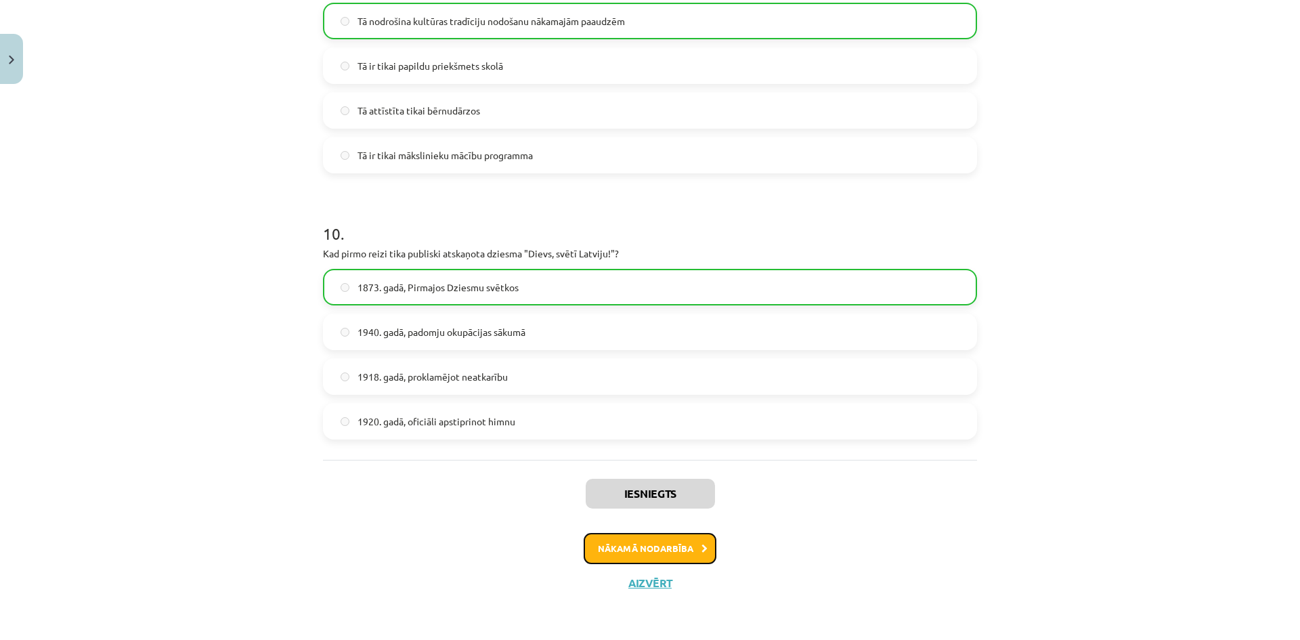
click at [659, 552] on button "Nākamā nodarbība" at bounding box center [650, 548] width 133 height 31
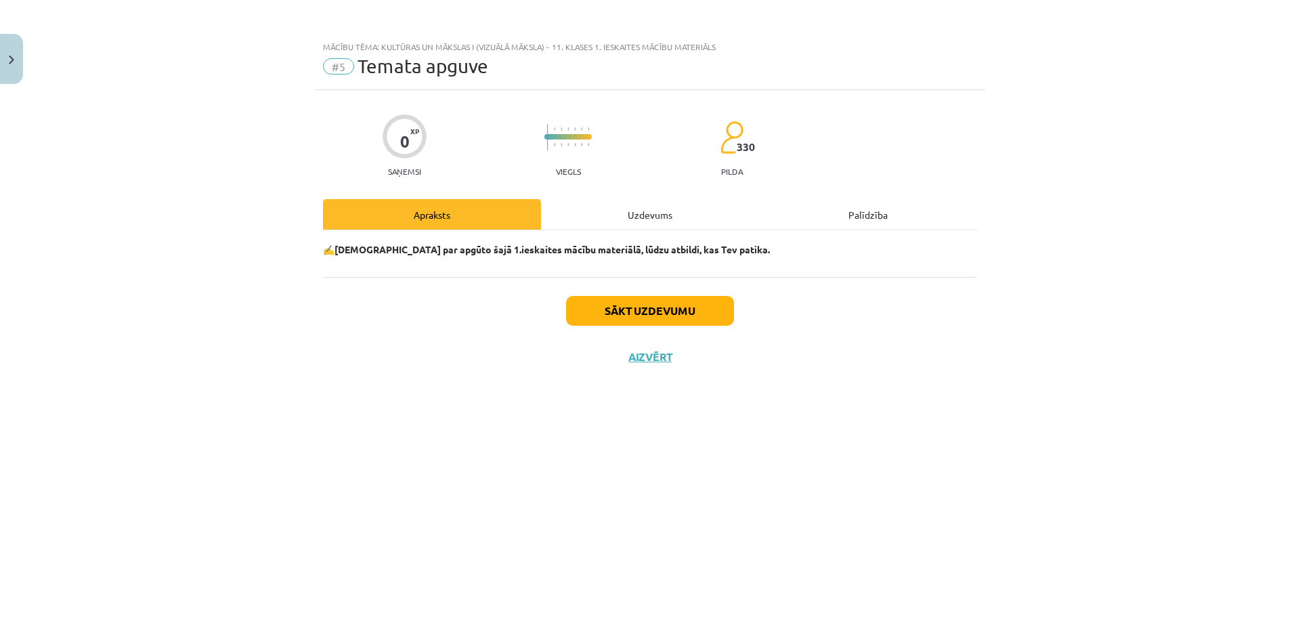
scroll to position [0, 0]
click at [674, 311] on button "Sākt uzdevumu" at bounding box center [650, 311] width 168 height 30
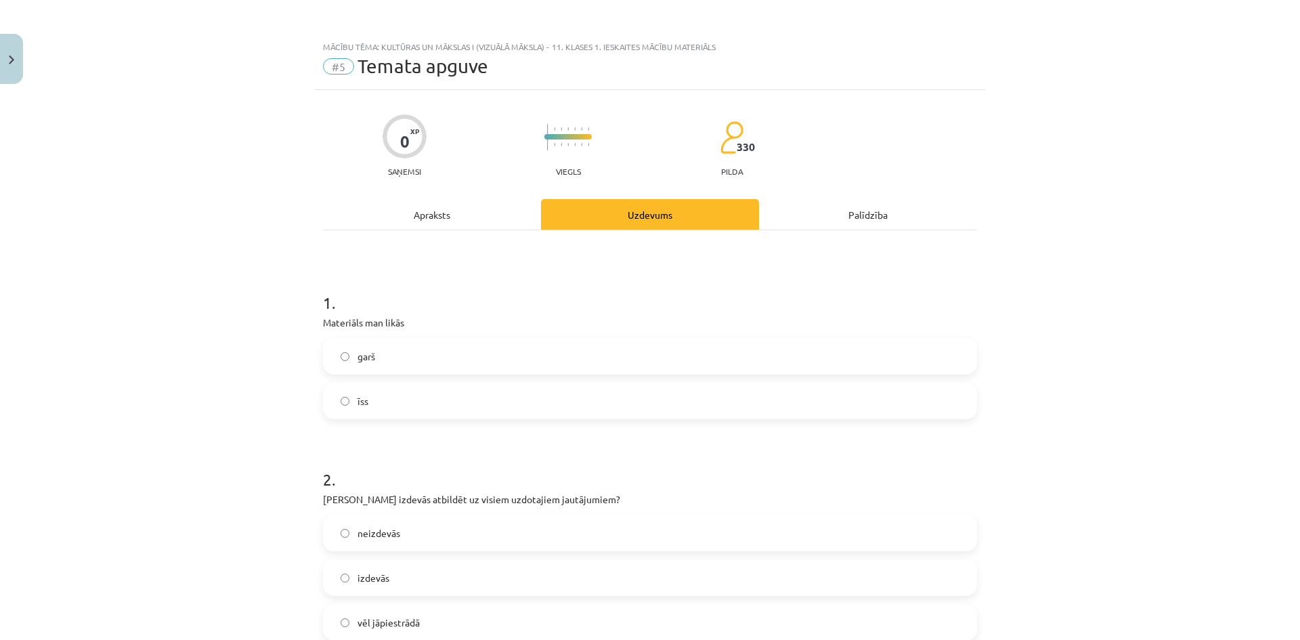
click at [431, 366] on label "garš" at bounding box center [649, 356] width 651 height 34
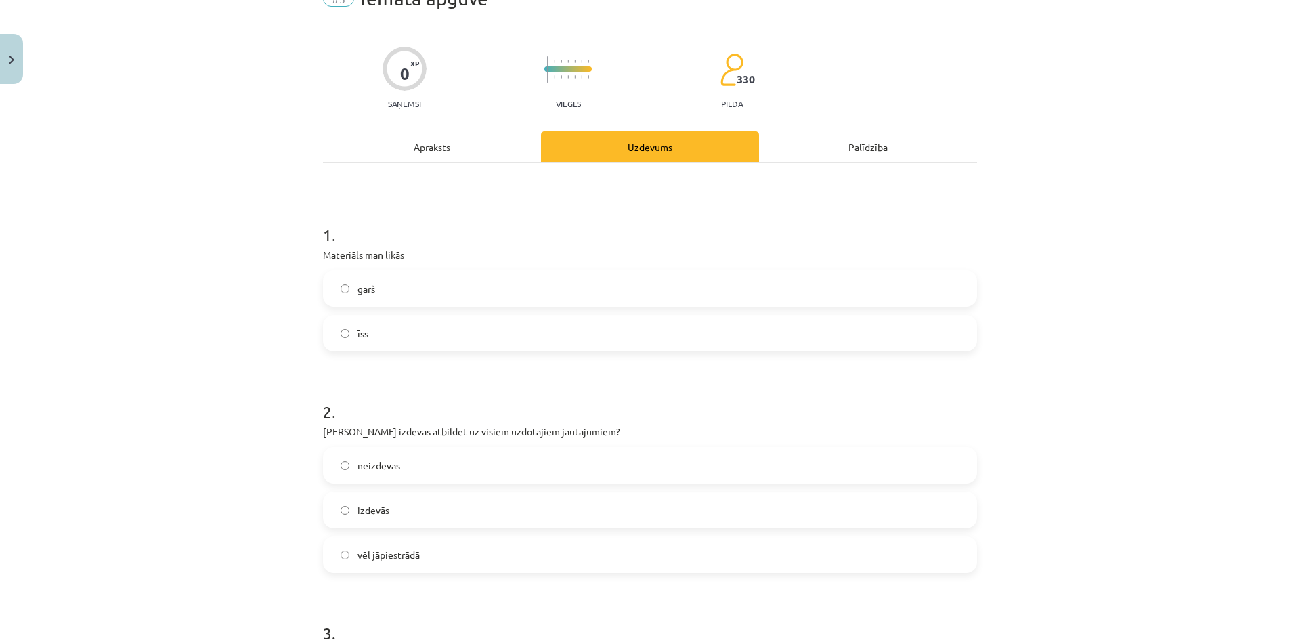
click at [440, 505] on label "izdevās" at bounding box center [649, 510] width 651 height 34
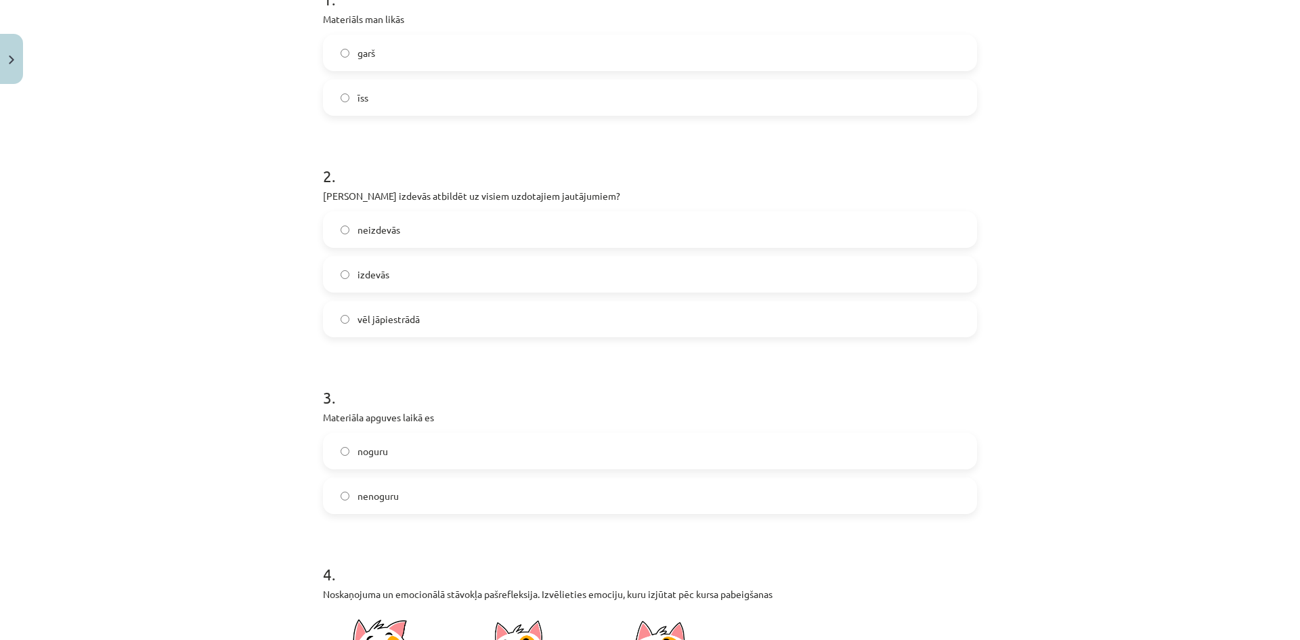
scroll to position [339, 0]
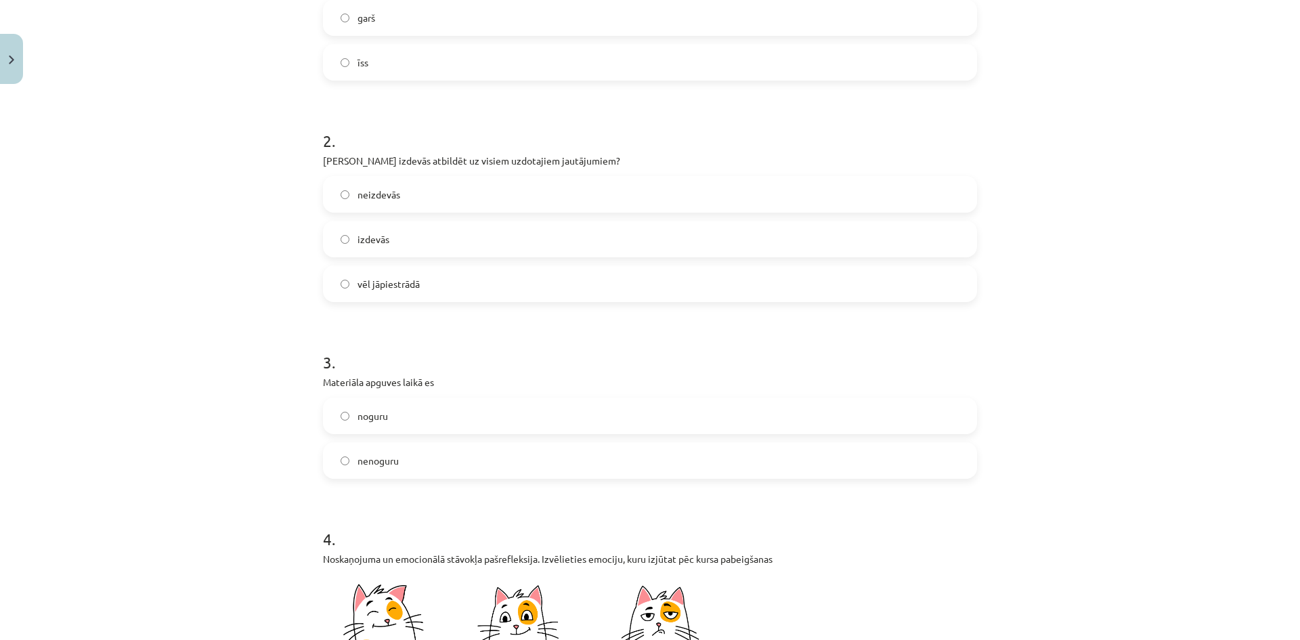
click at [416, 464] on label "nenoguru" at bounding box center [649, 461] width 651 height 34
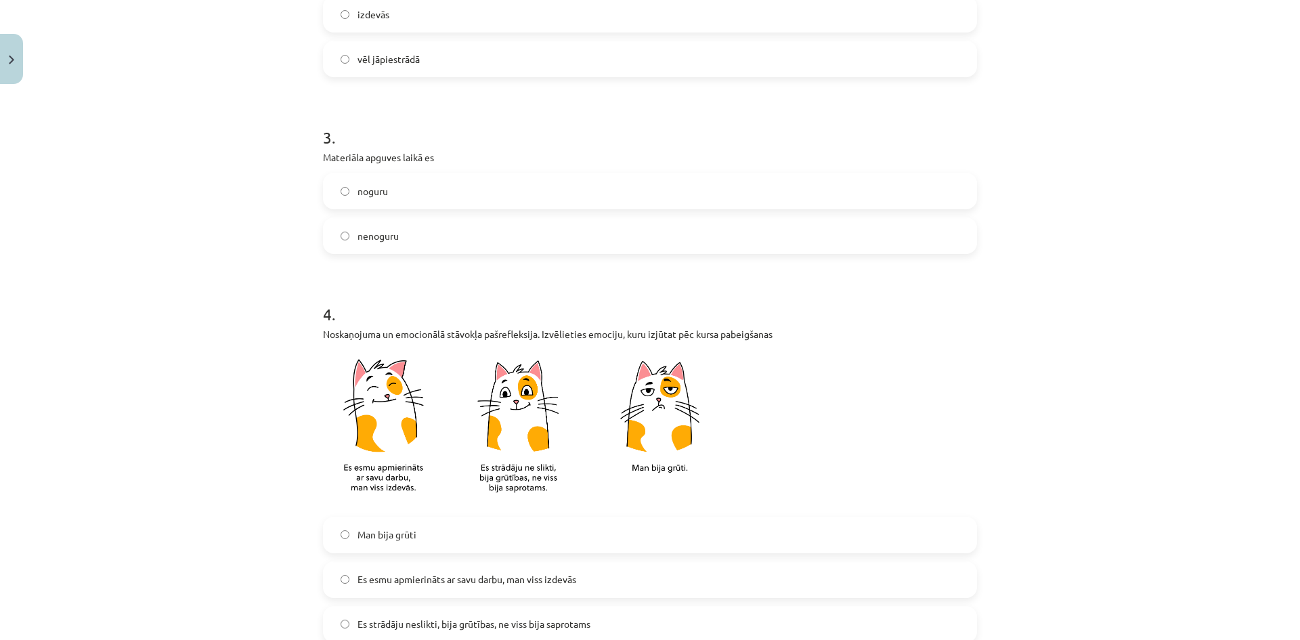
scroll to position [609, 0]
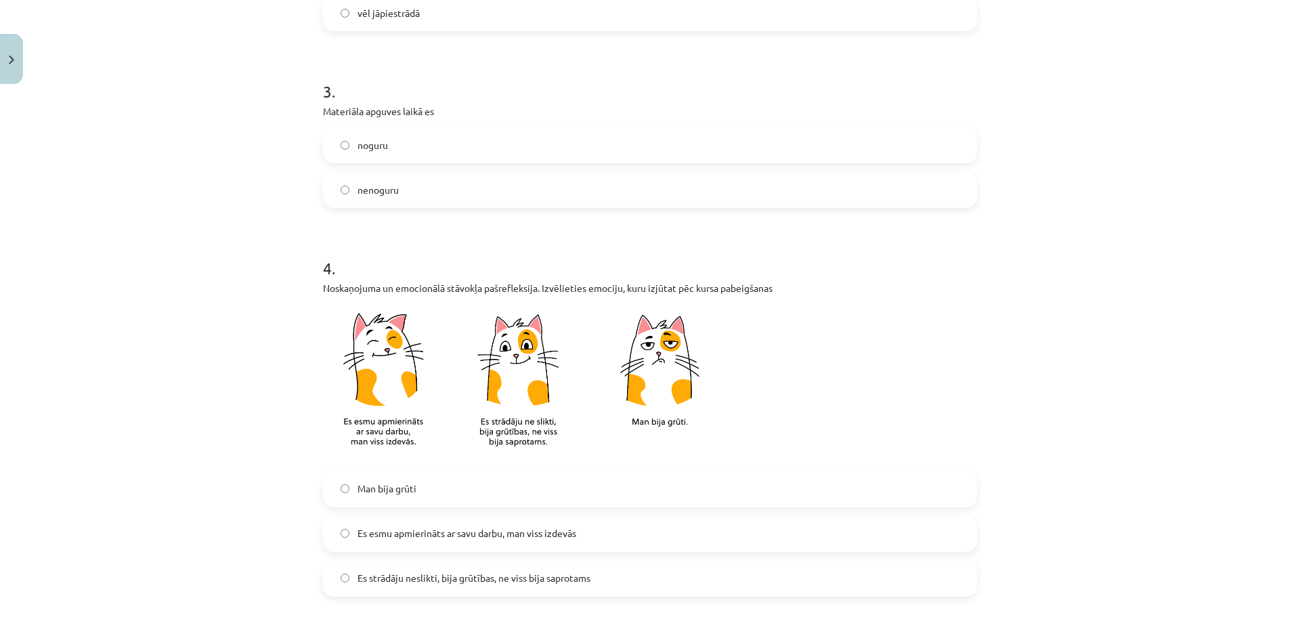
click at [558, 535] on span "Es esmu apmierināts ar savu darbu, man viss izdevās" at bounding box center [467, 533] width 219 height 14
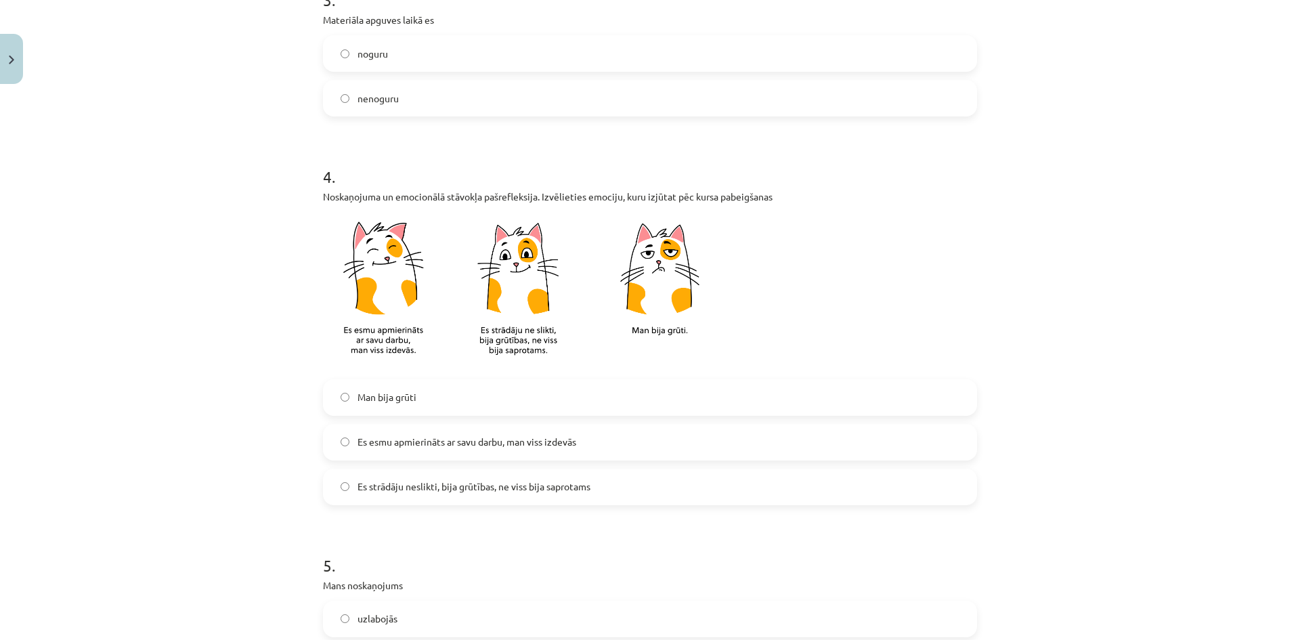
scroll to position [948, 0]
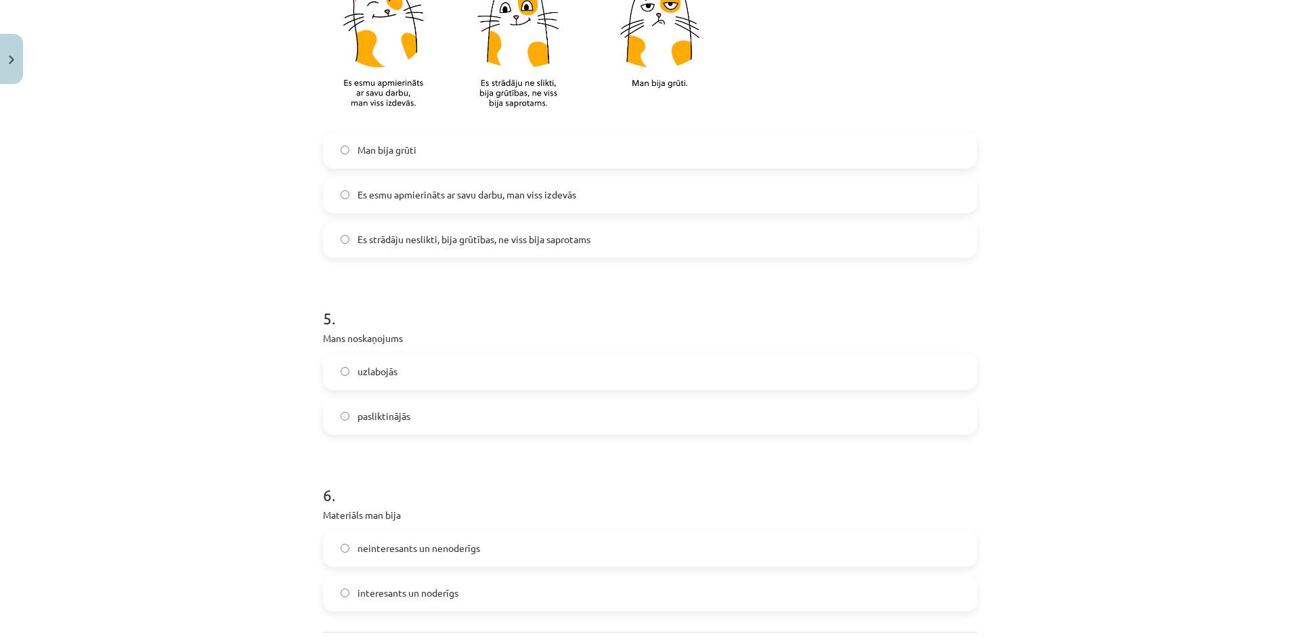
click at [381, 370] on span "uzlabojās" at bounding box center [378, 371] width 40 height 14
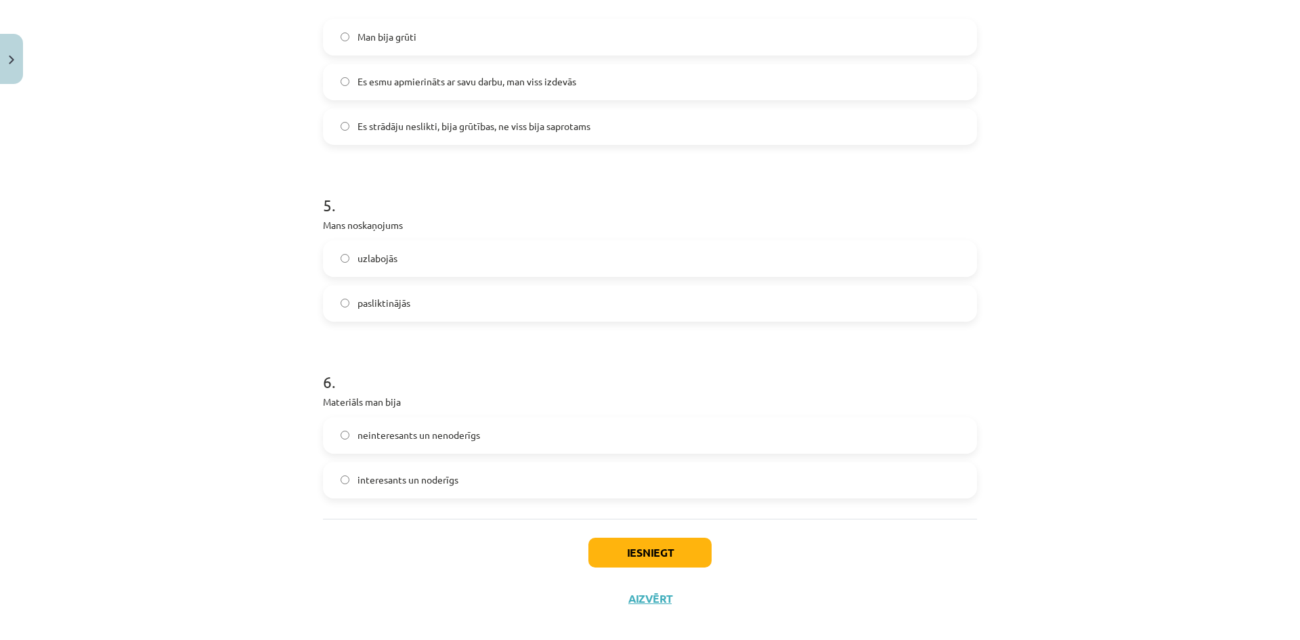
scroll to position [1077, 0]
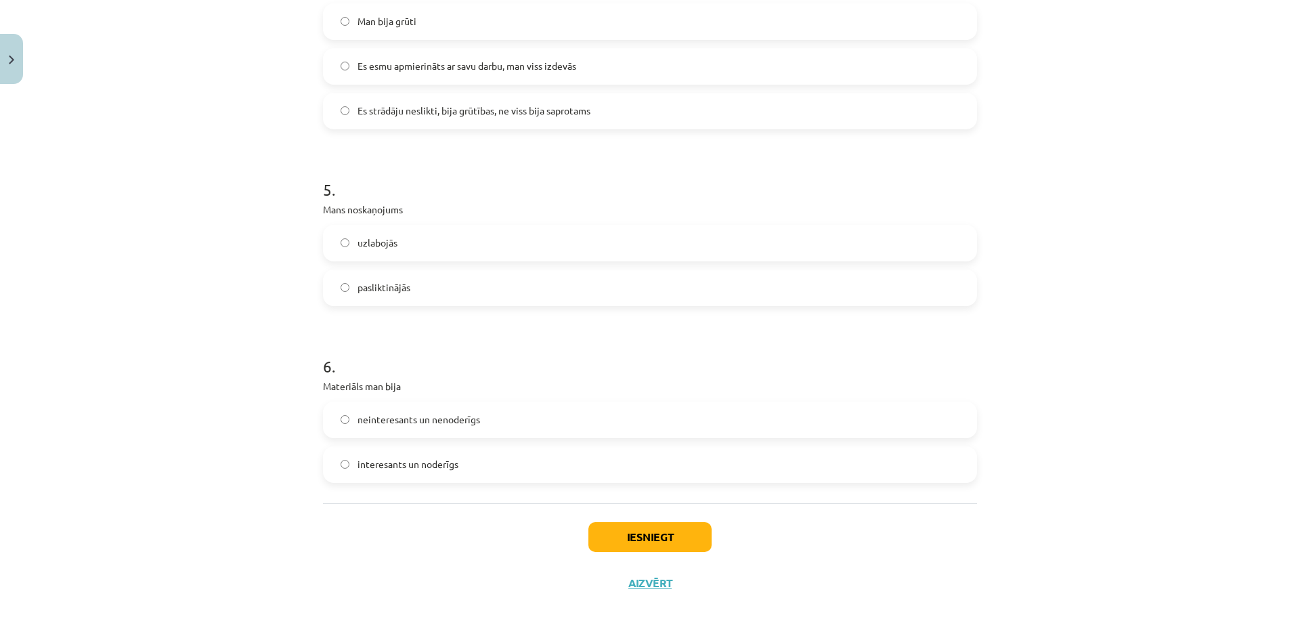
click at [462, 470] on label "interesants un noderīgs" at bounding box center [649, 465] width 651 height 34
click at [611, 525] on button "Iesniegt" at bounding box center [649, 537] width 123 height 30
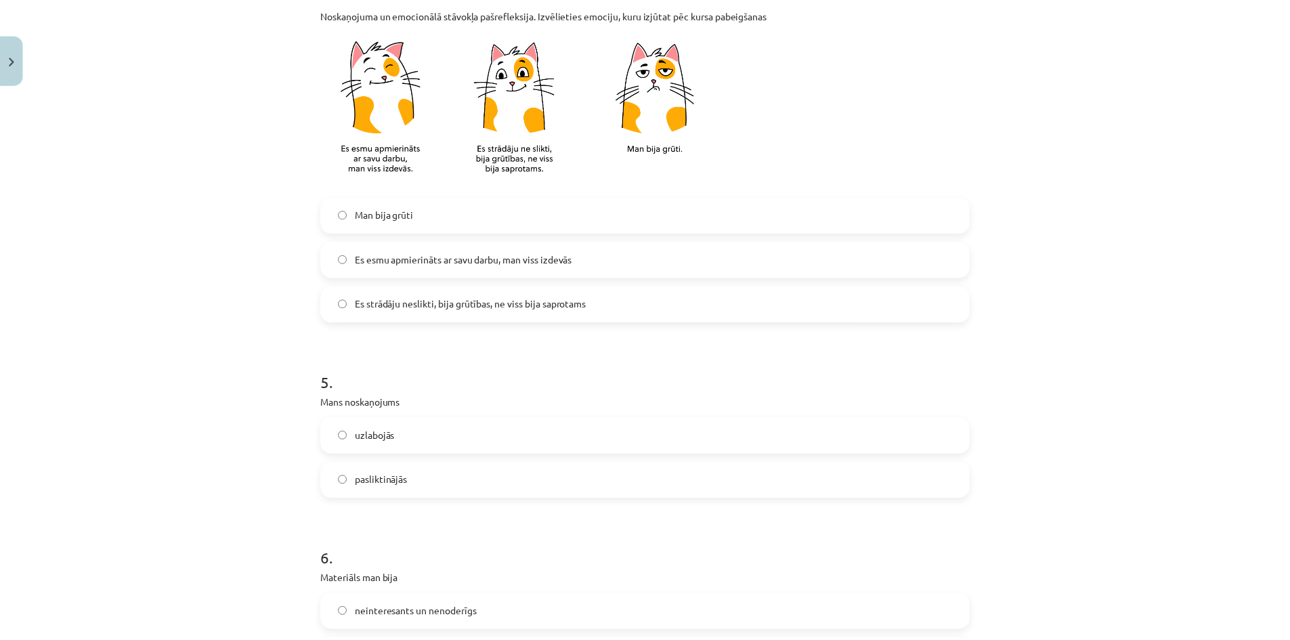
scroll to position [873, 0]
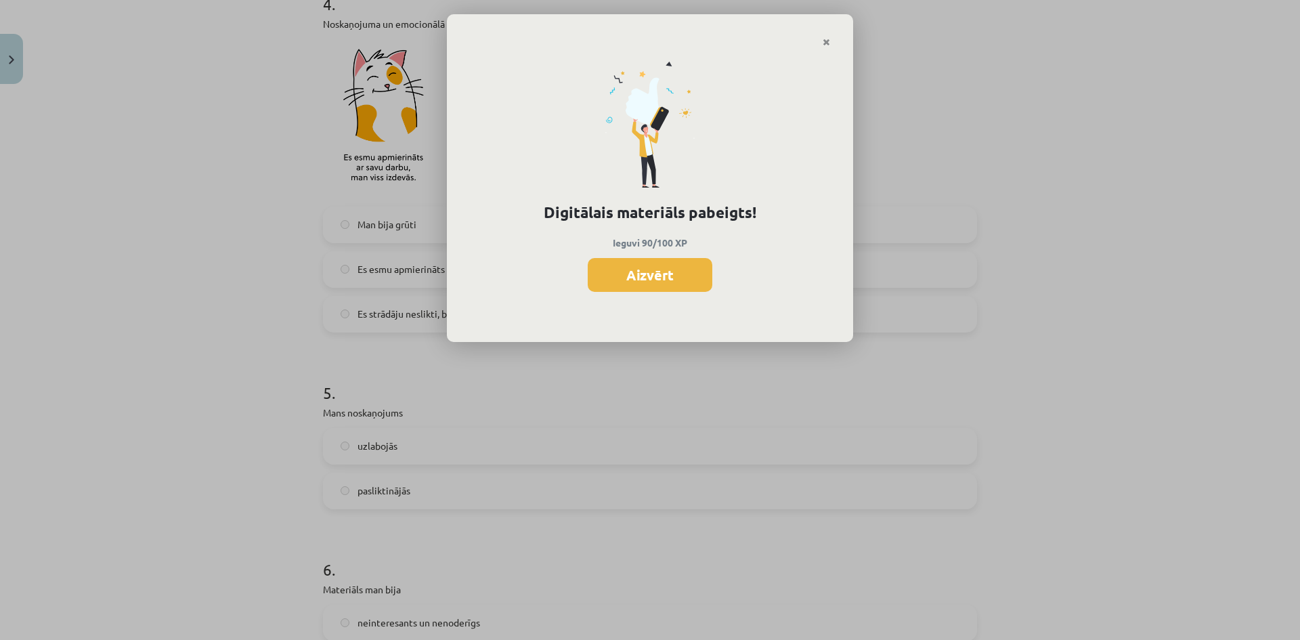
click at [639, 294] on div "Digitālais materiāls pabeigts! Ieguvi 90/100 XP Aizvērt" at bounding box center [650, 194] width 406 height 295
click at [641, 271] on button "Aizvērt" at bounding box center [650, 275] width 125 height 34
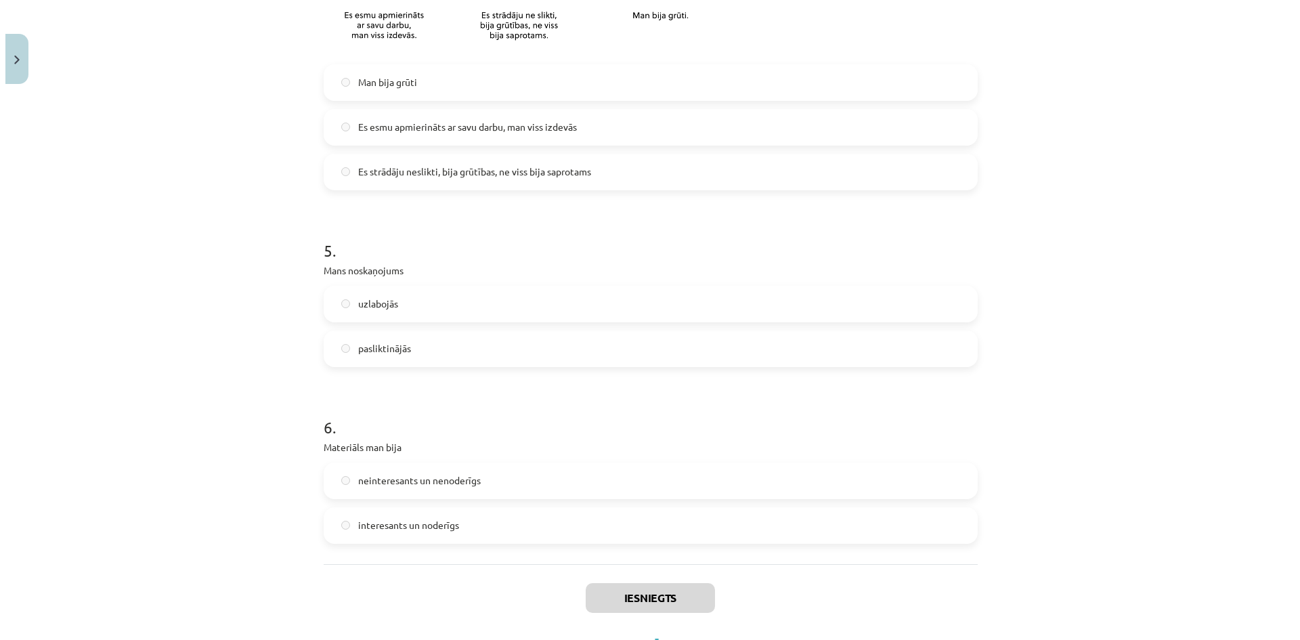
scroll to position [1077, 0]
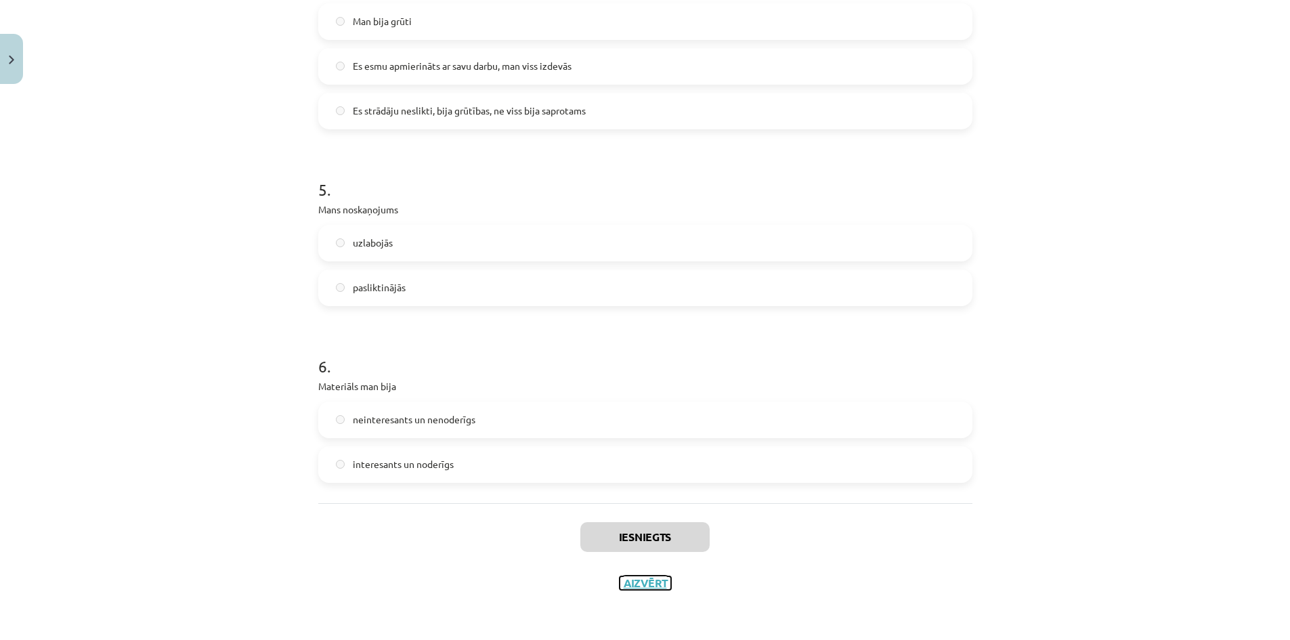
click at [638, 576] on button "Aizvērt" at bounding box center [645, 583] width 51 height 14
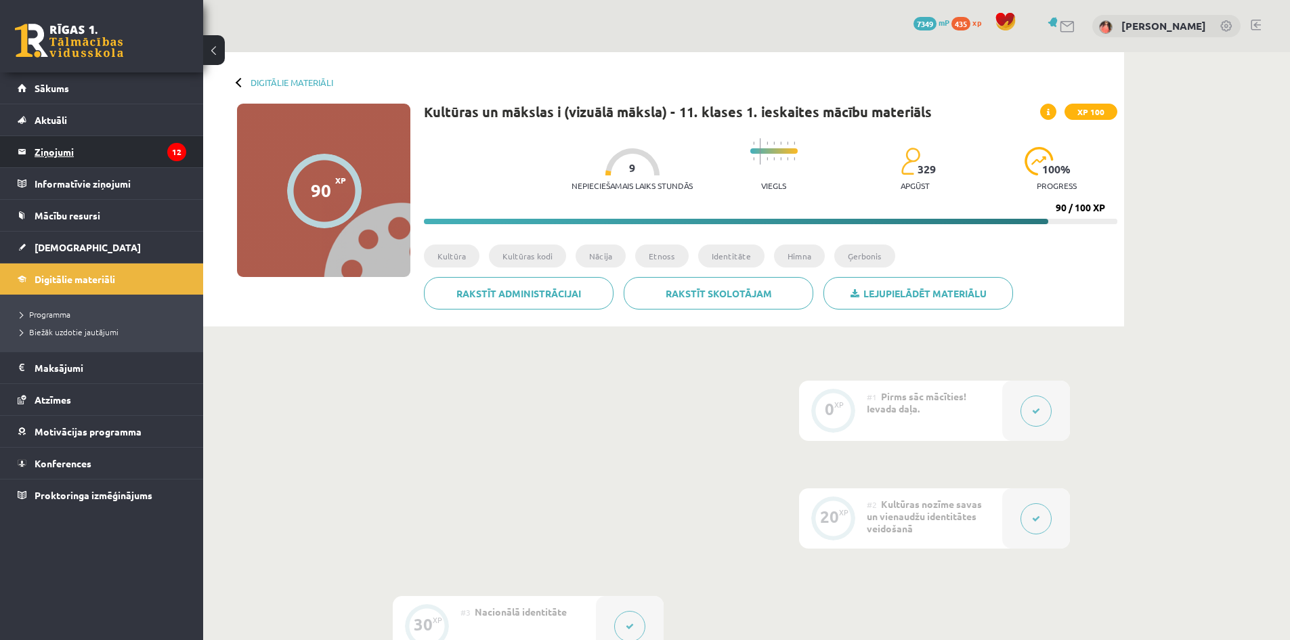
click at [132, 153] on legend "Ziņojumi 12" at bounding box center [111, 151] width 152 height 31
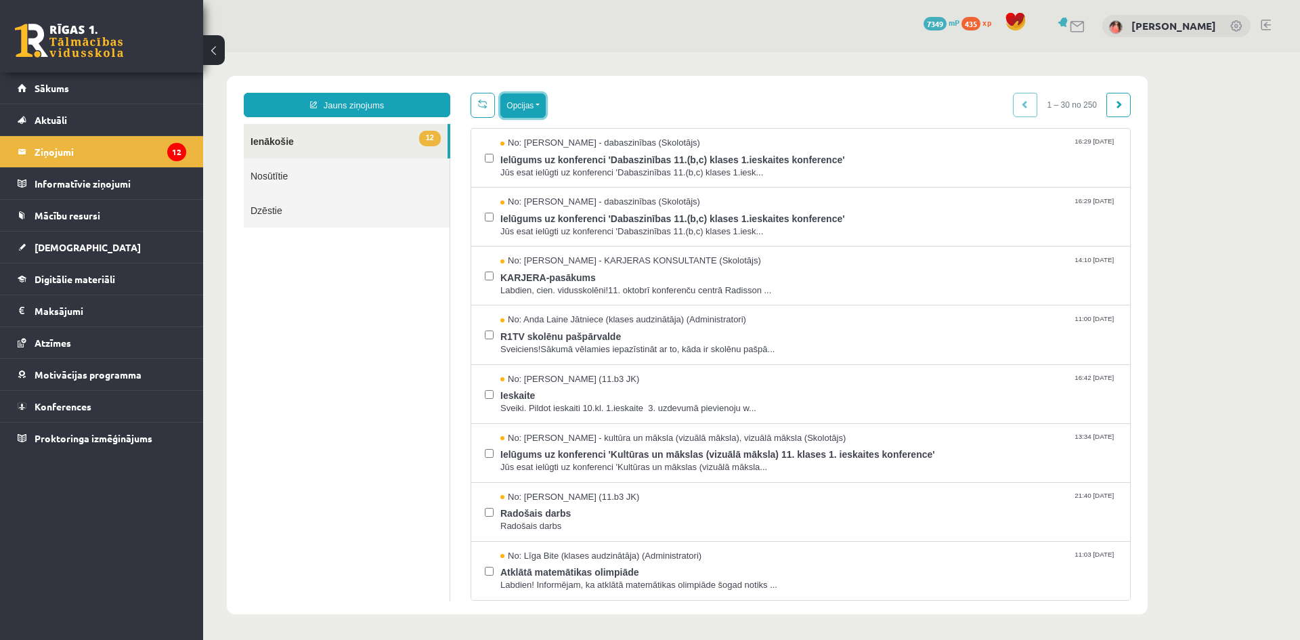
click at [504, 104] on button "Opcijas" at bounding box center [522, 105] width 45 height 24
click at [559, 166] on link "Atzīmēt visus kā lasītus" at bounding box center [606, 173] width 178 height 14
click at [122, 161] on legend "Ziņojumi 12" at bounding box center [111, 151] width 152 height 31
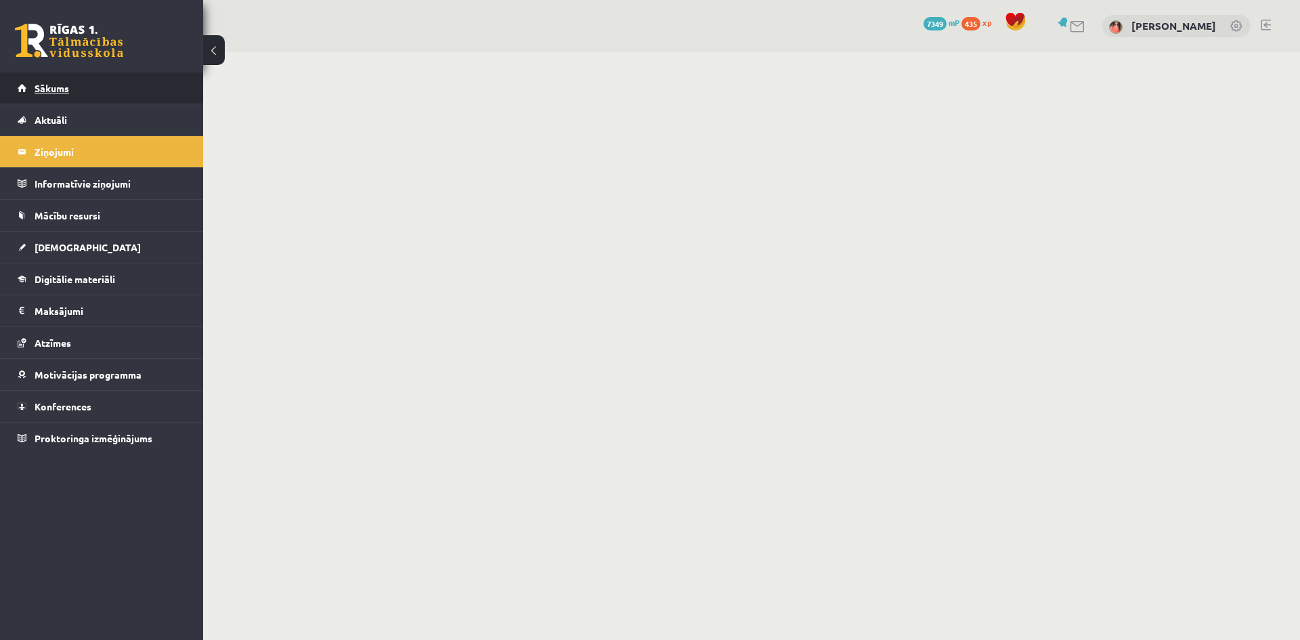
click at [95, 84] on link "Sākums" at bounding box center [102, 87] width 169 height 31
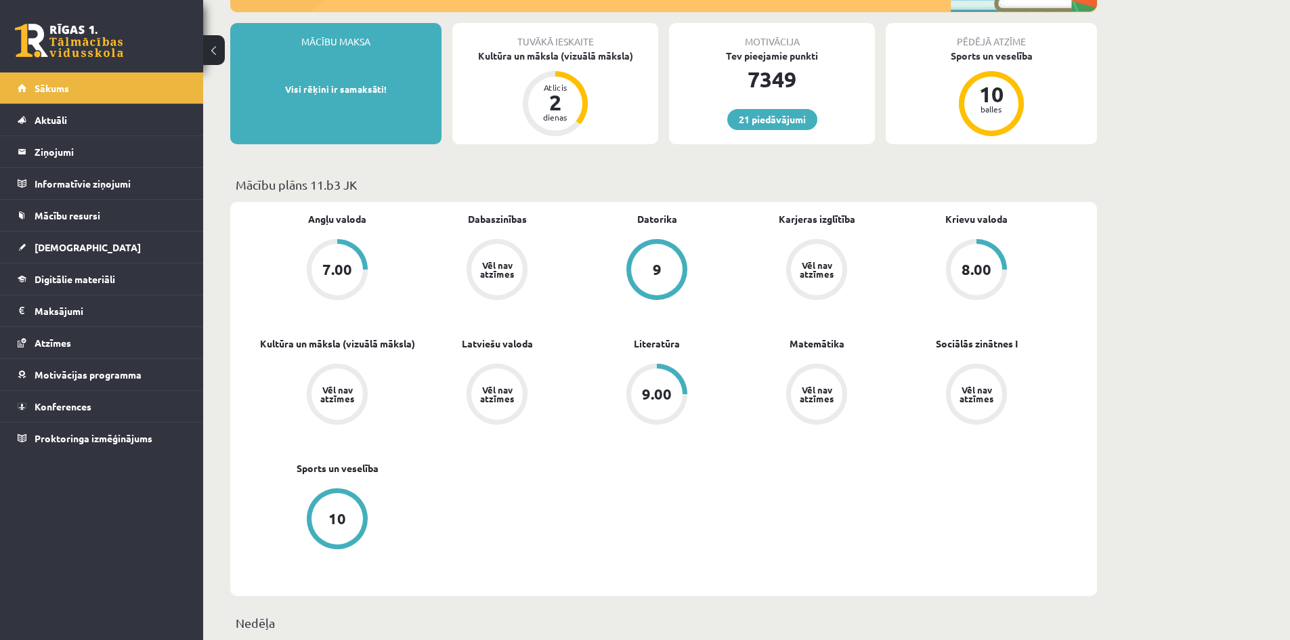
scroll to position [203, 0]
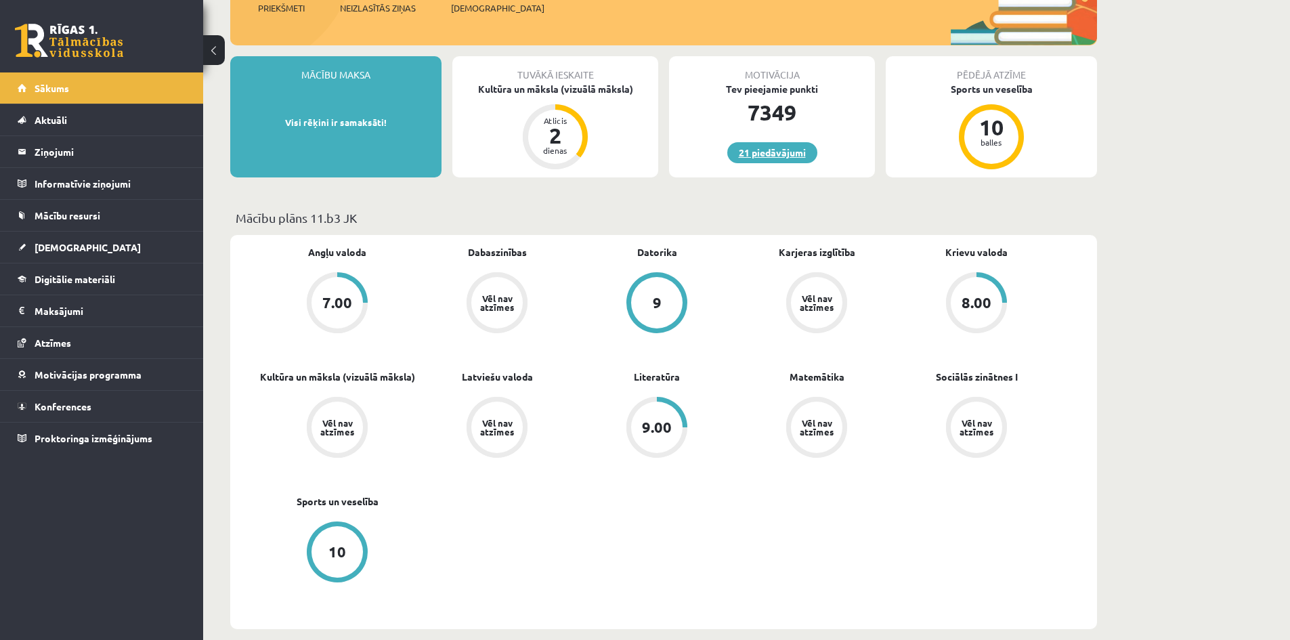
click at [790, 161] on link "21 piedāvājumi" at bounding box center [772, 152] width 90 height 21
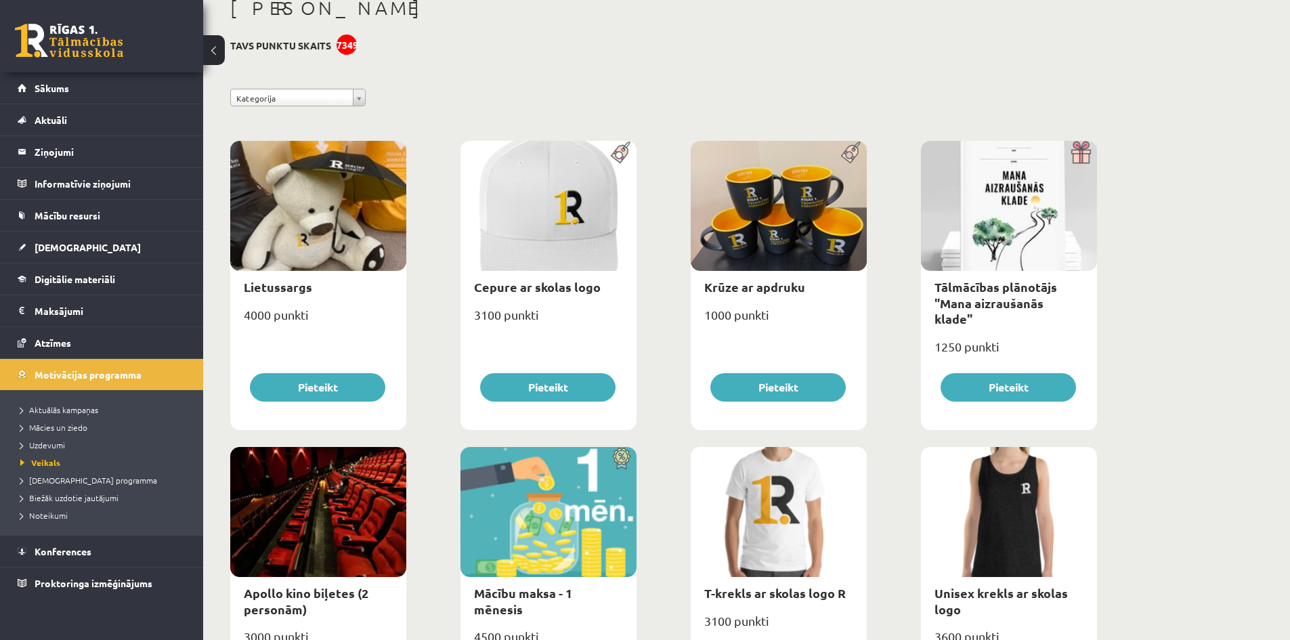
scroll to position [406, 0]
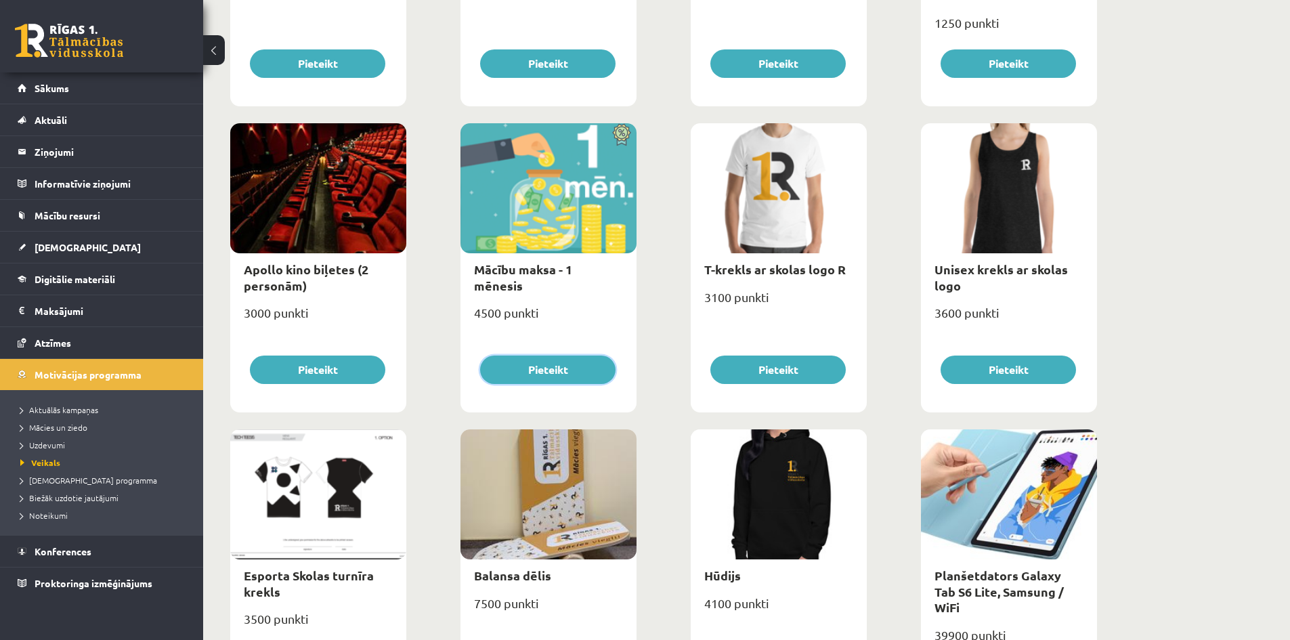
click at [594, 371] on button "Pieteikt" at bounding box center [547, 369] width 135 height 28
type input "*"
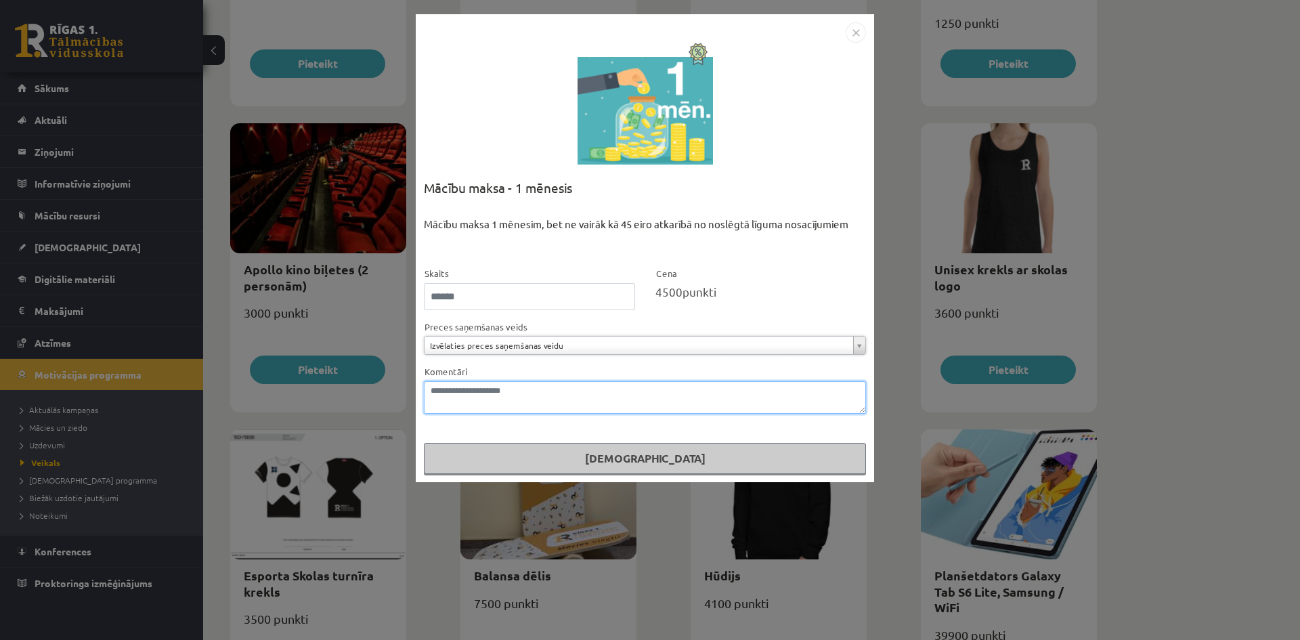
click at [532, 393] on textarea "Komentāri" at bounding box center [645, 397] width 442 height 33
click at [857, 37] on img "Close" at bounding box center [856, 32] width 20 height 20
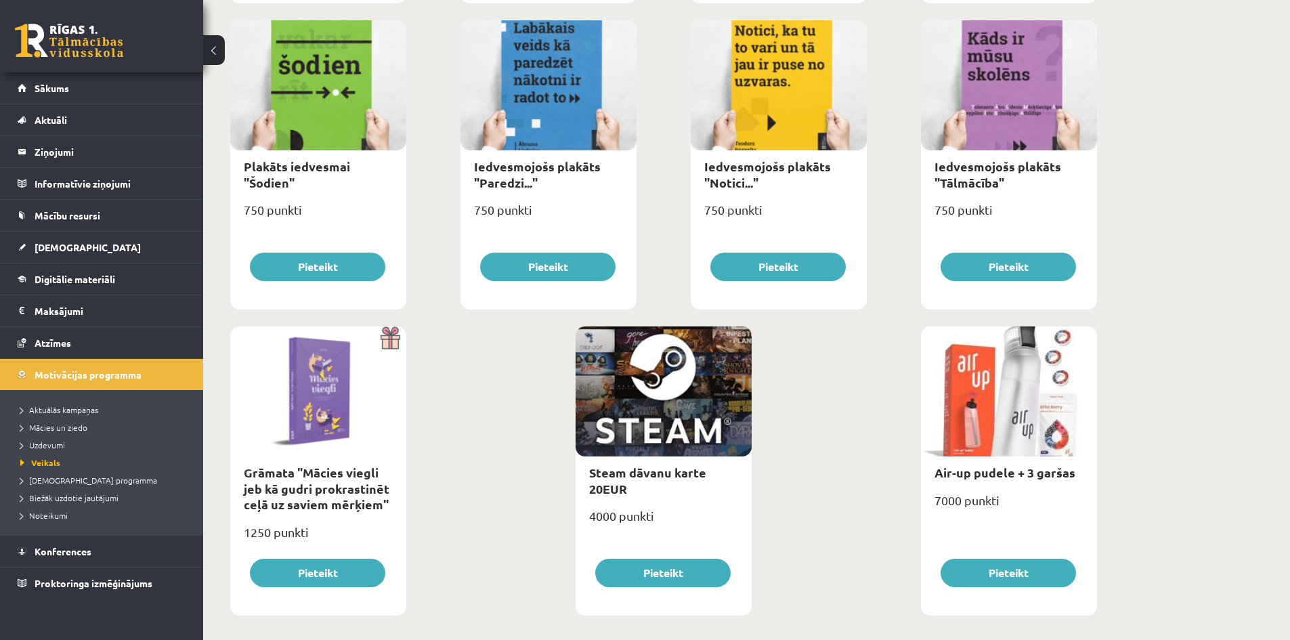
scroll to position [1440, 0]
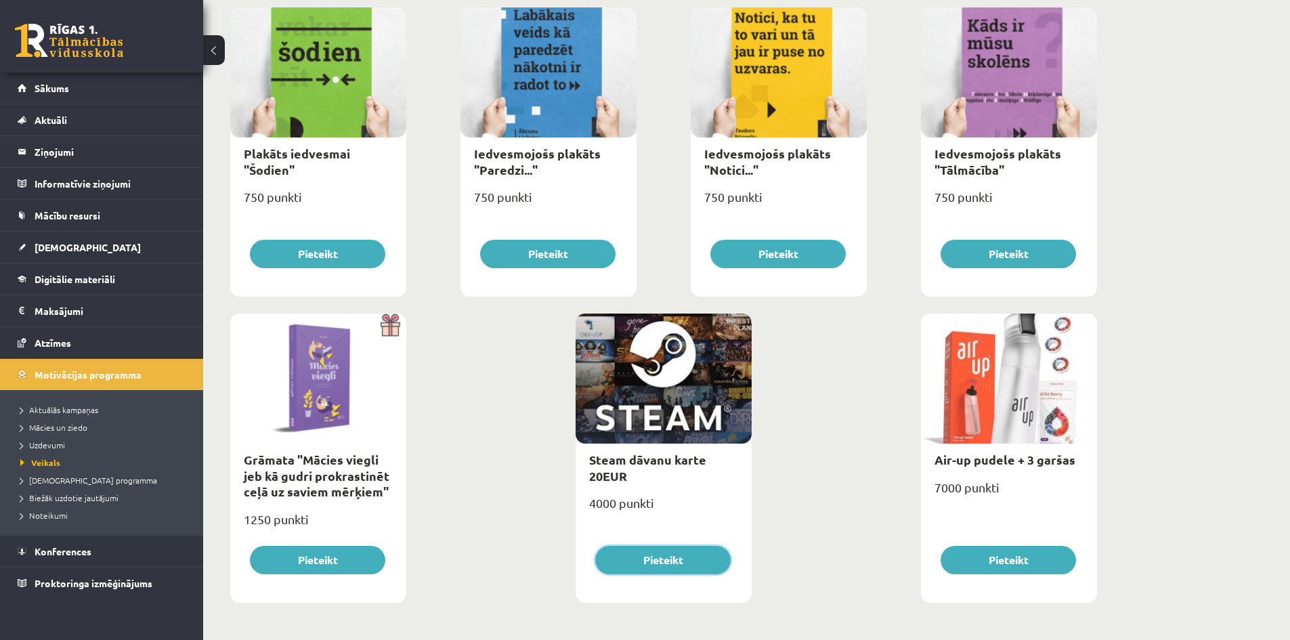
click at [683, 557] on button "Pieteikt" at bounding box center [662, 560] width 135 height 28
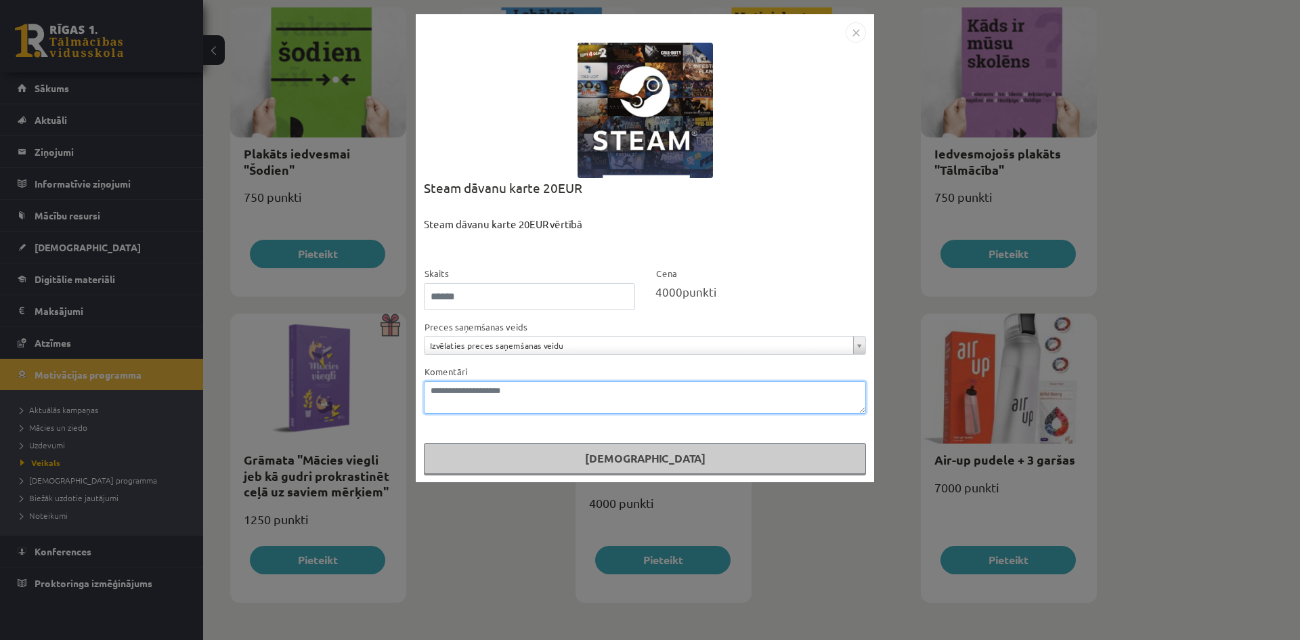
click at [611, 399] on textarea "Komentāri" at bounding box center [645, 397] width 442 height 33
click at [858, 25] on img "Close" at bounding box center [856, 32] width 20 height 20
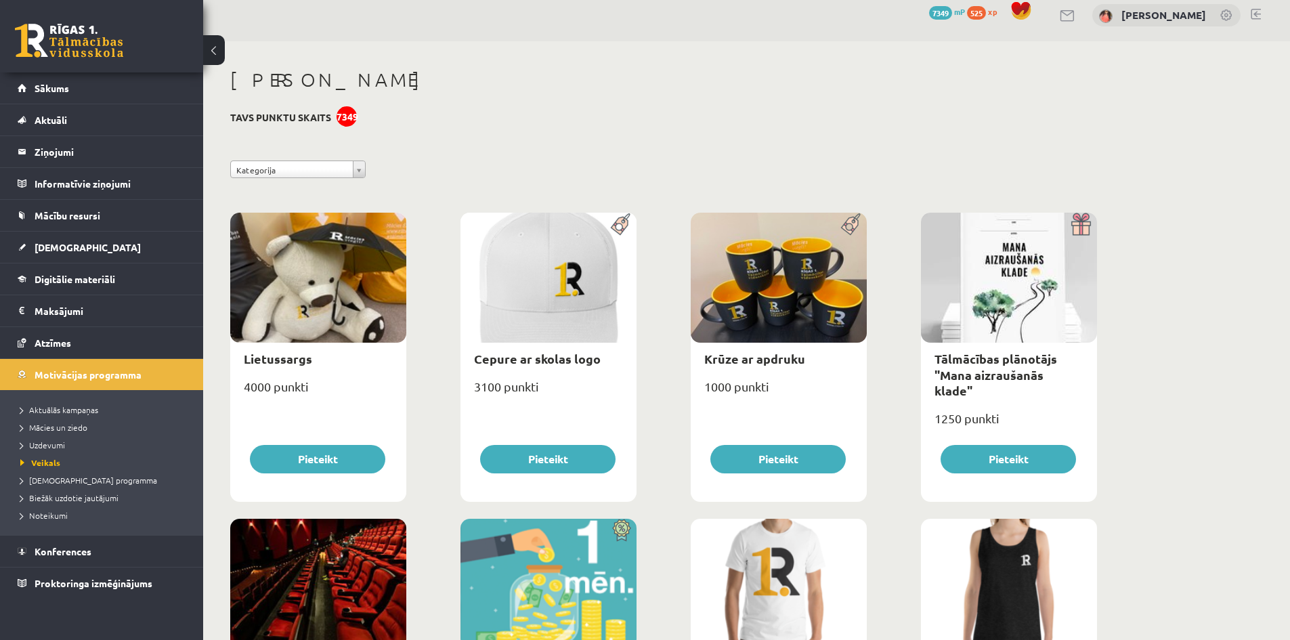
scroll to position [0, 0]
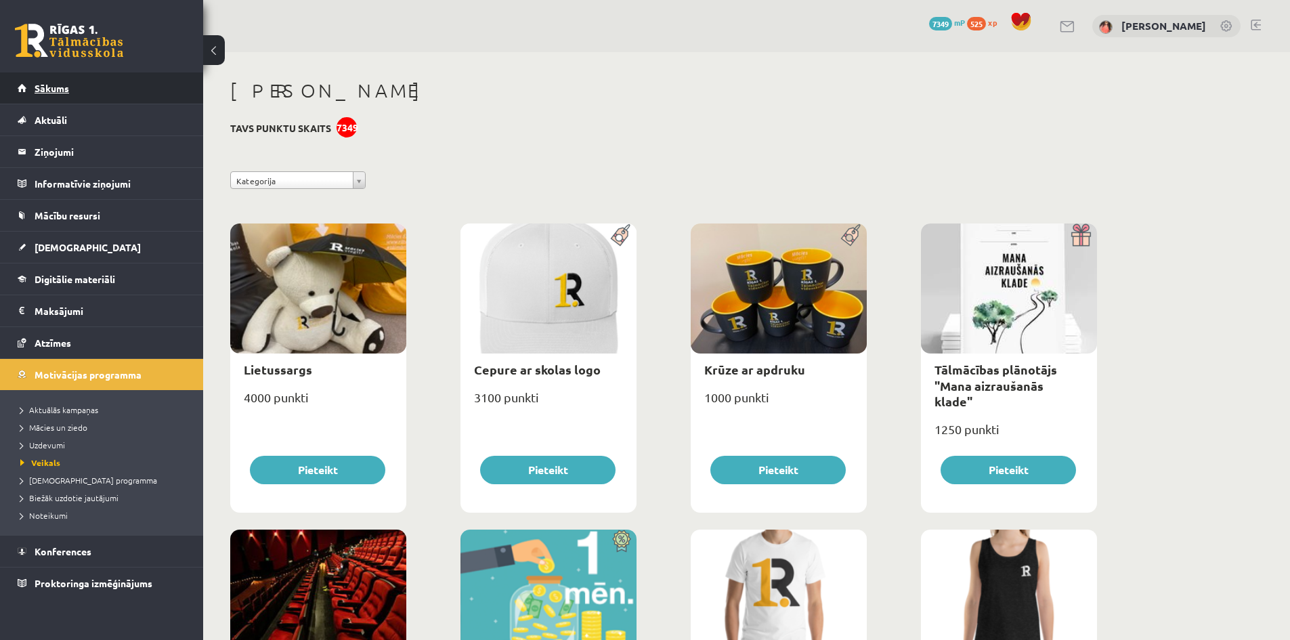
click at [66, 84] on span "Sākums" at bounding box center [52, 88] width 35 height 12
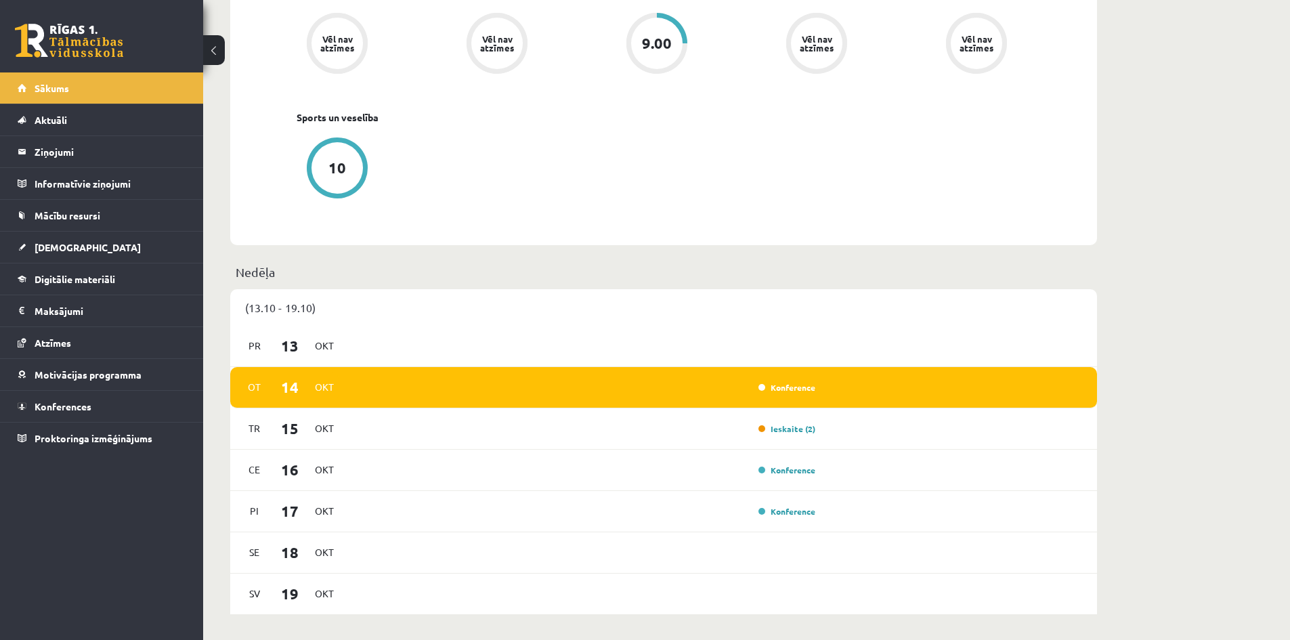
scroll to position [609, 0]
